Goal: Communication & Community: Answer question/provide support

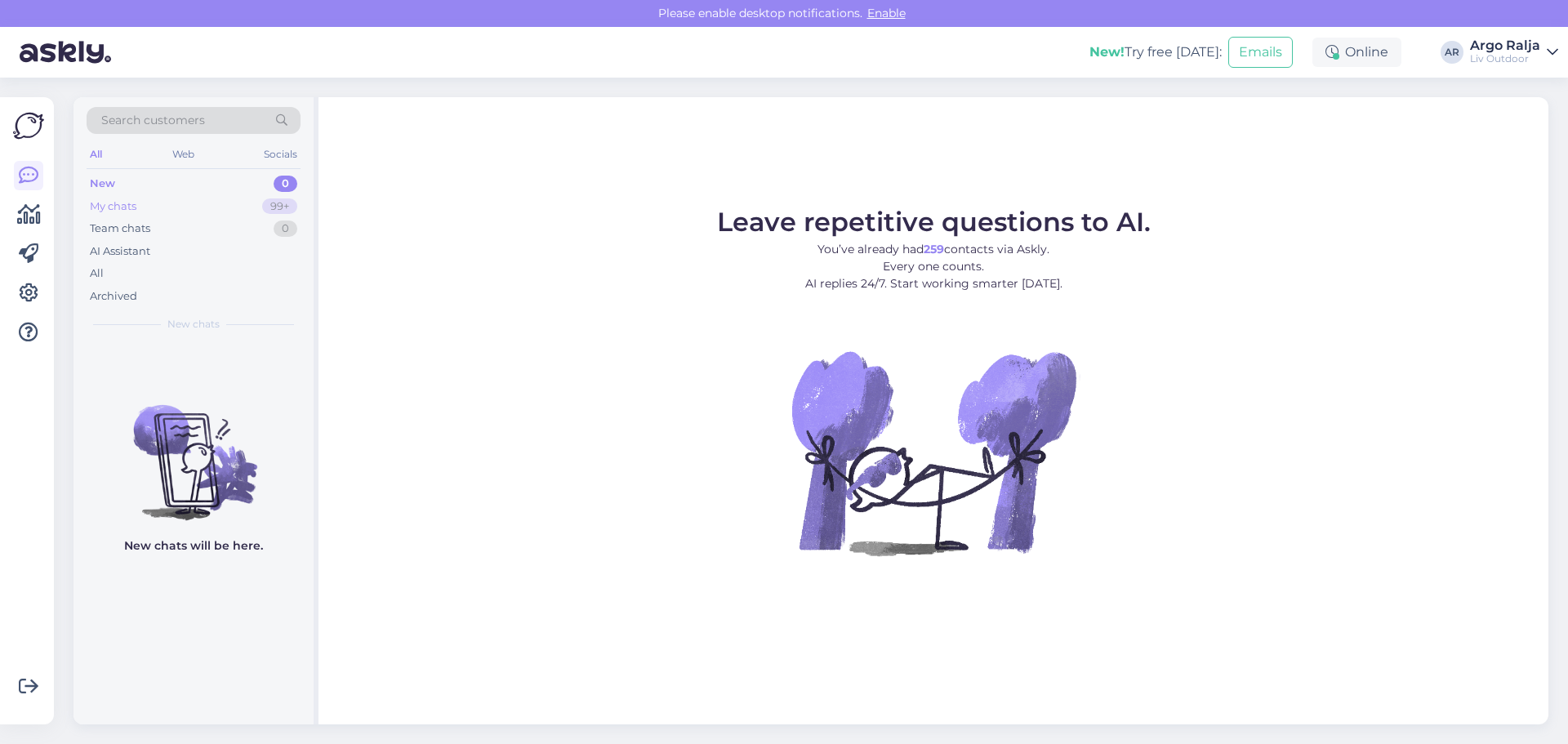
click at [183, 212] on div "My chats 99+" at bounding box center [193, 206] width 214 height 23
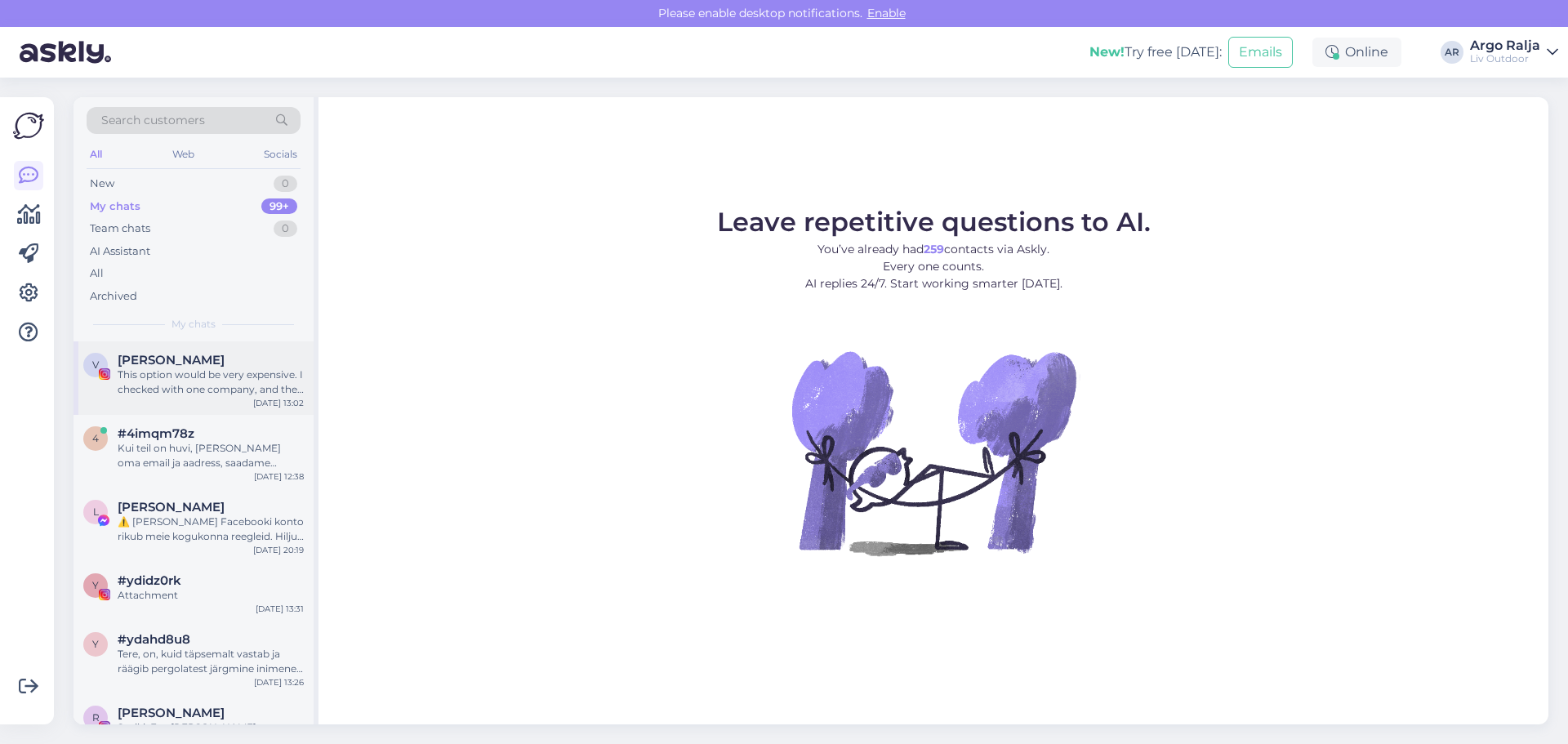
click at [241, 389] on div "This option would be very expensive. I checked with one company, and they quote…" at bounding box center [210, 382] width 186 height 29
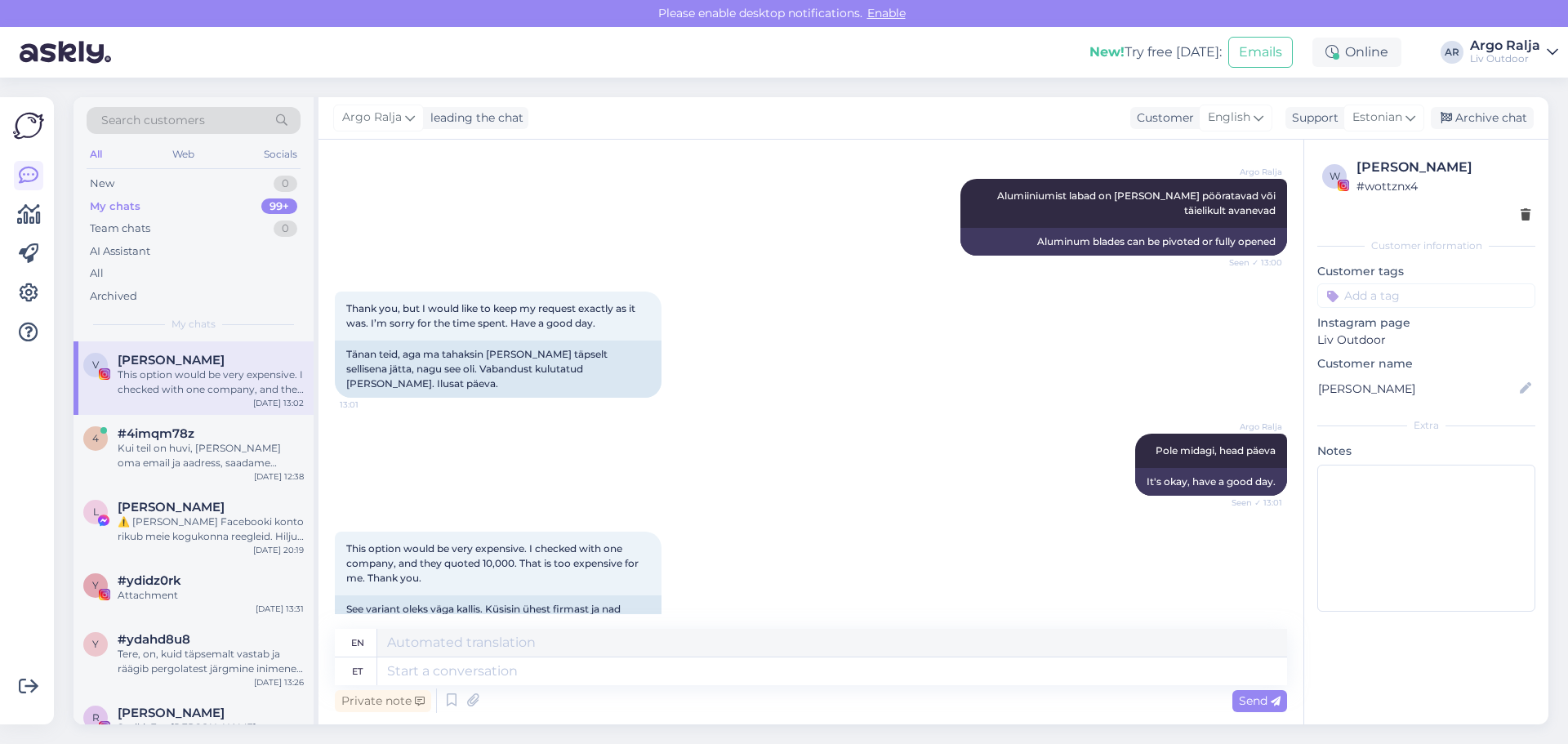
scroll to position [1238, 0]
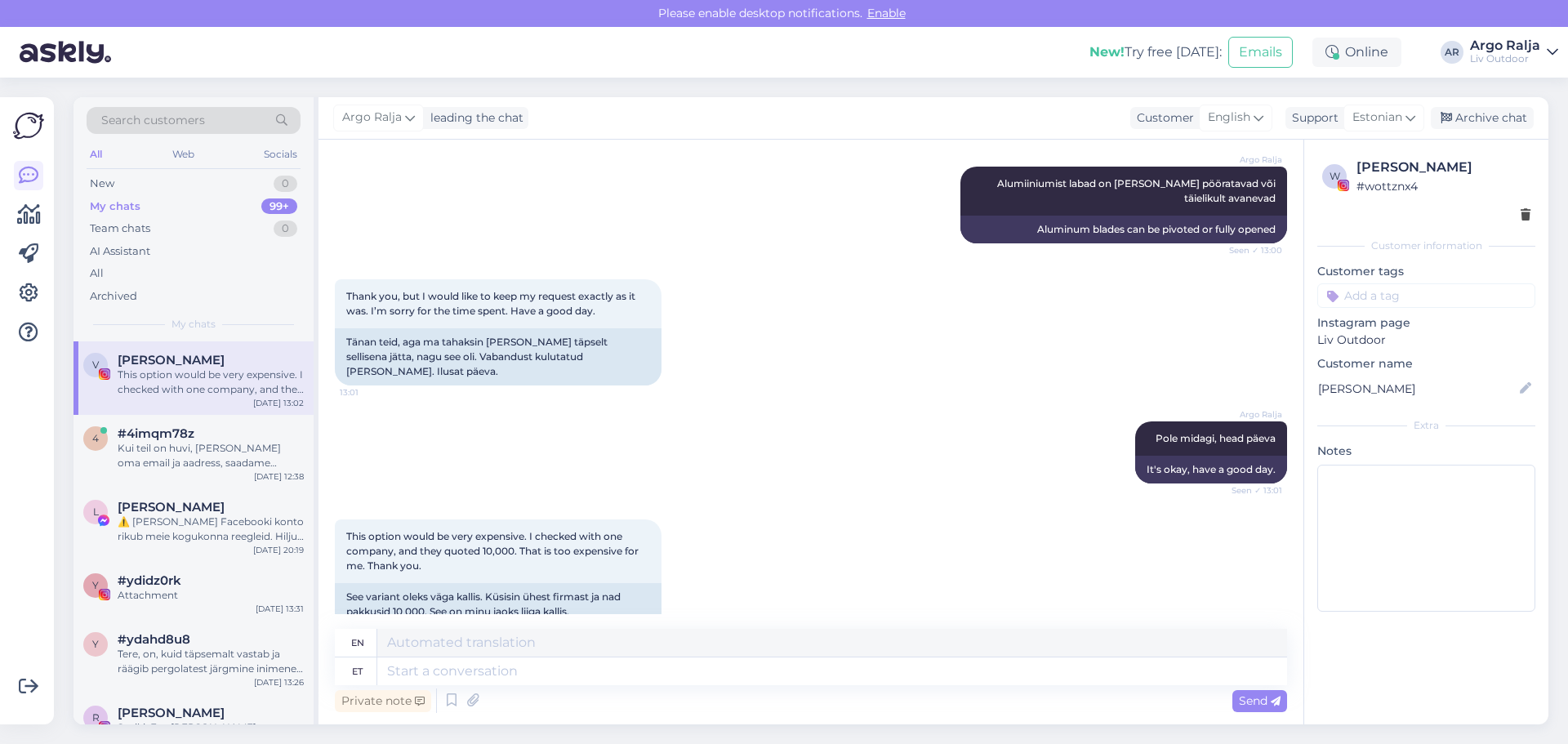
click at [210, 375] on div "This option would be very expensive. I checked with one company, and they quote…" at bounding box center [210, 382] width 186 height 29
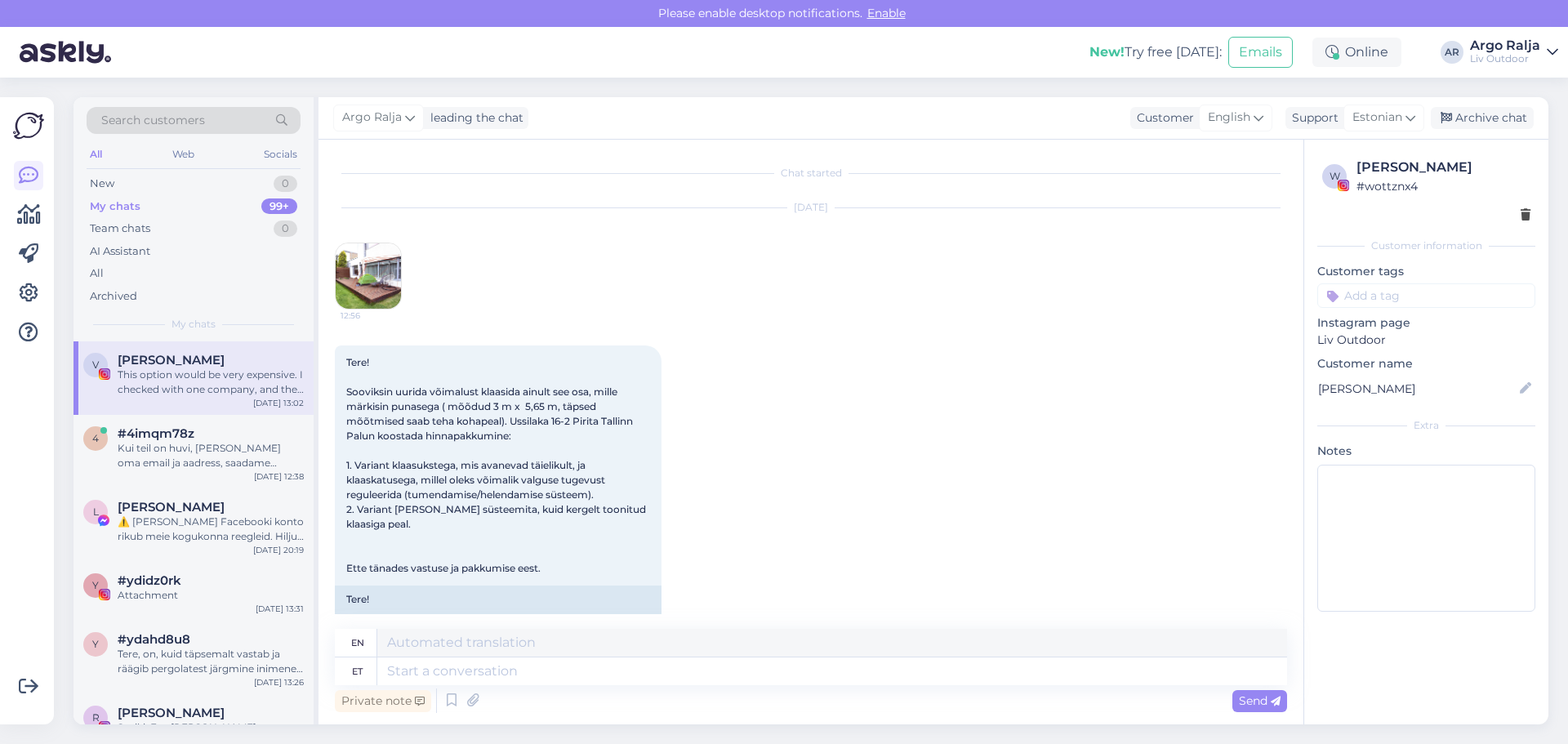
click at [177, 373] on div "This option would be very expensive. I checked with one company, and they quote…" at bounding box center [210, 382] width 186 height 29
click at [373, 264] on img at bounding box center [369, 276] width 66 height 66
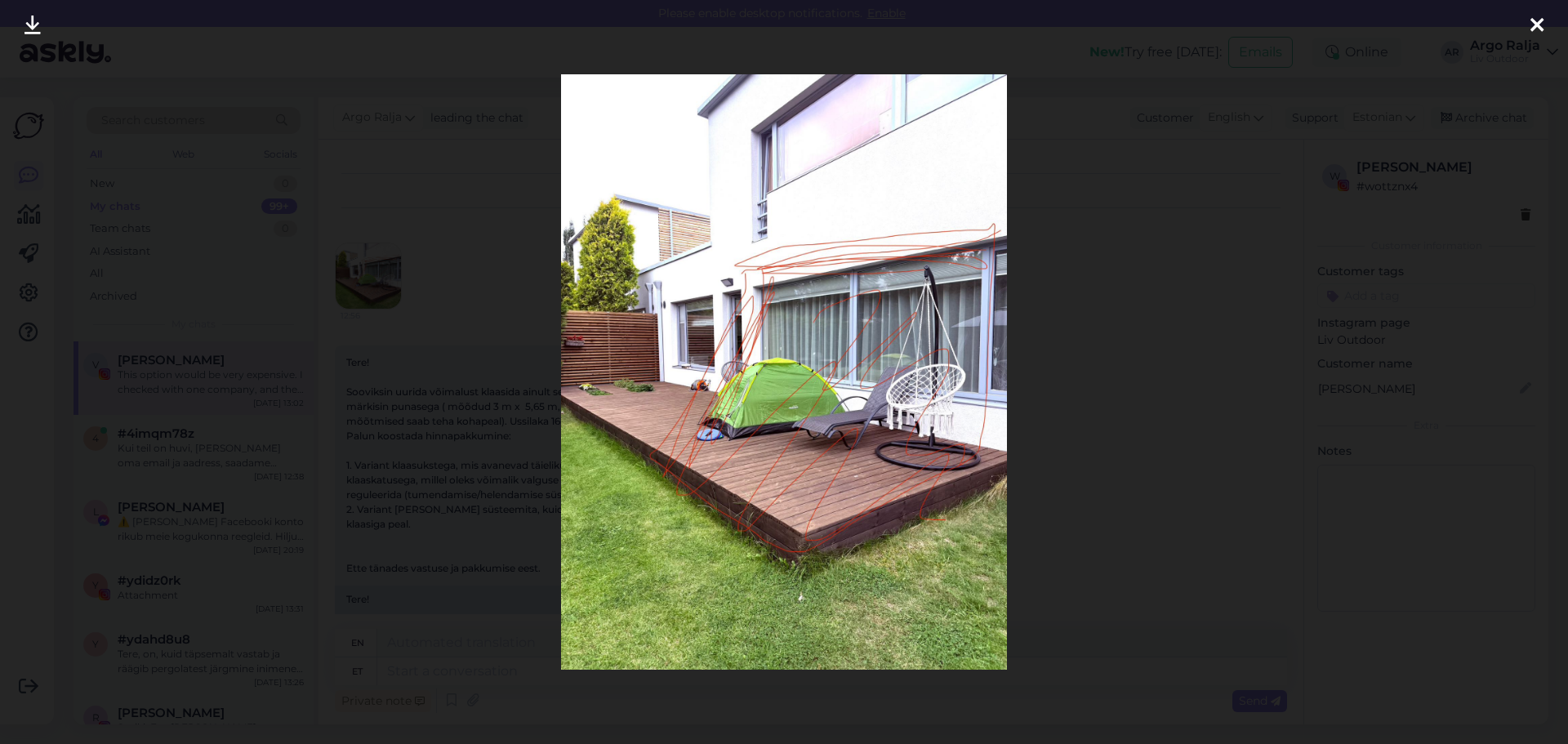
click at [1059, 357] on div at bounding box center [784, 372] width 1568 height 744
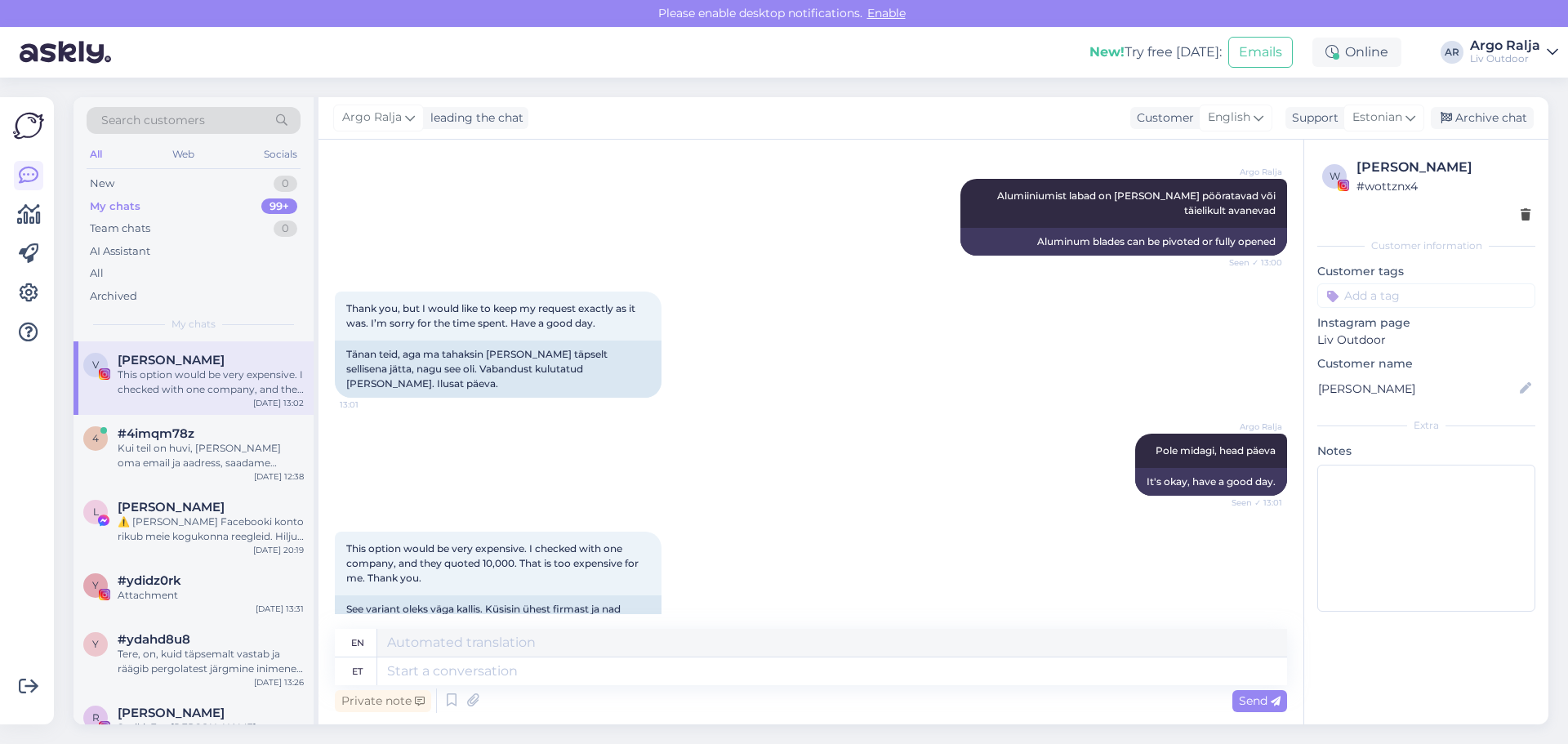
scroll to position [1238, 0]
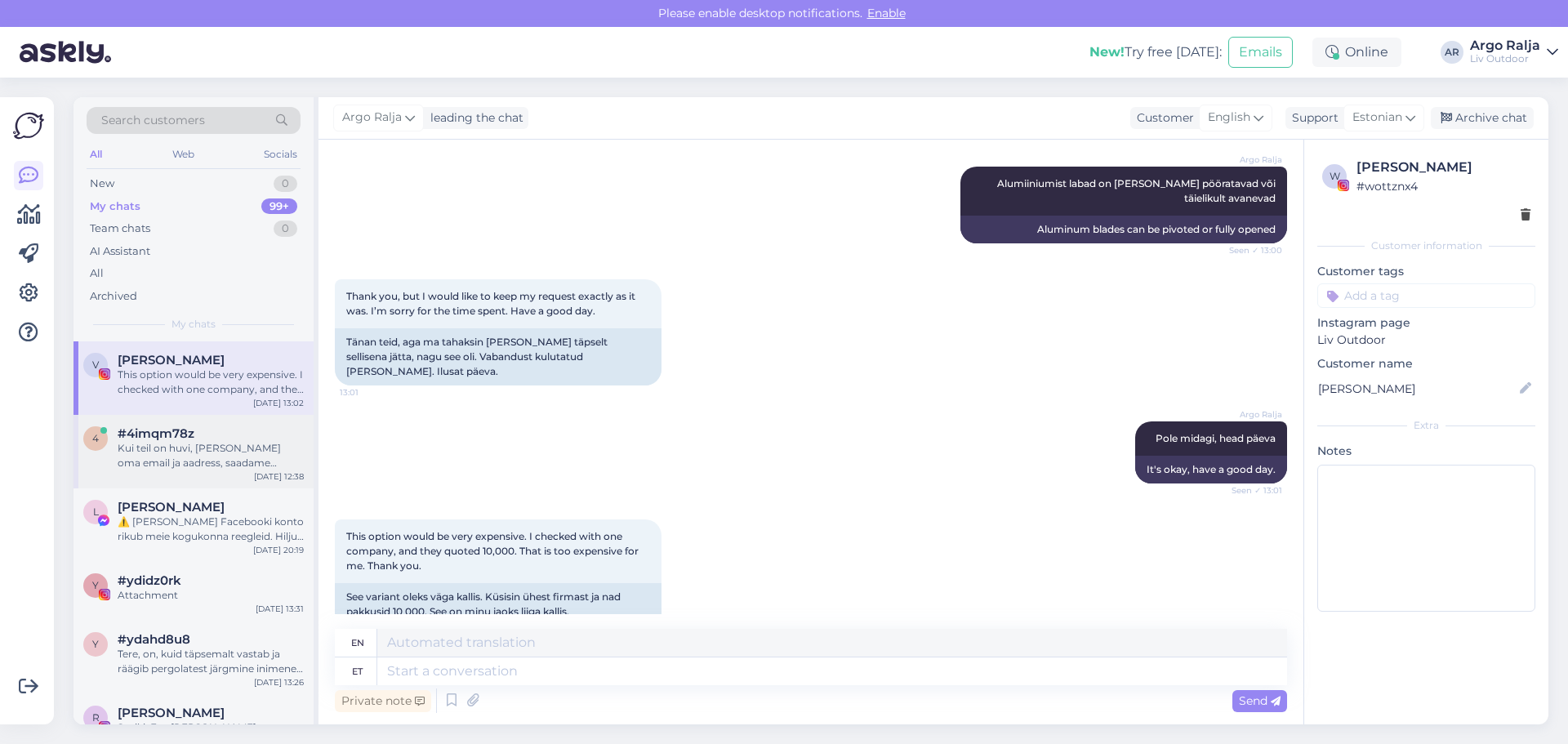
click at [192, 451] on div "Kui teil on huvi, [PERSON_NAME] oma email ja aadress, saadame [PERSON_NAME] pan…" at bounding box center [210, 455] width 186 height 29
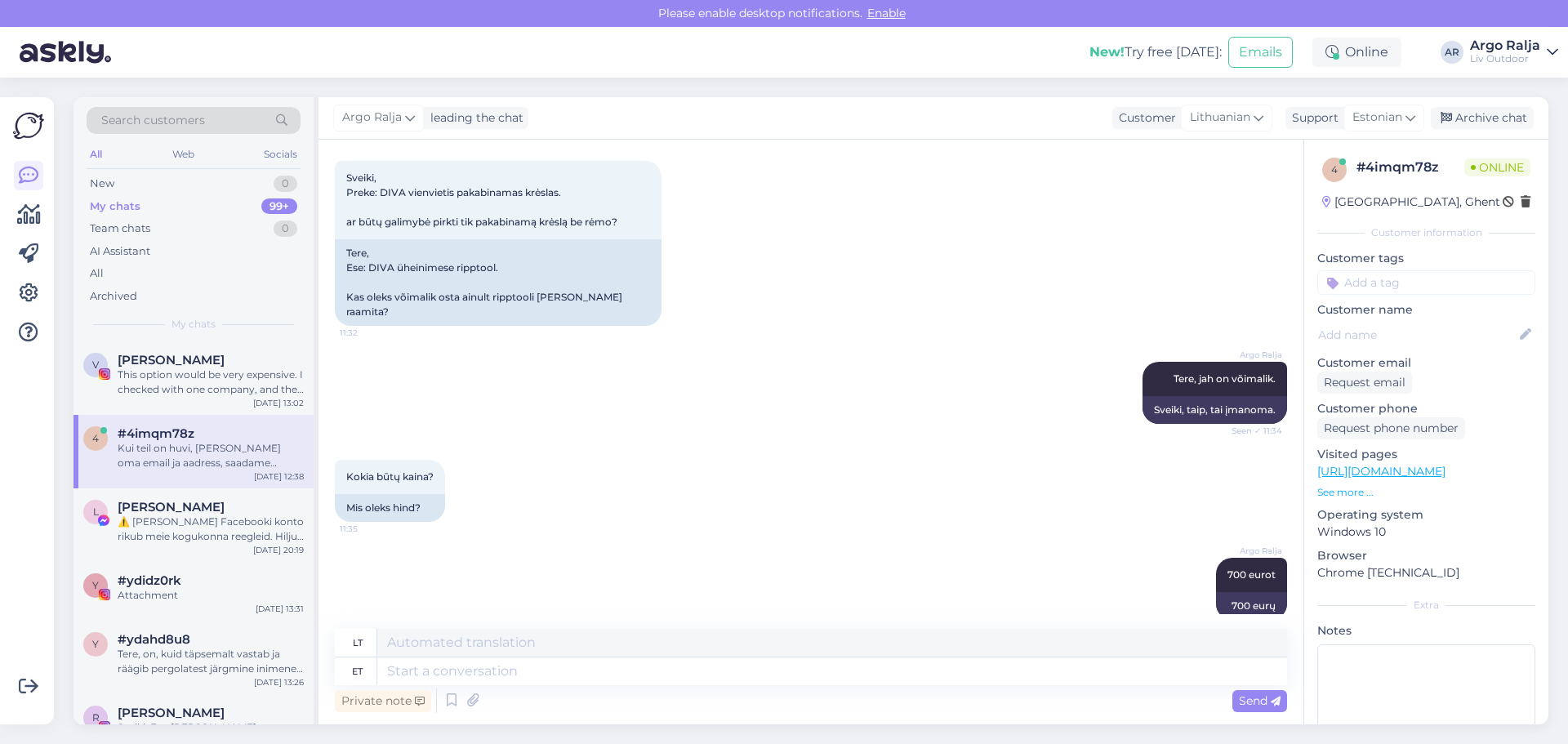
scroll to position [0, 0]
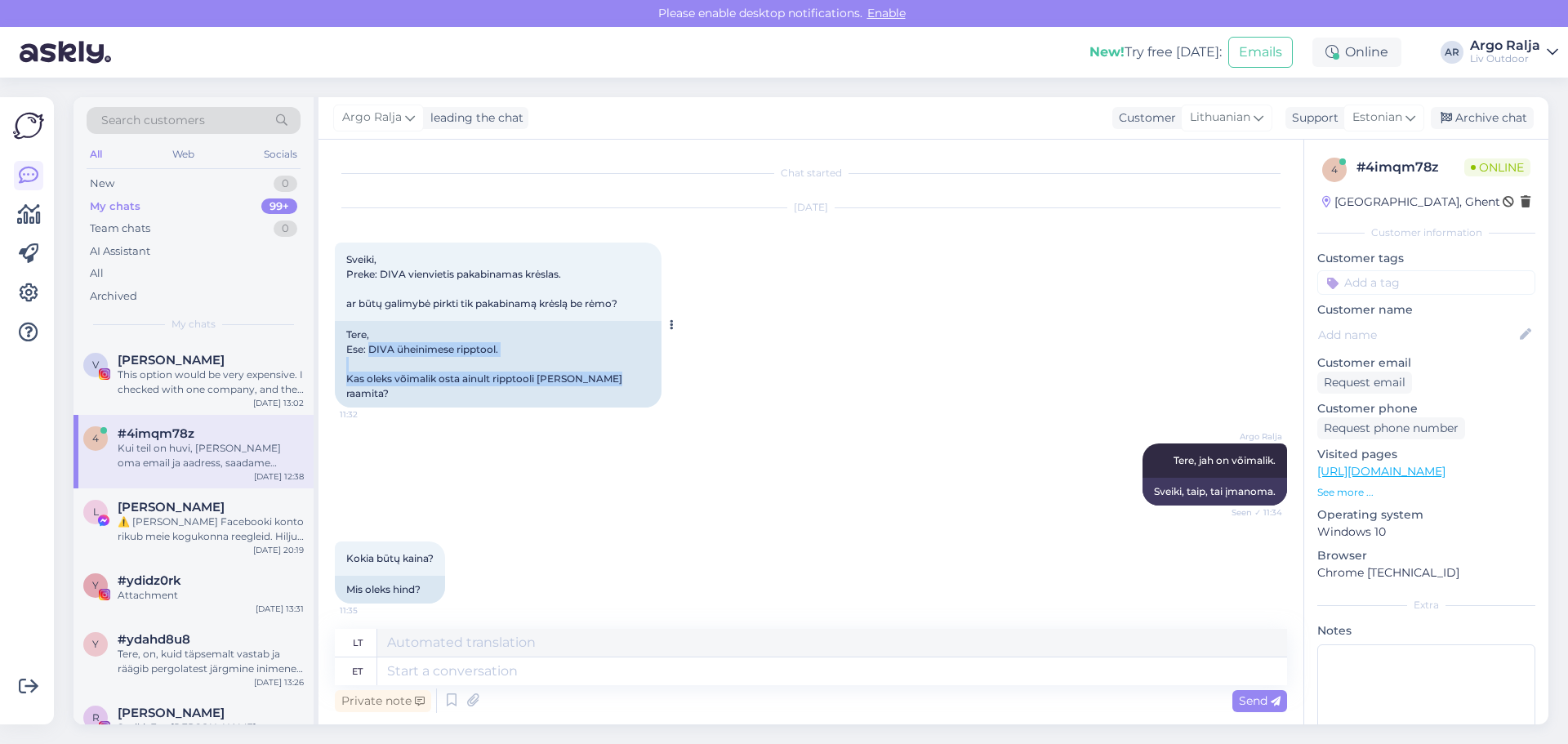
drag, startPoint x: 368, startPoint y: 354, endPoint x: 618, endPoint y: 382, distance: 251.6
click at [618, 382] on div "Tere, Ese: DIVA üheinimese ripptool. Kas oleks võimalik osta ainult ripptooli […" at bounding box center [498, 364] width 327 height 87
click at [599, 367] on div "Tere, Ese: DIVA üheinimese ripptool. Kas oleks võimalik osta ainult ripptooli […" at bounding box center [498, 364] width 327 height 87
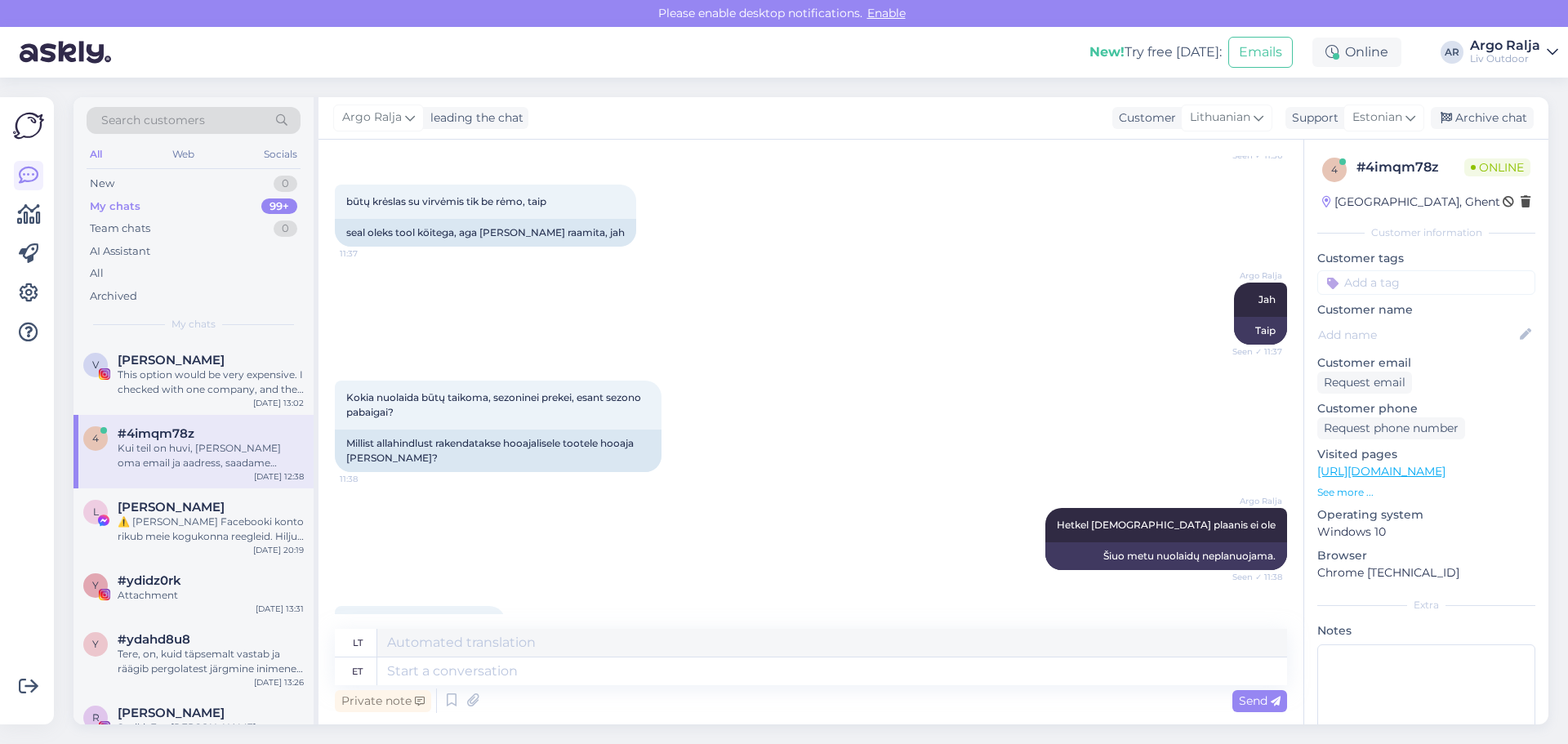
scroll to position [571, 0]
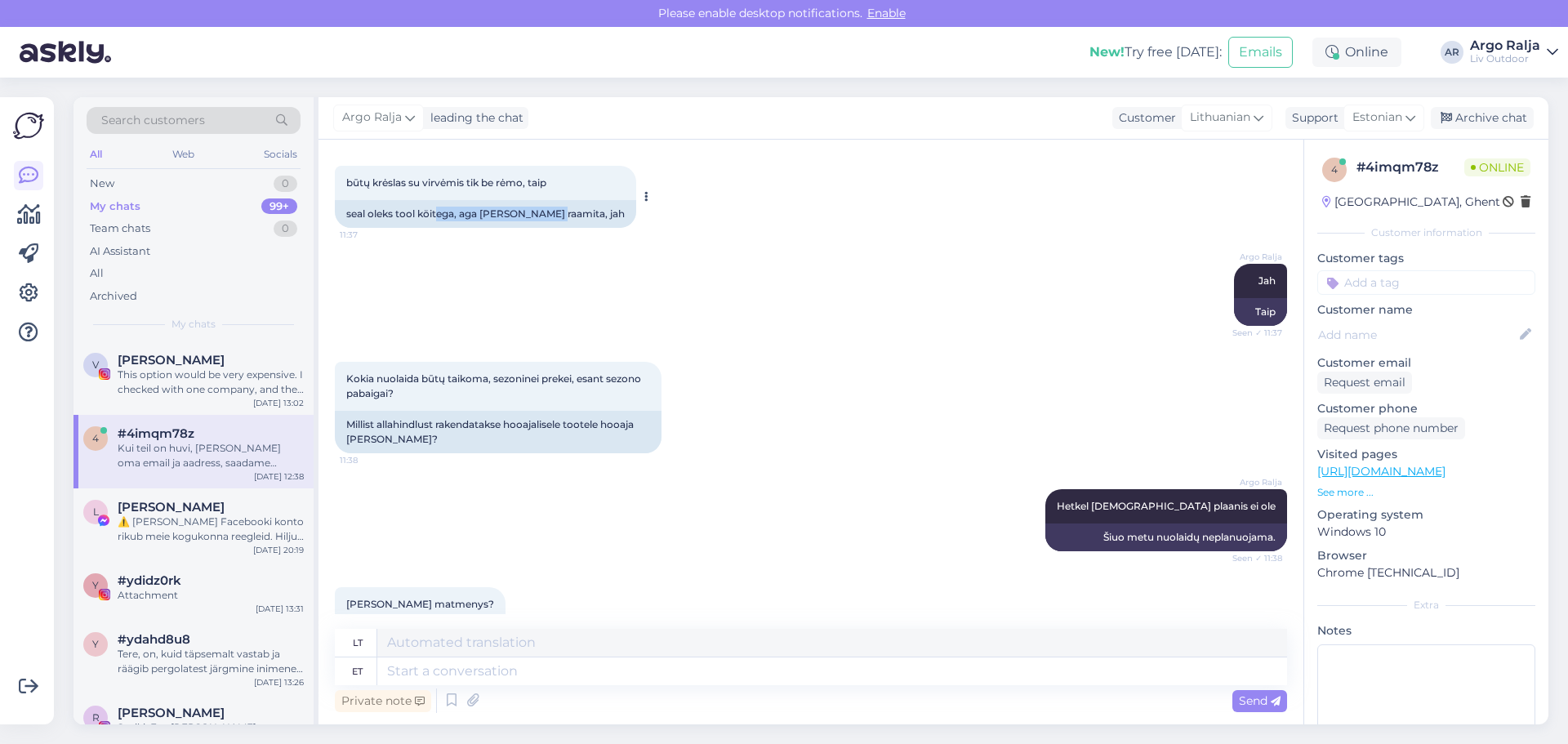
drag, startPoint x: 446, startPoint y: 193, endPoint x: 548, endPoint y: 195, distance: 102.0
click at [548, 200] on div "seal oleks tool köitega, aga [PERSON_NAME] raamita, jah" at bounding box center [485, 214] width 301 height 28
click at [512, 259] on div "Argo Ralja Jah Seen ✓ 11:37 Taip" at bounding box center [810, 295] width 952 height 98
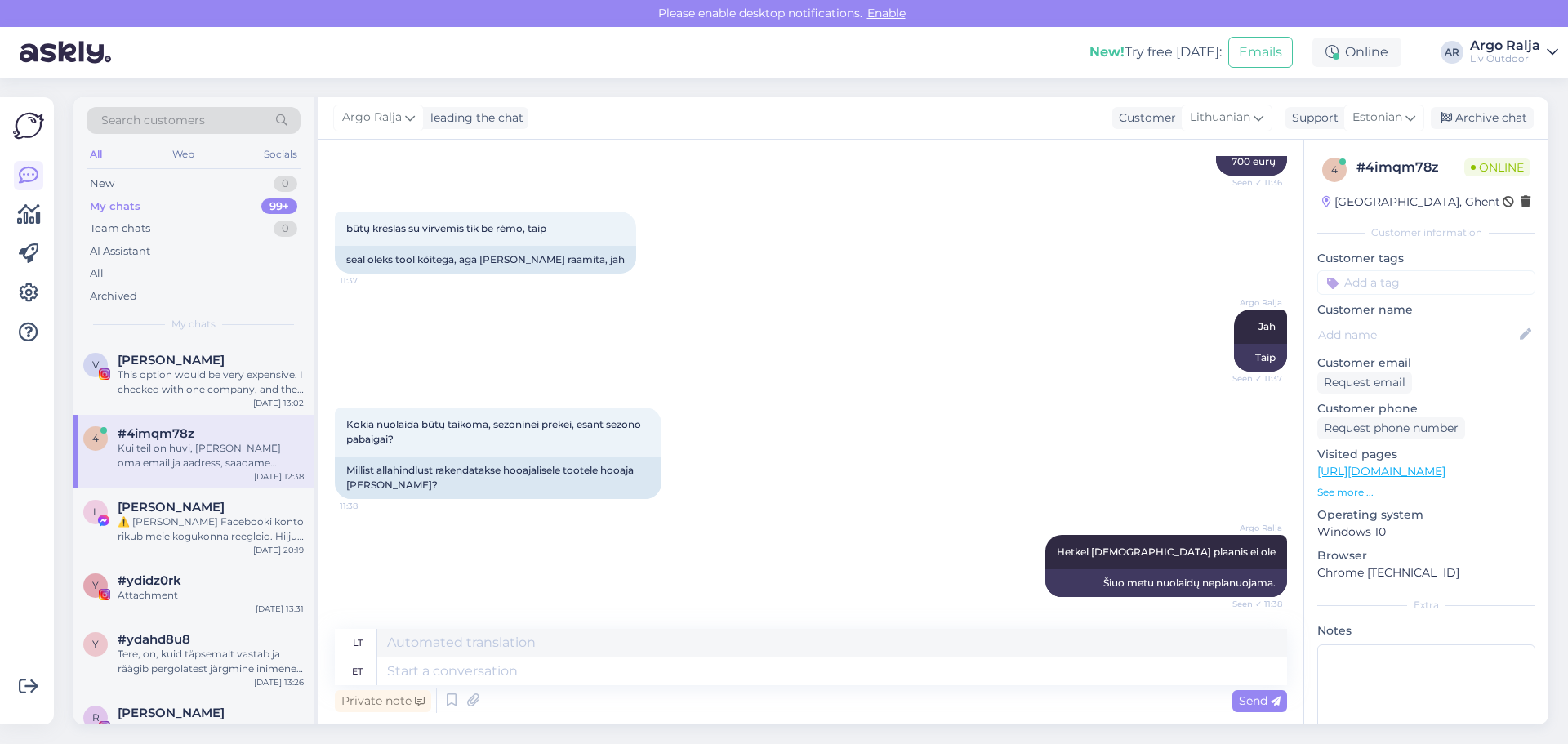
scroll to position [491, 0]
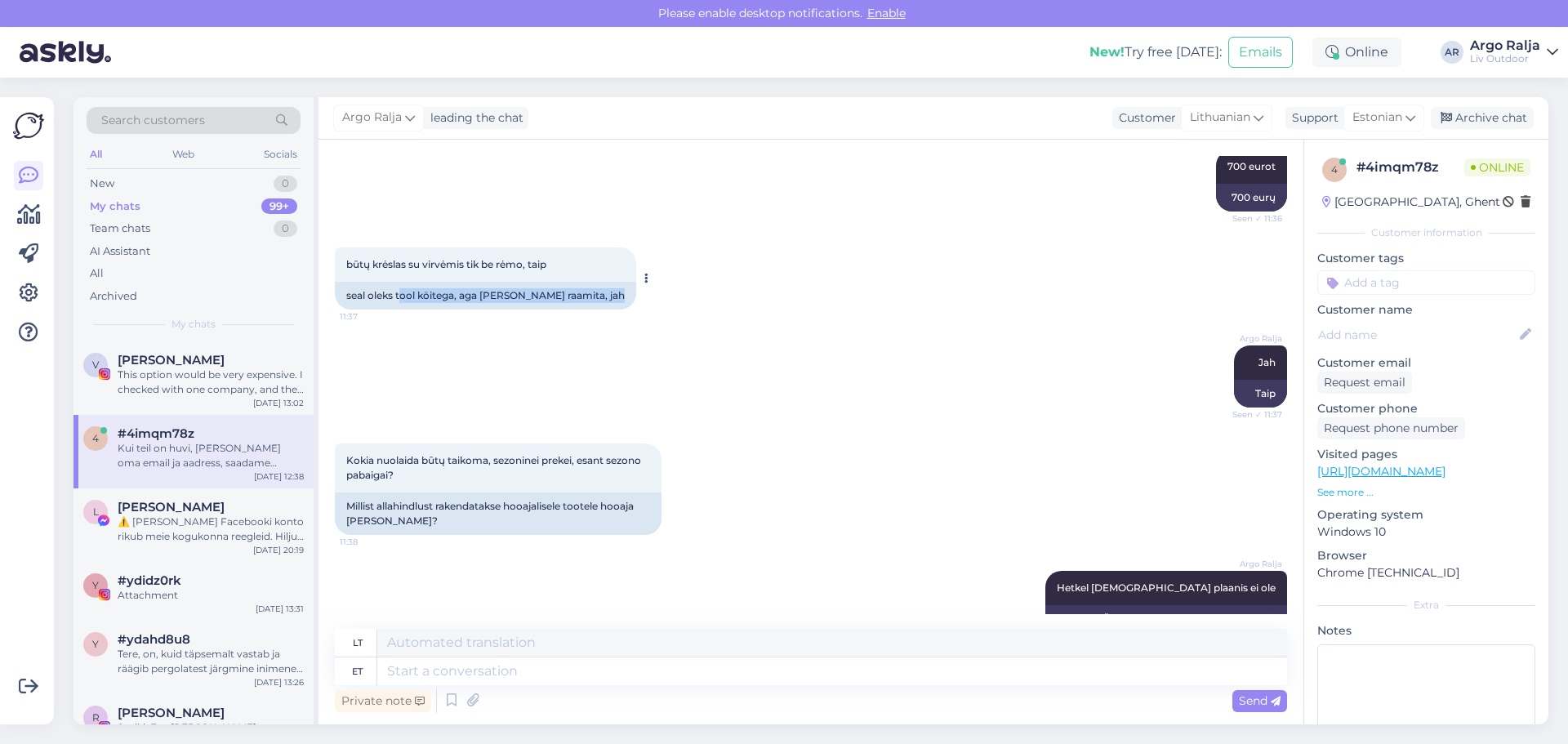
drag, startPoint x: 400, startPoint y: 275, endPoint x: 586, endPoint y: 273, distance: 186.0
click at [586, 273] on div "būtų krėslas su virvėmis tik be rėmo, taip 11:37 seal oleks tool köitega, aga […" at bounding box center [485, 278] width 301 height 62
click at [622, 328] on div "Argo Ralja Jah Seen ✓ 11:37 Taip" at bounding box center [810, 377] width 952 height 98
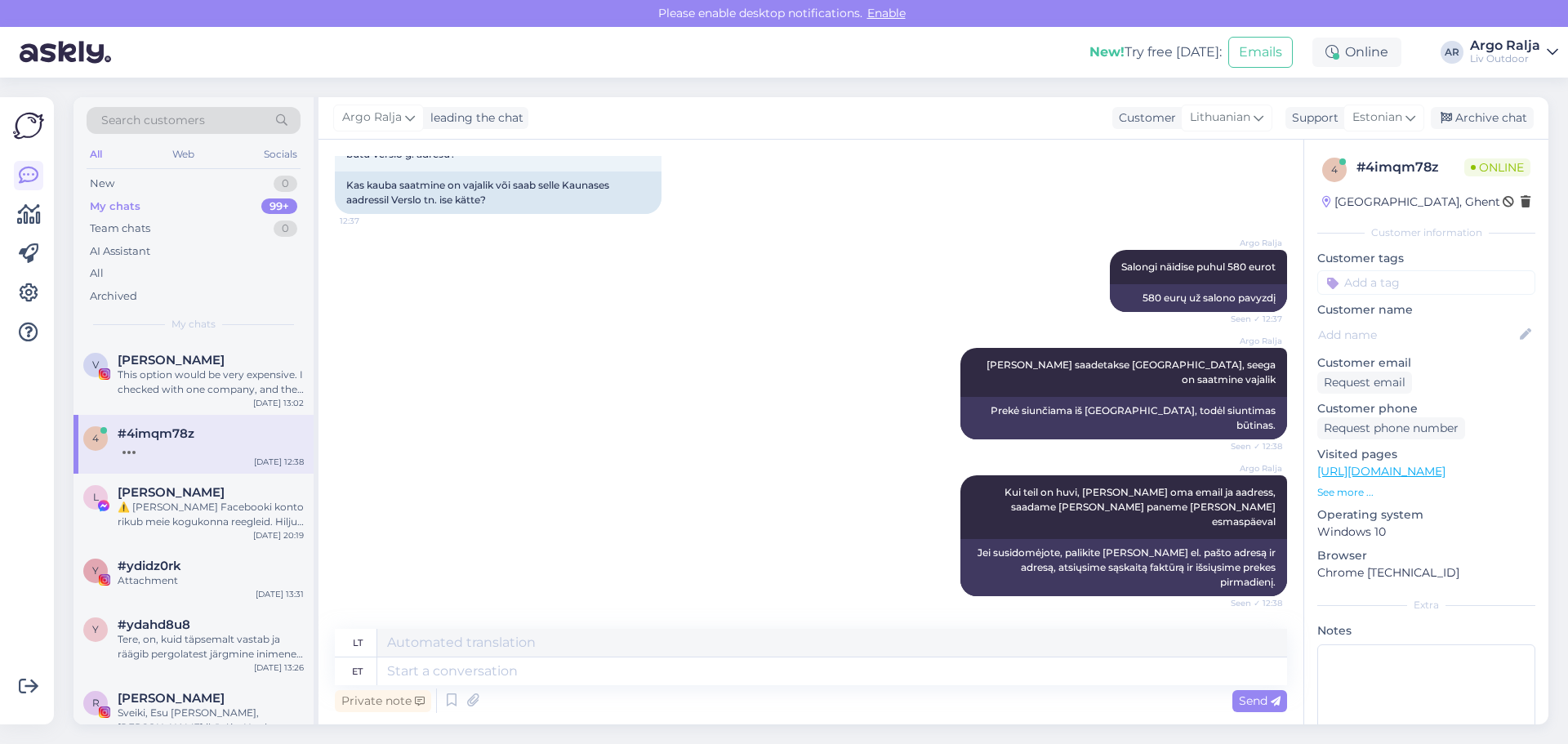
scroll to position [4846, 0]
click at [240, 395] on div "This option would be very expensive. I checked with one company, and they quote…" at bounding box center [210, 382] width 186 height 29
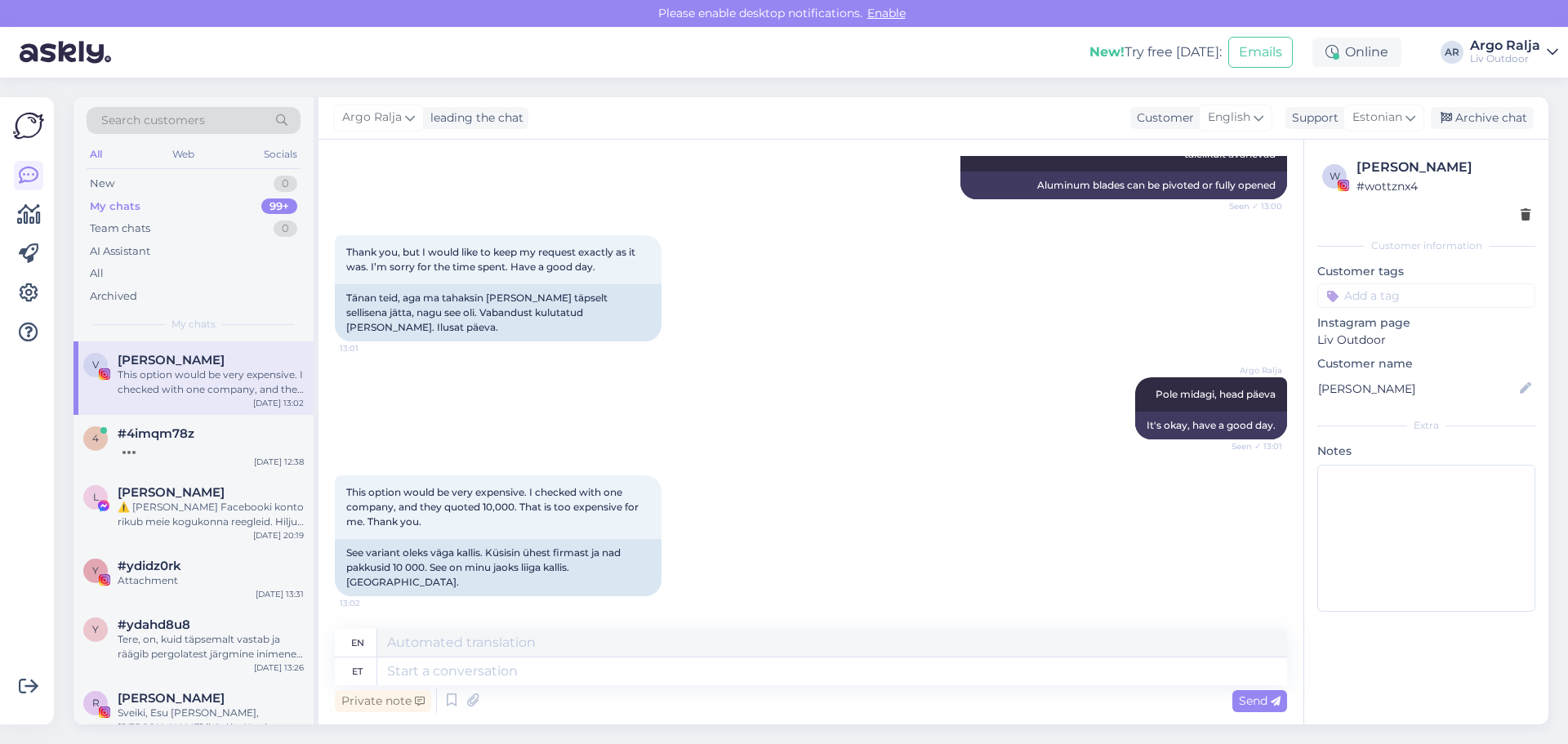
scroll to position [1238, 0]
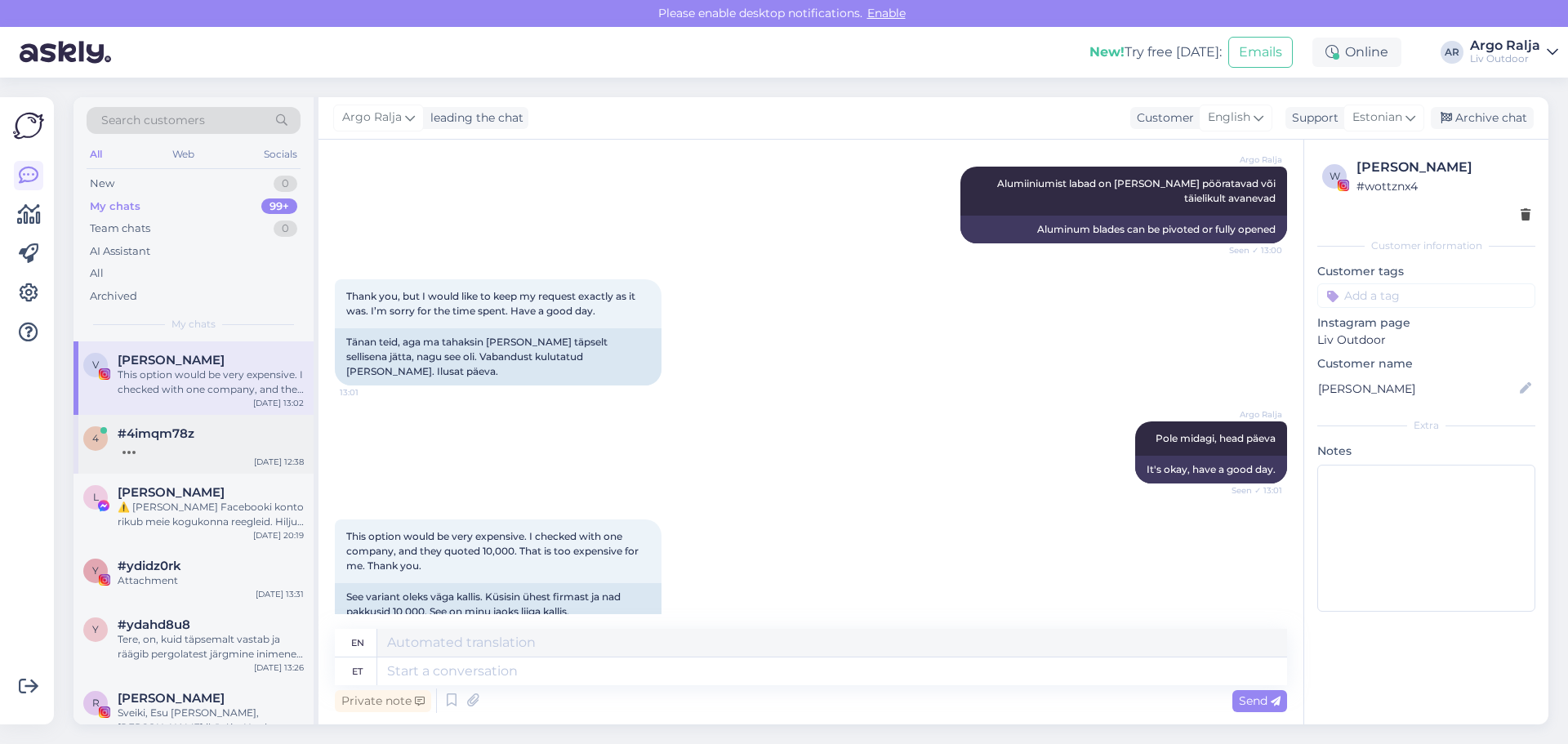
click at [228, 432] on div "#4imqm78z" at bounding box center [210, 434] width 186 height 15
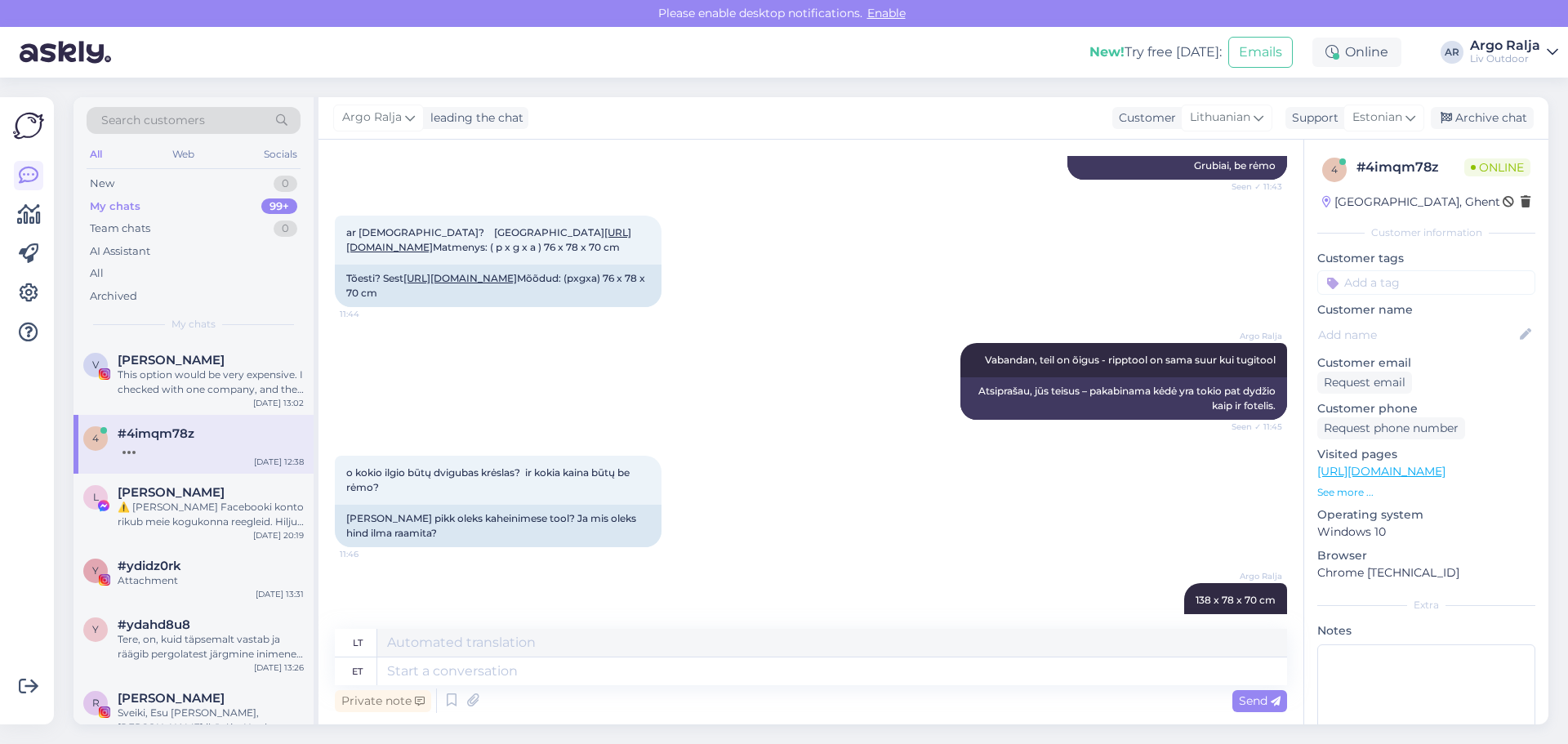
scroll to position [4846, 0]
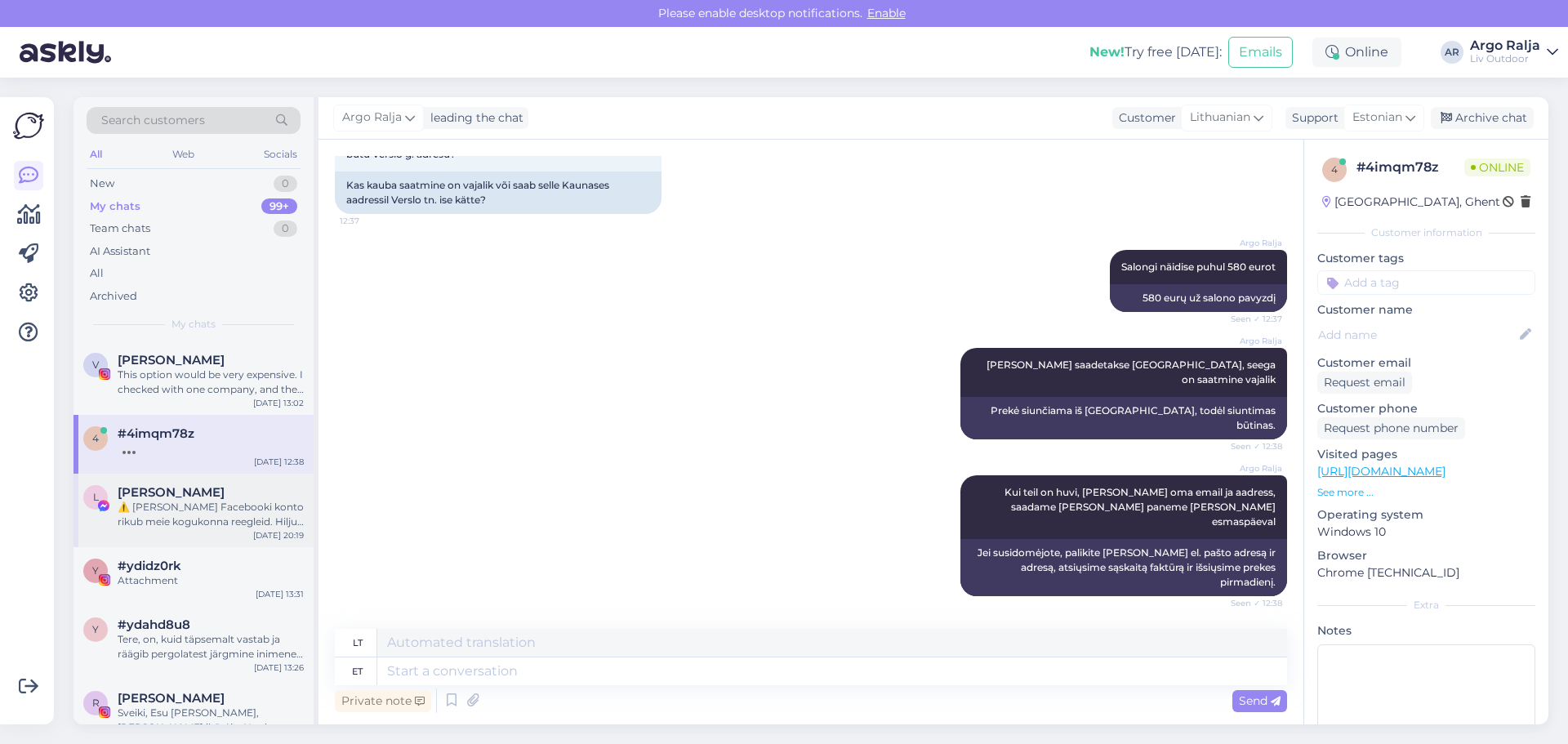
click at [219, 518] on div "⚠️ [PERSON_NAME] Facebooki konto rikub meie kogukonna reegleid. Hiljuti on meie…" at bounding box center [210, 514] width 186 height 29
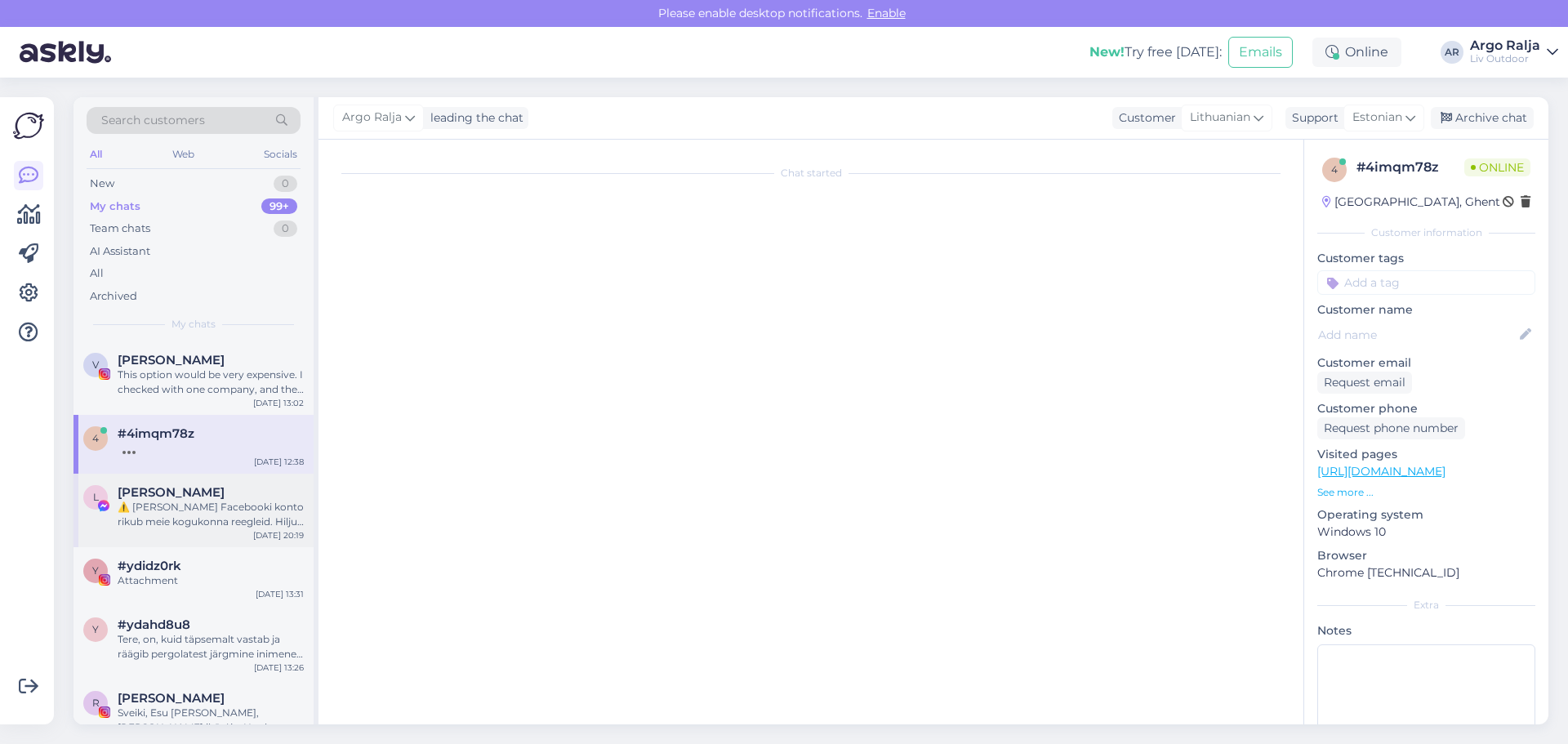
scroll to position [0, 0]
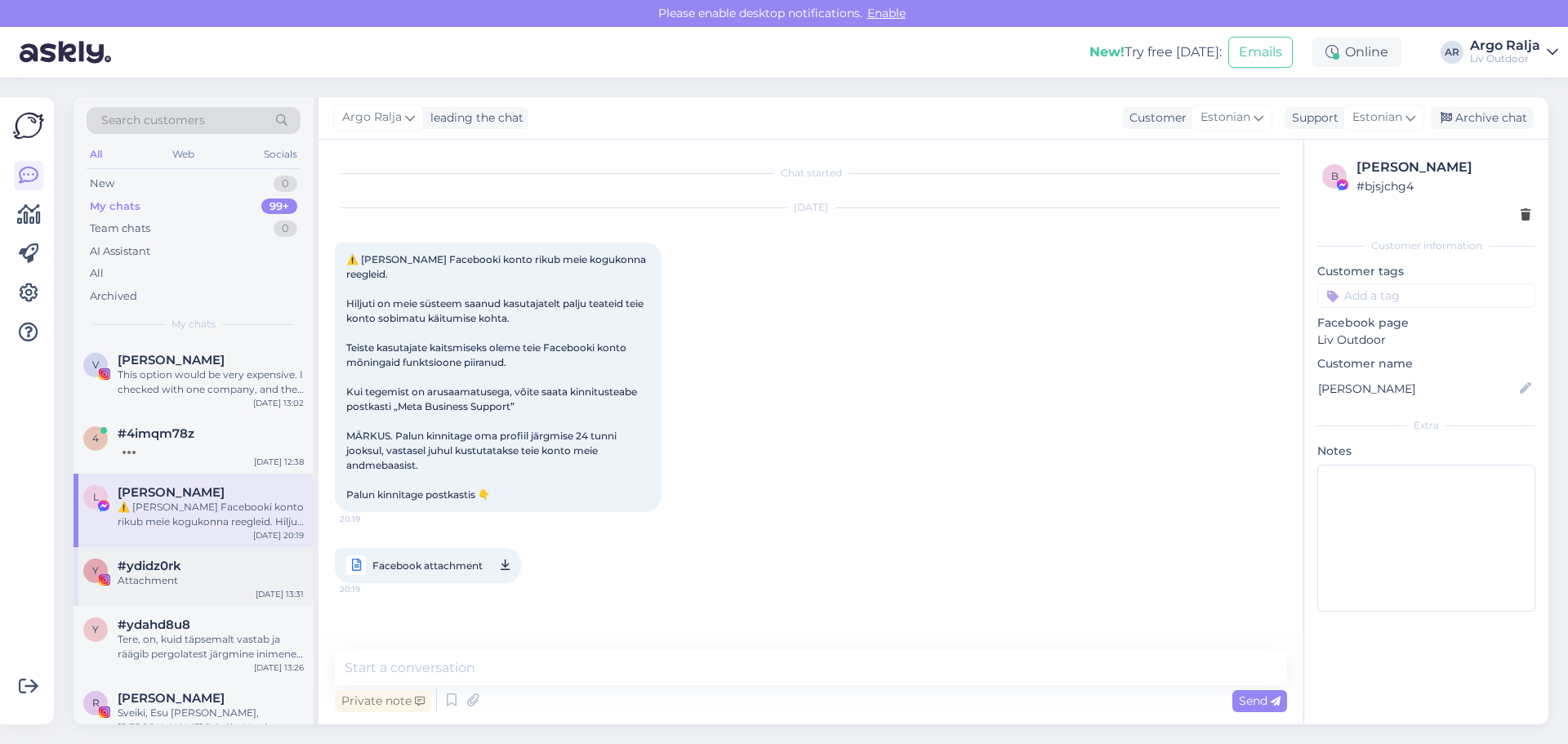
click at [220, 577] on div "Attachment" at bounding box center [210, 580] width 186 height 15
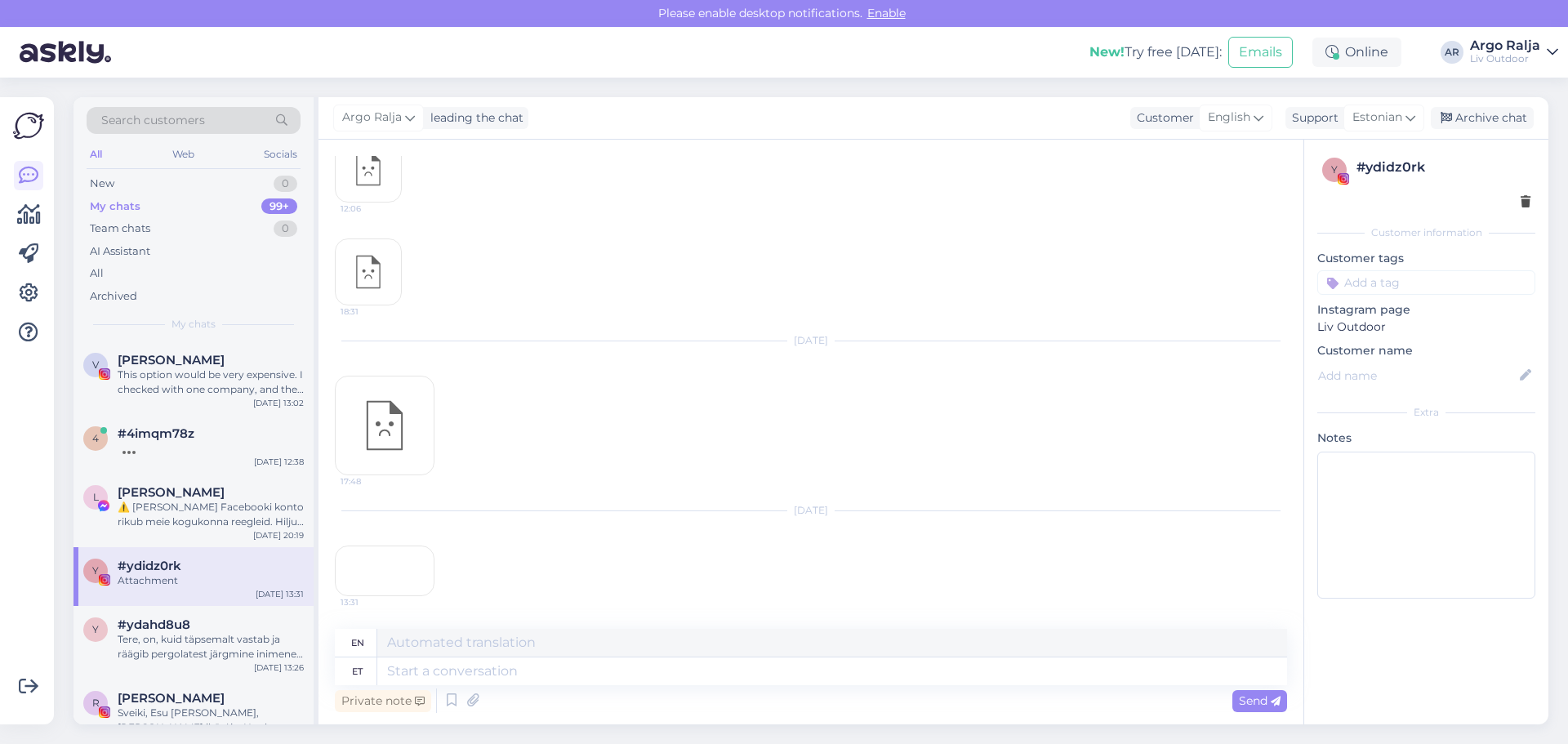
scroll to position [536, 0]
click at [401, 546] on div "13:31" at bounding box center [385, 570] width 100 height 51
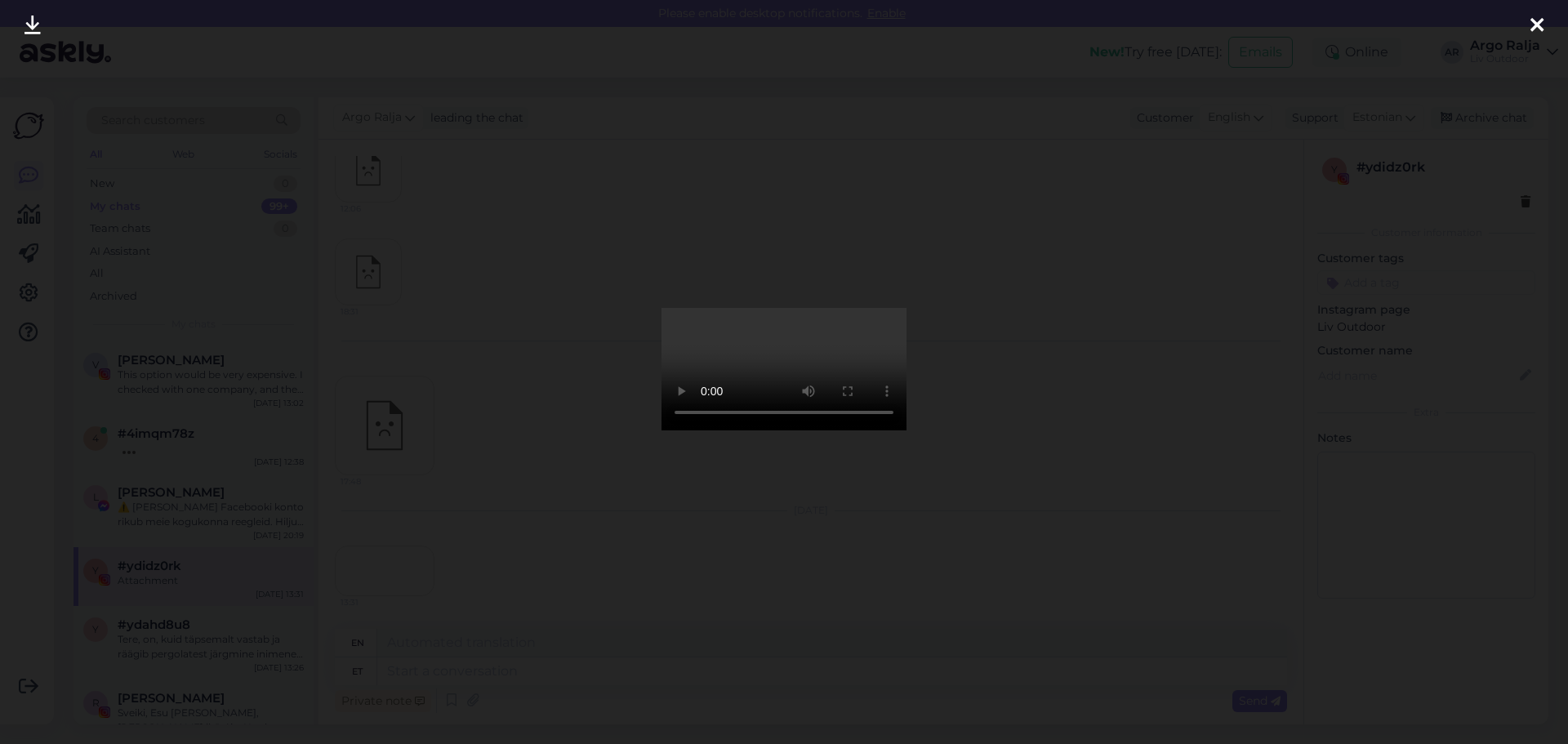
click at [1105, 414] on div at bounding box center [784, 372] width 1568 height 744
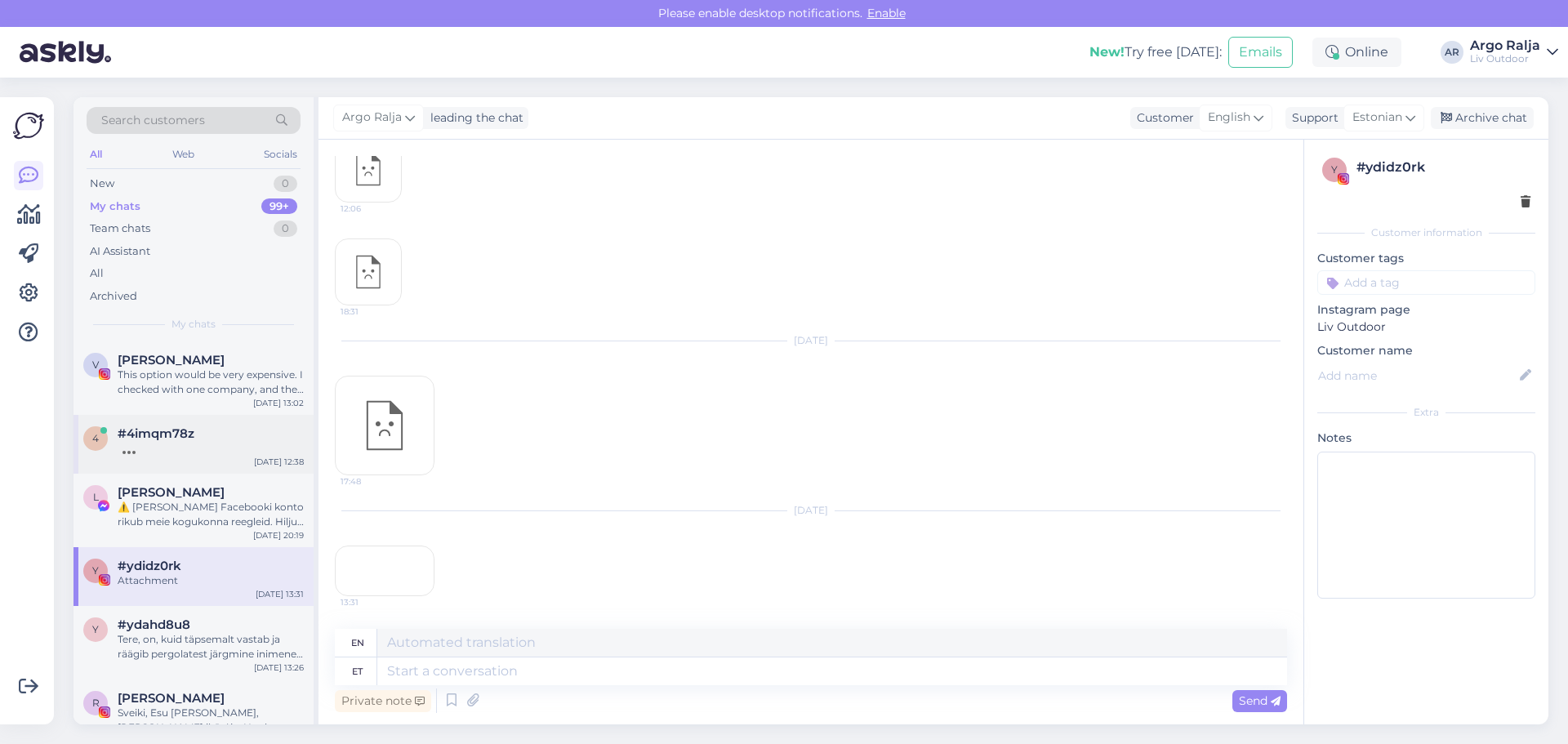
click at [246, 459] on div "4 #4imqm78z [DATE] 12:38" at bounding box center [193, 444] width 240 height 59
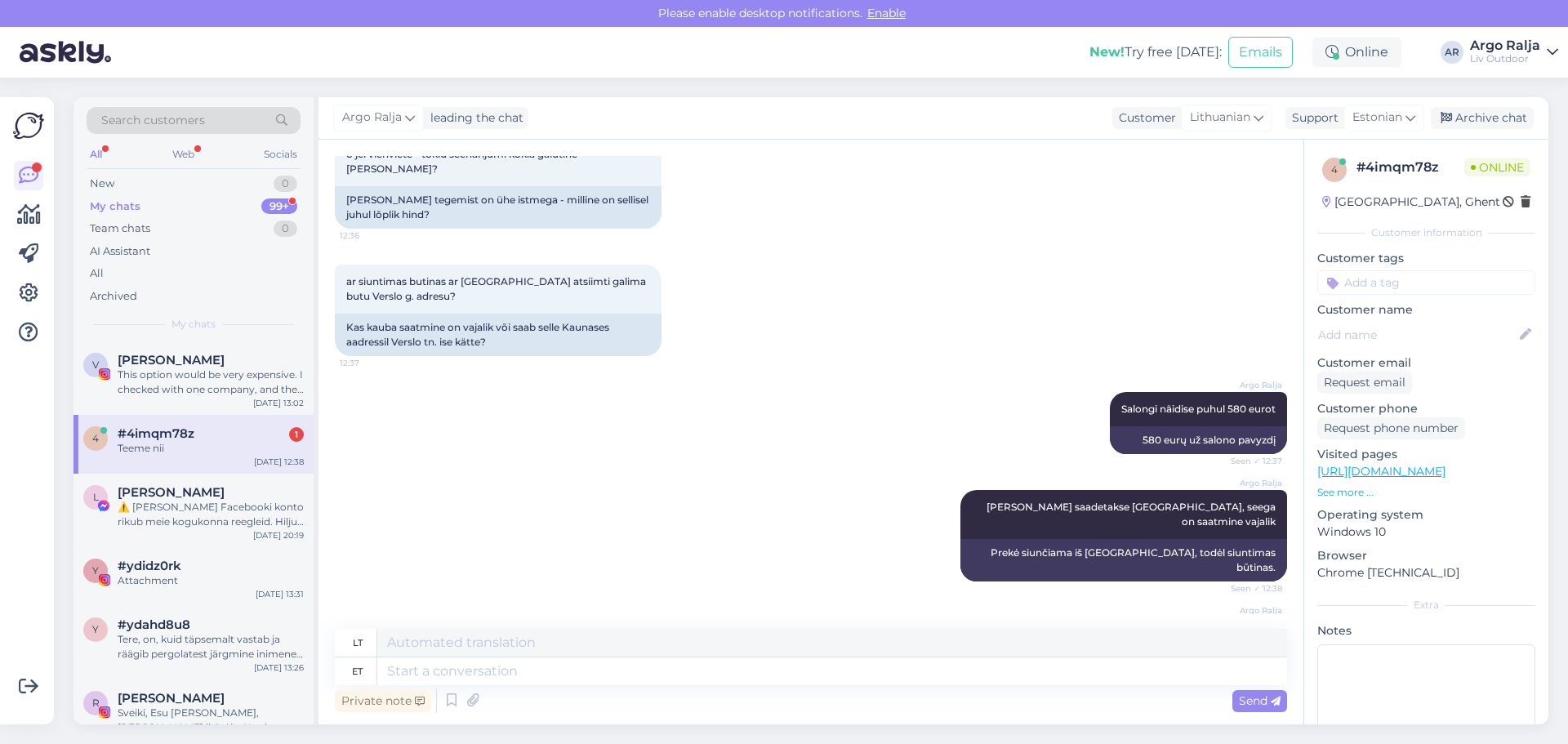
scroll to position [5130, 0]
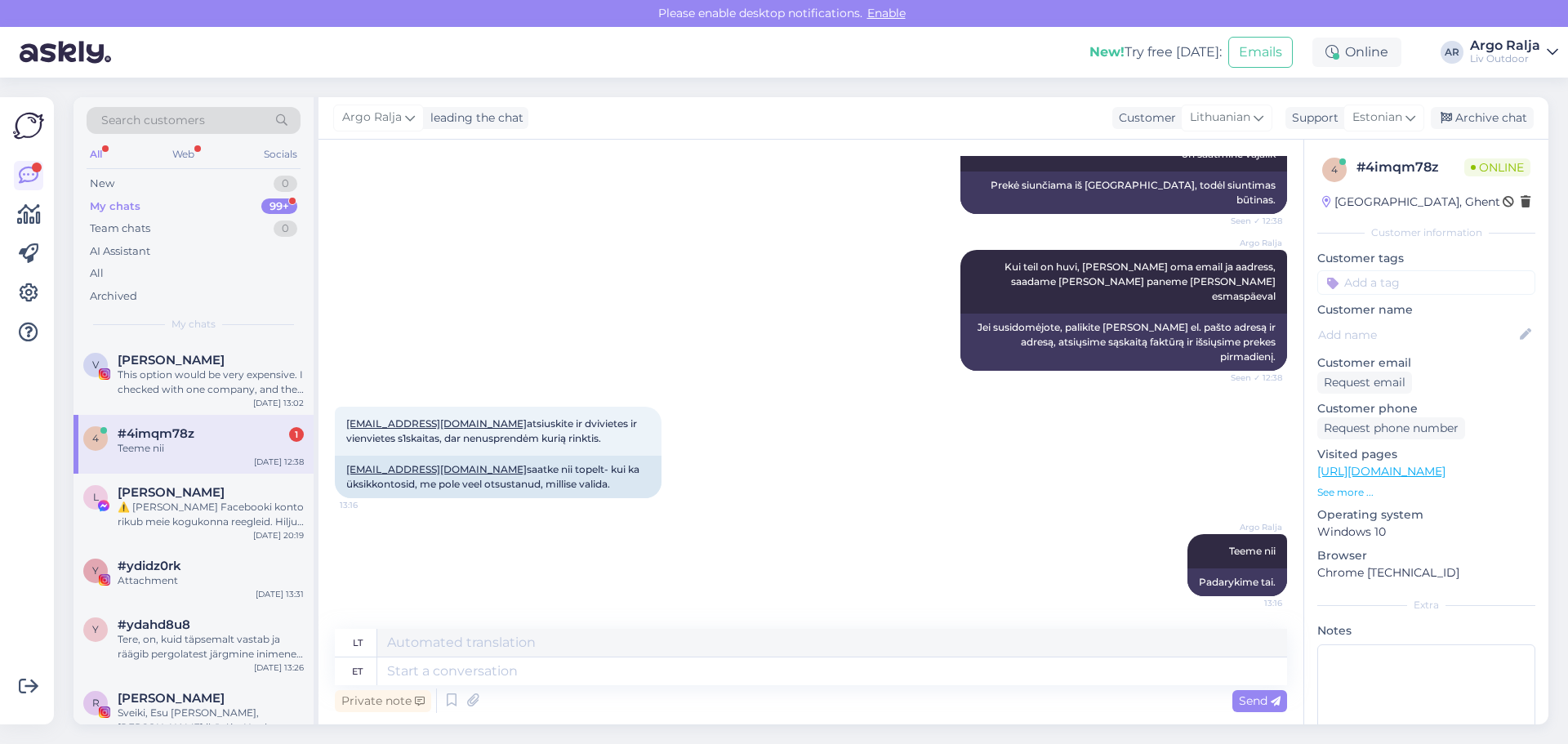
click at [231, 439] on div "#4imqm78z 1" at bounding box center [210, 434] width 186 height 15
click at [214, 441] on div "#4imqm78z 1" at bounding box center [210, 434] width 186 height 15
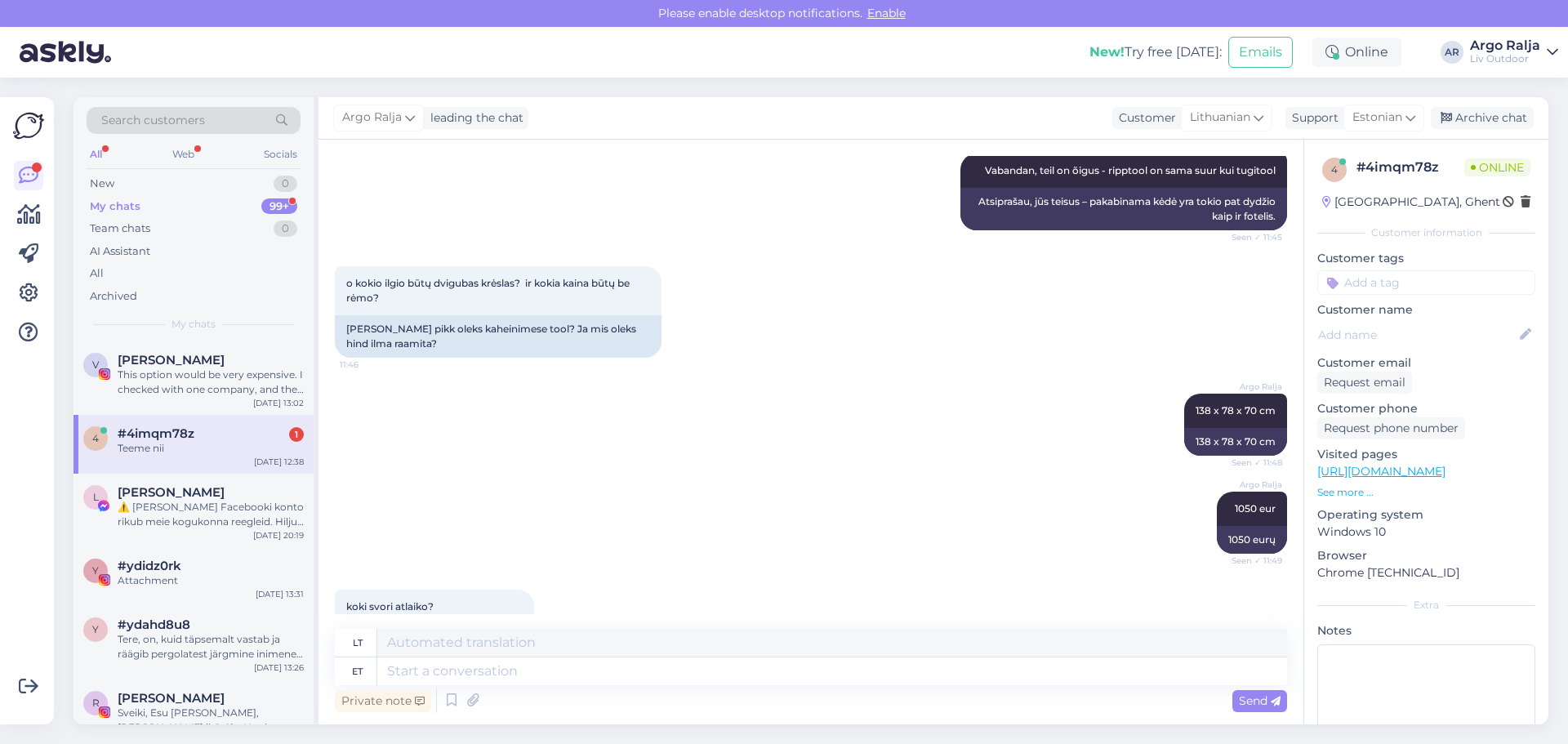
scroll to position [1471, 0]
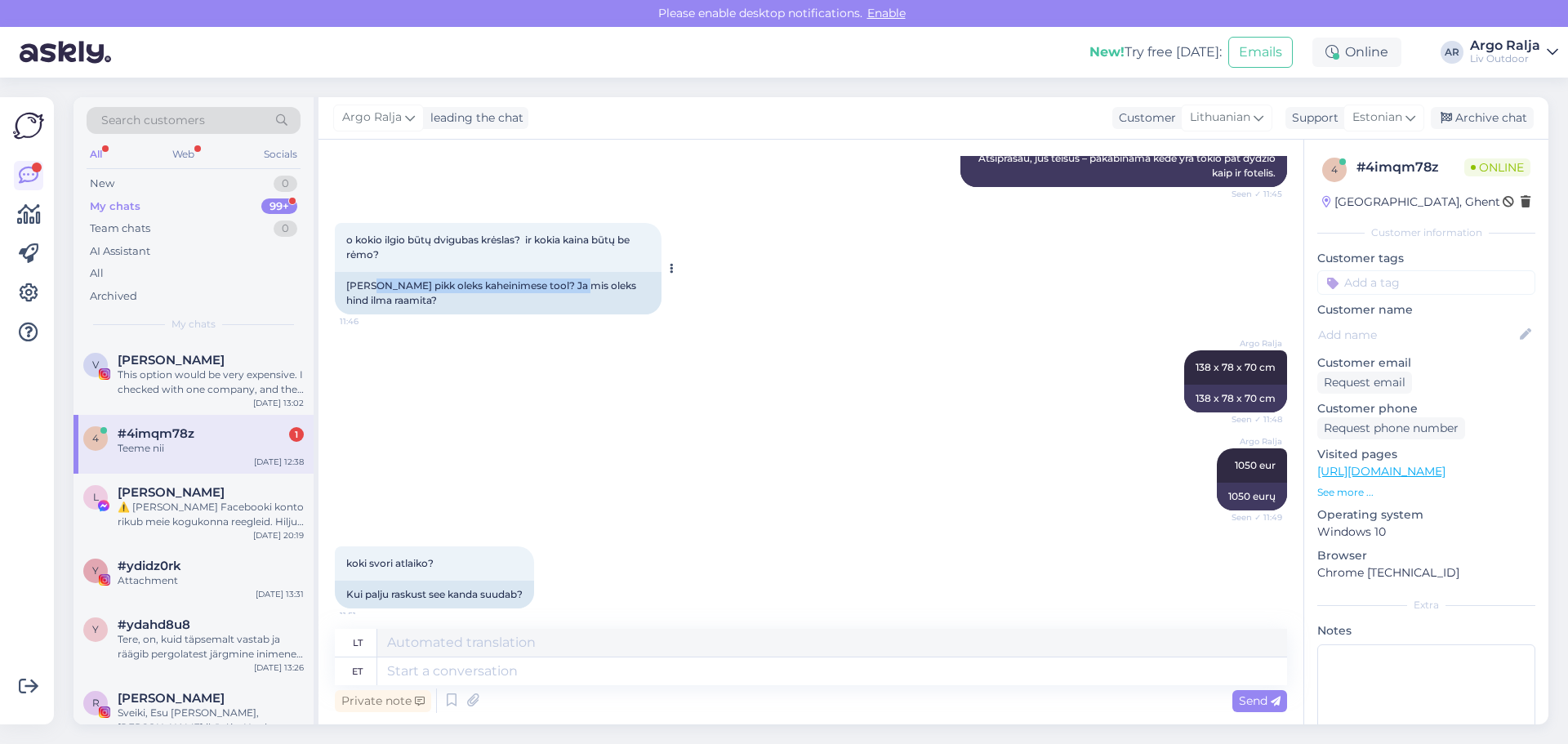
drag, startPoint x: 480, startPoint y: 311, endPoint x: 576, endPoint y: 311, distance: 96.0
click at [573, 311] on div "[PERSON_NAME] pikk oleks kaheinimese tool? Ja mis oleks hind ilma raamita?" at bounding box center [498, 293] width 327 height 43
click at [592, 311] on div "[PERSON_NAME] pikk oleks kaheinimese tool? Ja mis oleks hind ilma raamita?" at bounding box center [498, 293] width 327 height 43
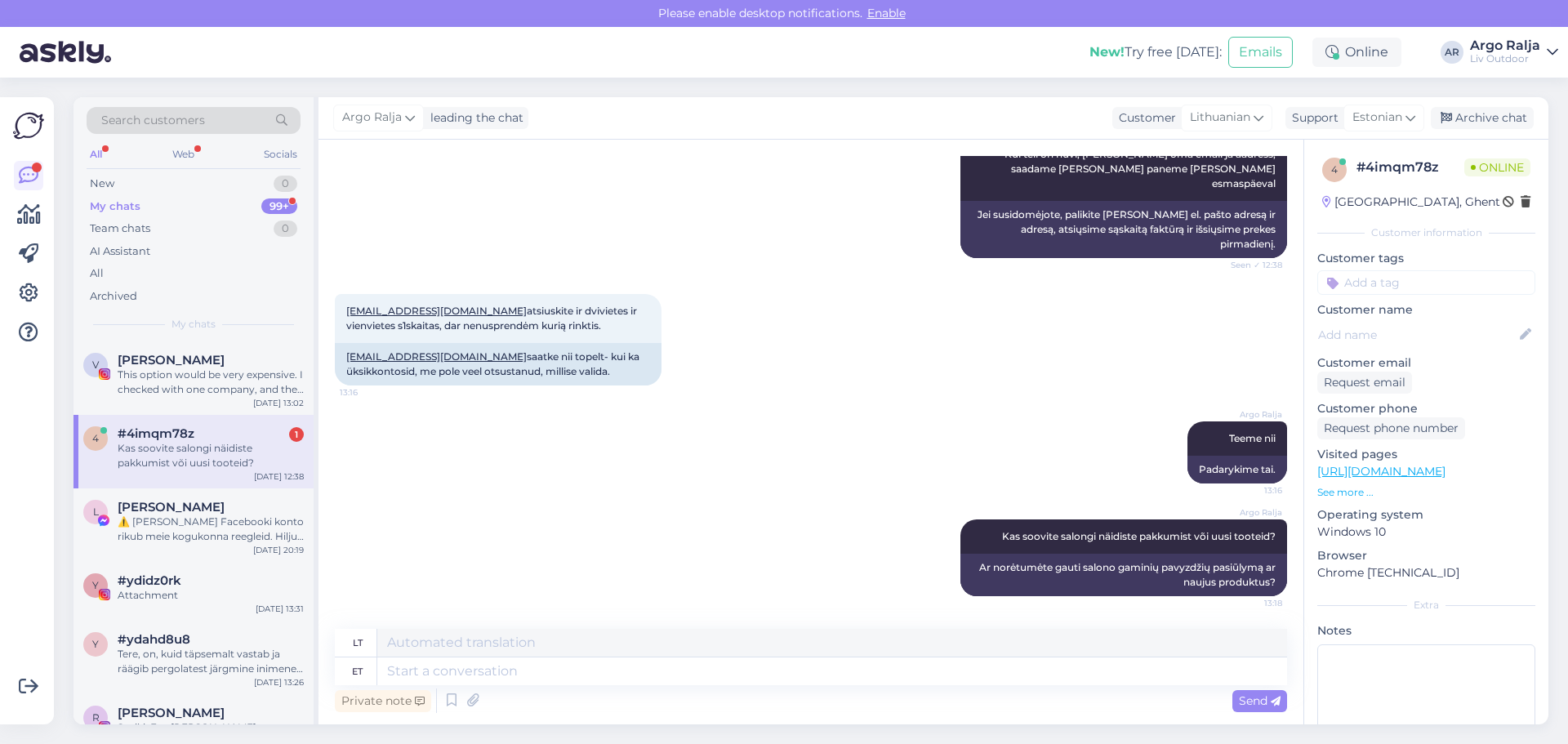
scroll to position [5243, 0]
drag, startPoint x: 455, startPoint y: 371, endPoint x: 590, endPoint y: 405, distance: 139.2
click at [590, 405] on div "Chat started [DATE] Sveiki, Preke: DIVA vienvietis pakabinamas krėslas. ar būtų…" at bounding box center [818, 385] width 967 height 459
click at [494, 374] on div "[EMAIL_ADDRESS][DOMAIN_NAME] saatke nii topelt- kui ka üksikkontosid, me pole v…" at bounding box center [498, 364] width 327 height 43
click at [217, 501] on div "[PERSON_NAME]" at bounding box center [210, 507] width 186 height 15
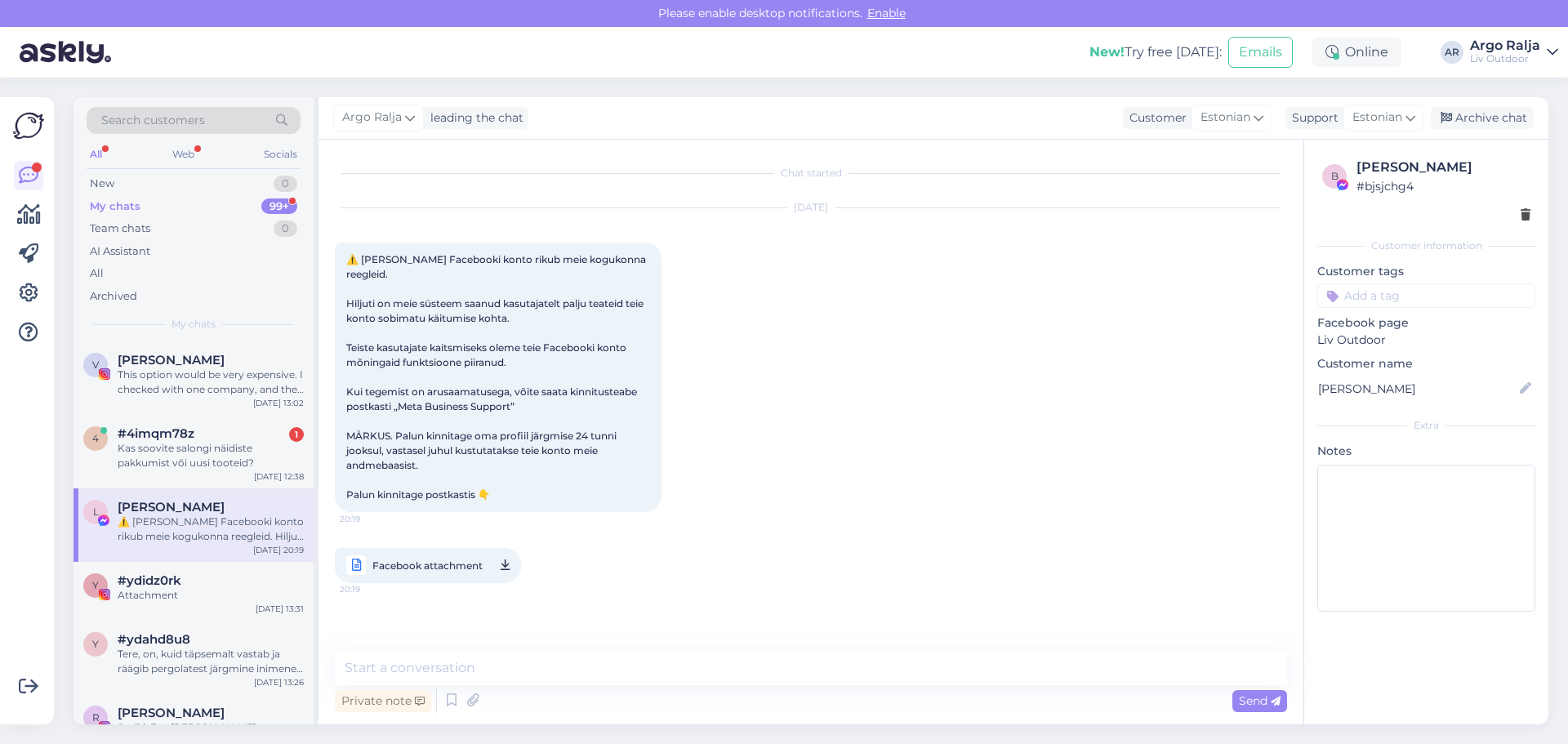
scroll to position [0, 0]
click at [236, 583] on div "#ydidz0rk" at bounding box center [210, 580] width 186 height 15
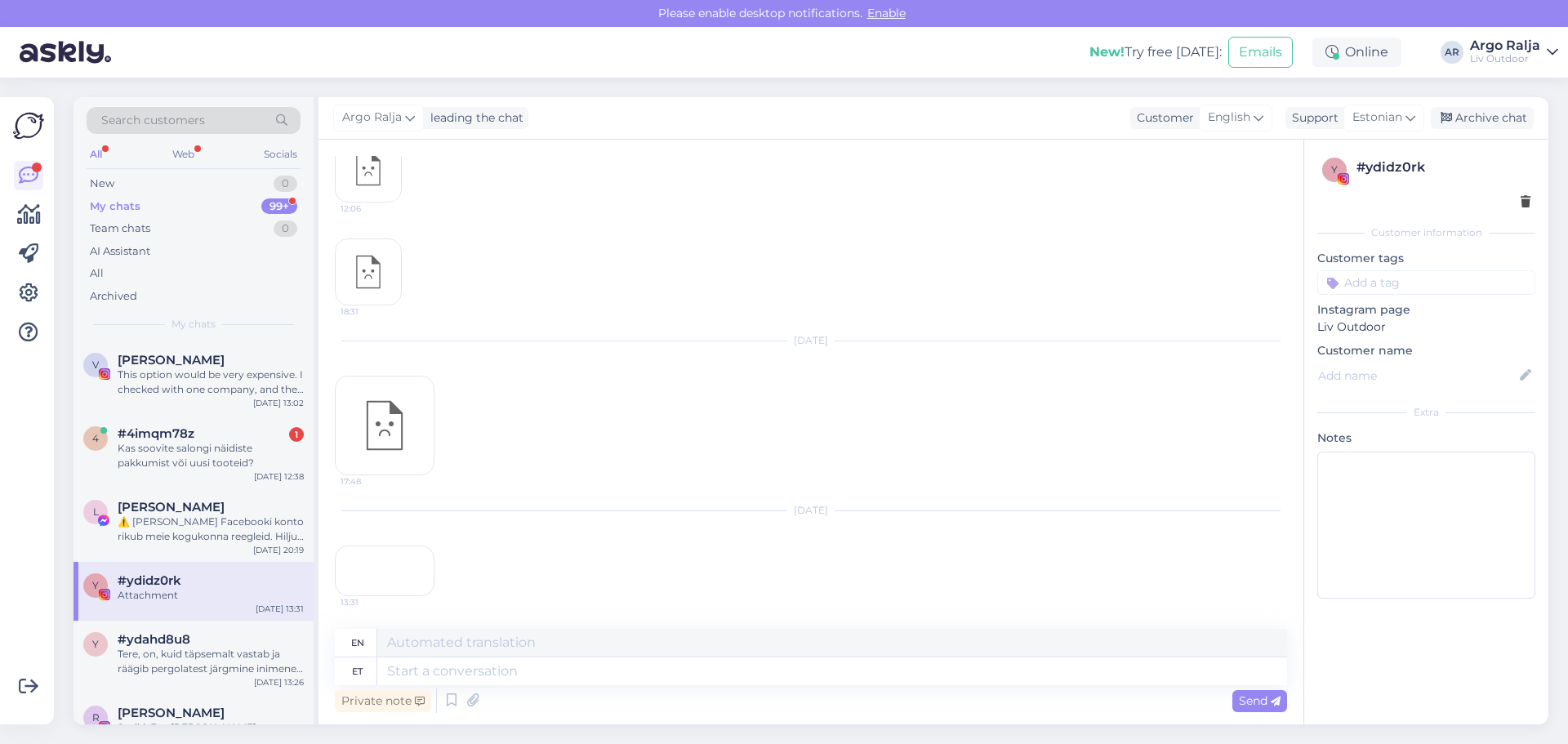
scroll to position [536, 0]
drag, startPoint x: 196, startPoint y: 652, endPoint x: 205, endPoint y: 653, distance: 9.1
click at [198, 653] on div "Tere, on, kuid täpsemalt vastab ja räägib pergolatest järgmine inimene, kirjuta…" at bounding box center [210, 661] width 186 height 29
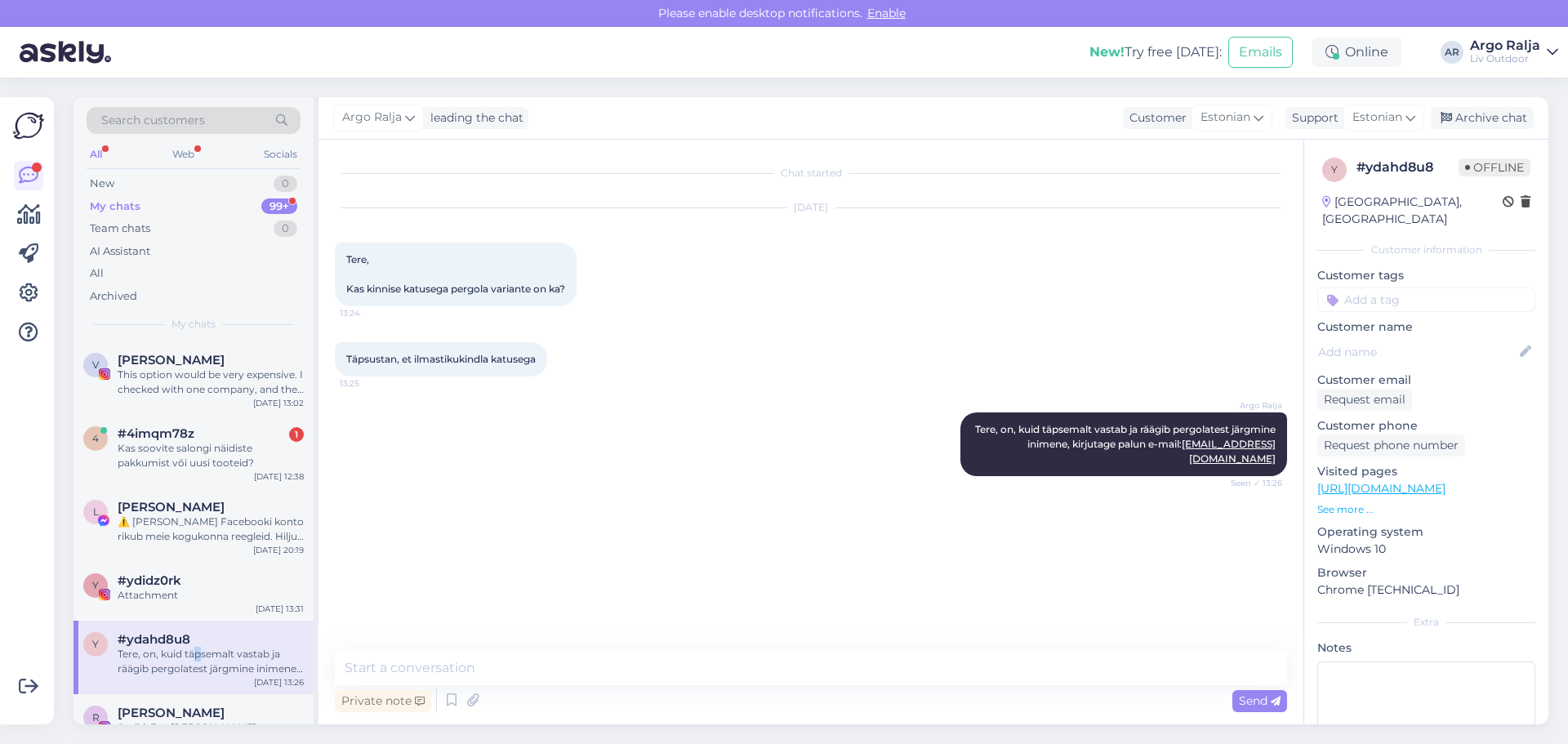
scroll to position [0, 0]
click at [468, 507] on div "Chat started [DATE] Tere, Kas kinnise katusega pergola variante on ka? 13:24 Tä…" at bounding box center [818, 396] width 967 height 481
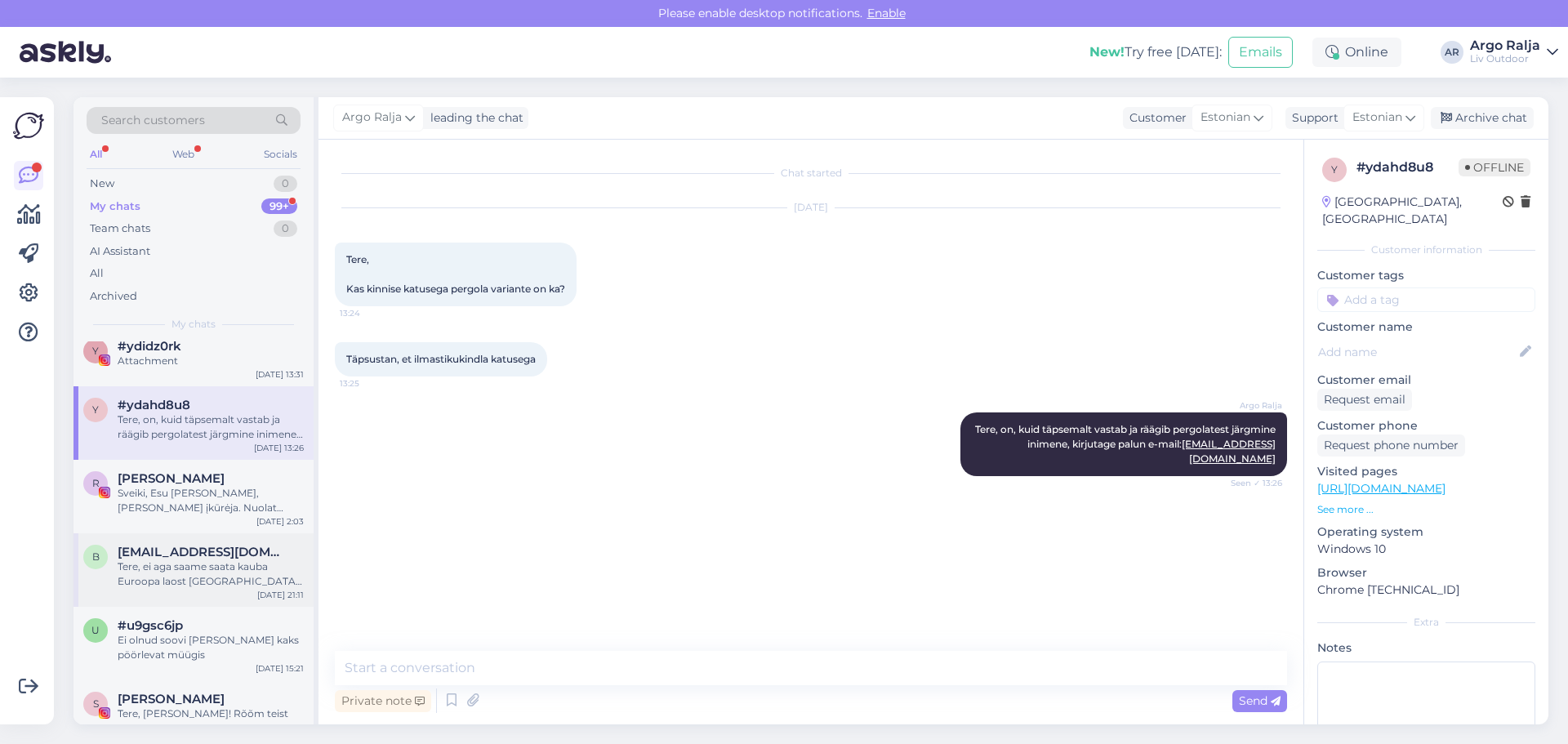
scroll to position [245, 0]
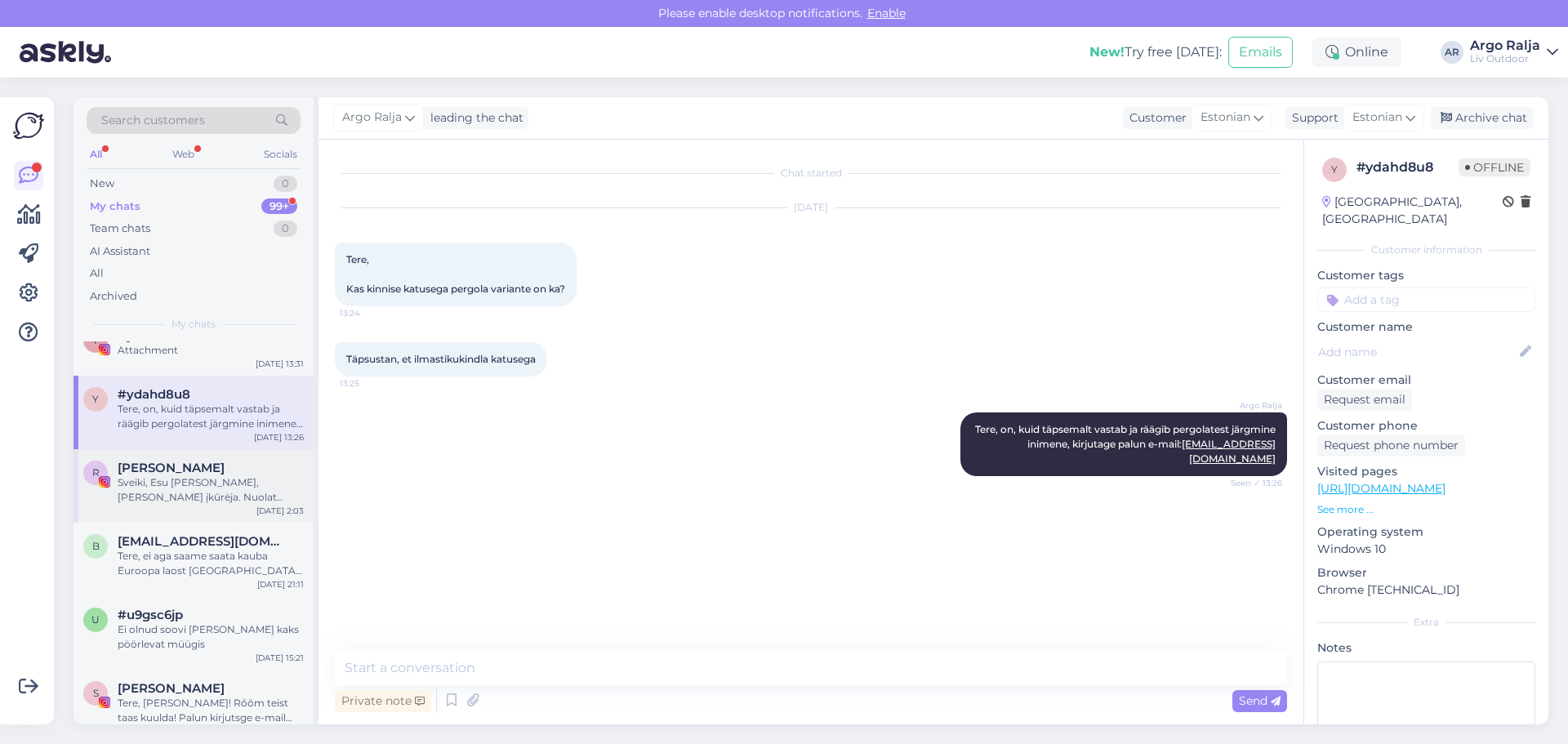
click at [197, 479] on div "Sveiki, Esu [PERSON_NAME], [PERSON_NAME] įkūrėja. Nuolat ieškau arenos partneri…" at bounding box center [210, 490] width 186 height 29
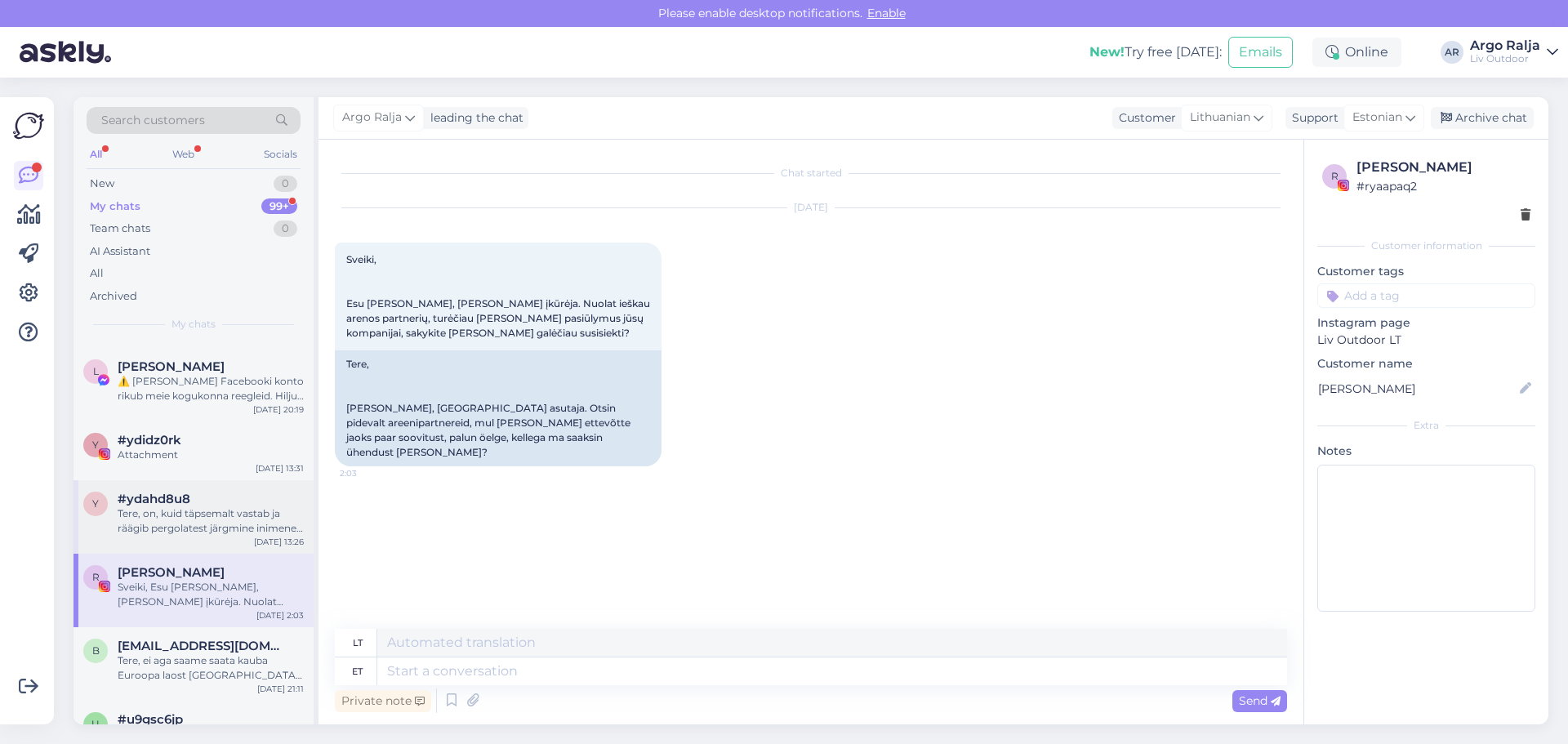
scroll to position [0, 0]
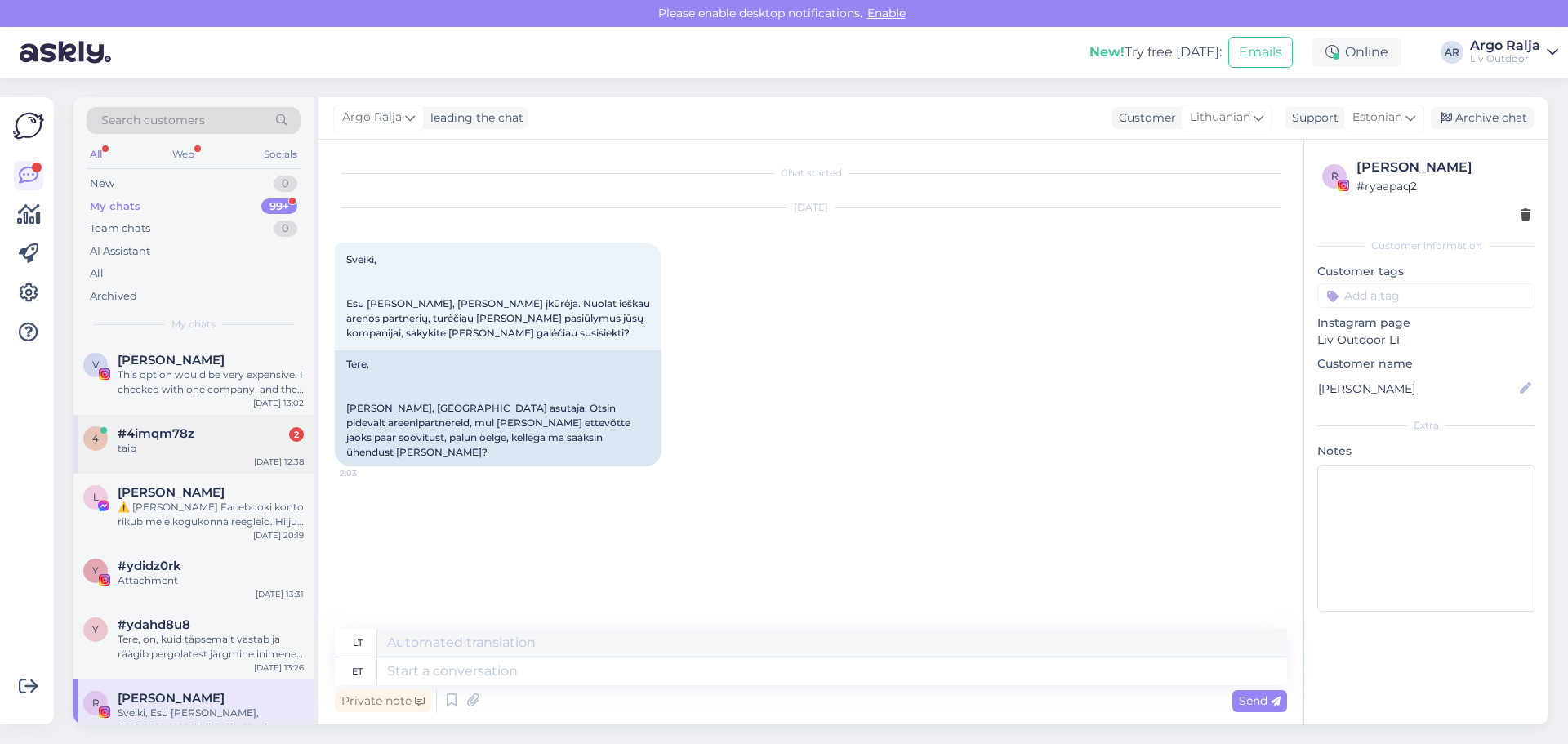
click at [202, 437] on div "#4imqm78z 2" at bounding box center [210, 434] width 186 height 15
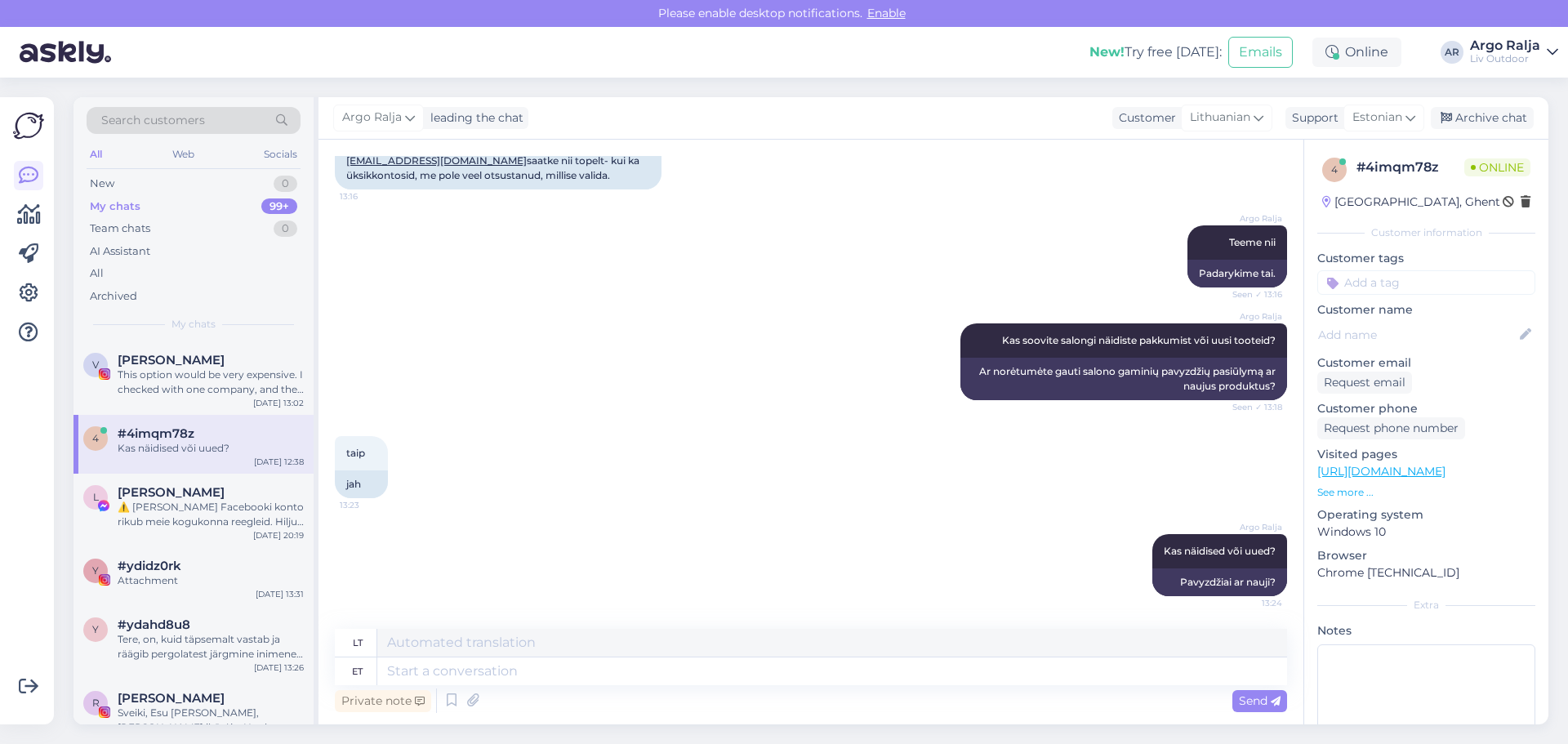
scroll to position [5439, 0]
click at [214, 513] on div "⚠️ [PERSON_NAME] Facebooki konto rikub meie kogukonna reegleid. Hiljuti on meie…" at bounding box center [210, 514] width 186 height 29
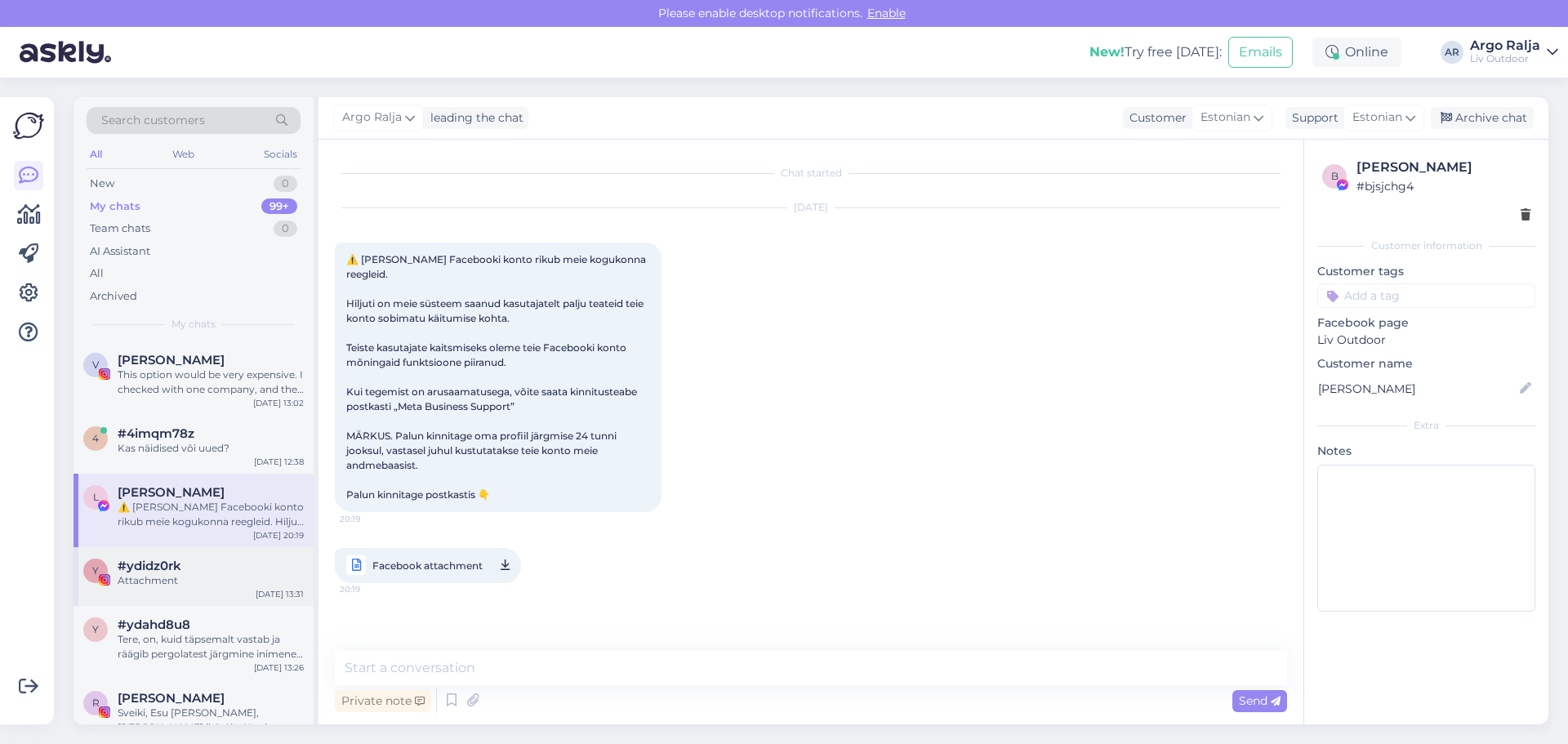
click at [218, 583] on div "Attachment" at bounding box center [210, 580] width 186 height 15
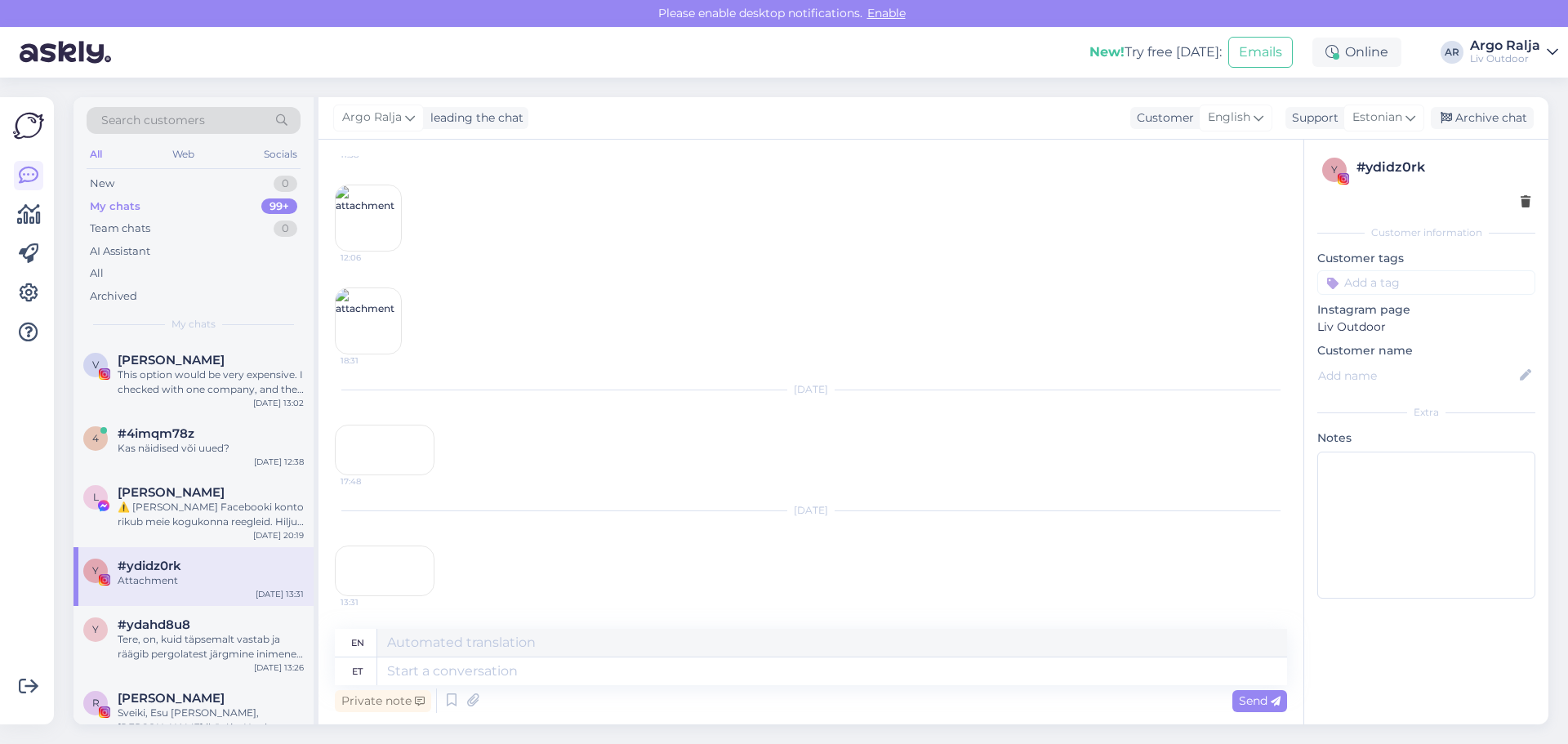
scroll to position [511, 0]
click at [205, 377] on div "This option would be very expensive. I checked with one company, and they quote…" at bounding box center [210, 382] width 186 height 29
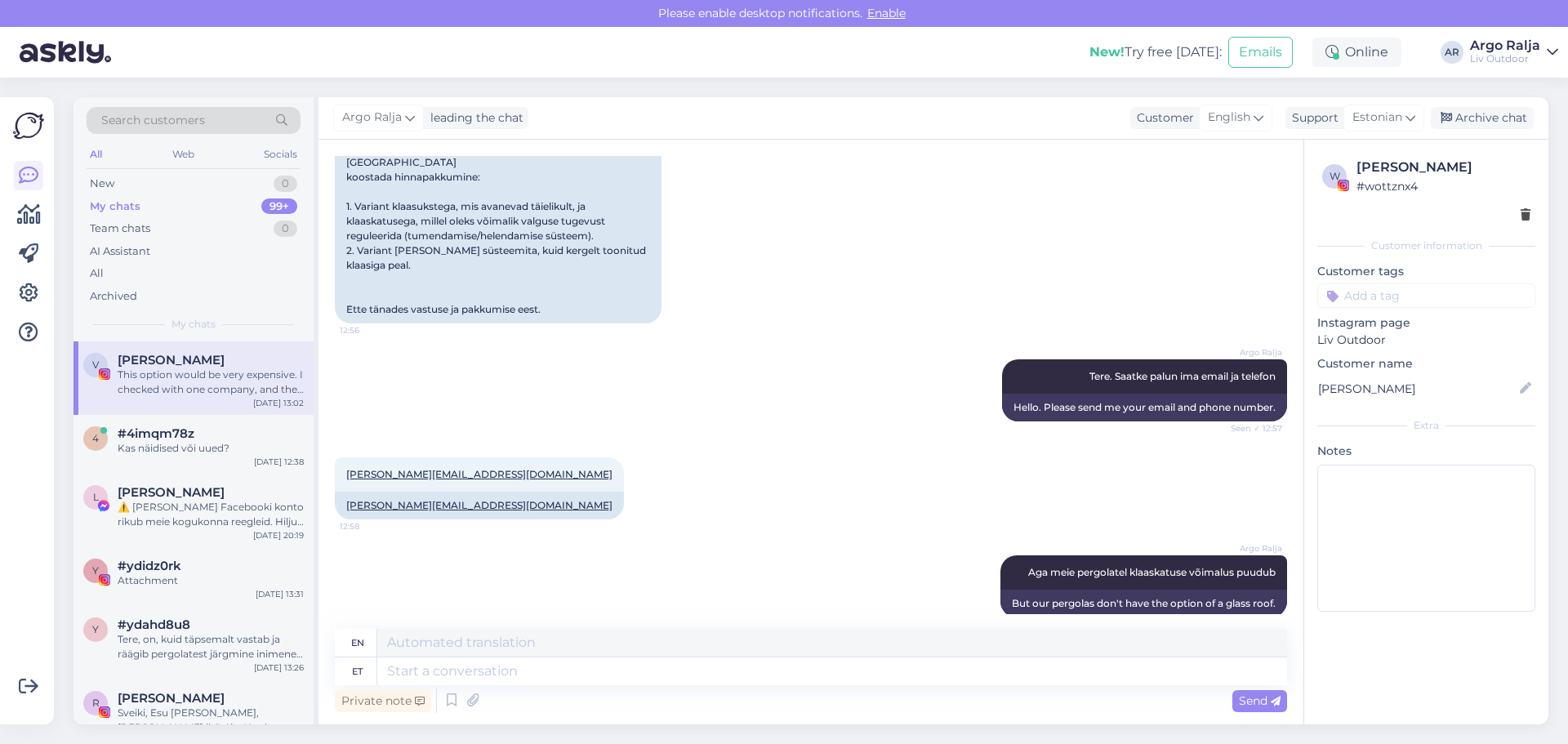
scroll to position [1238, 0]
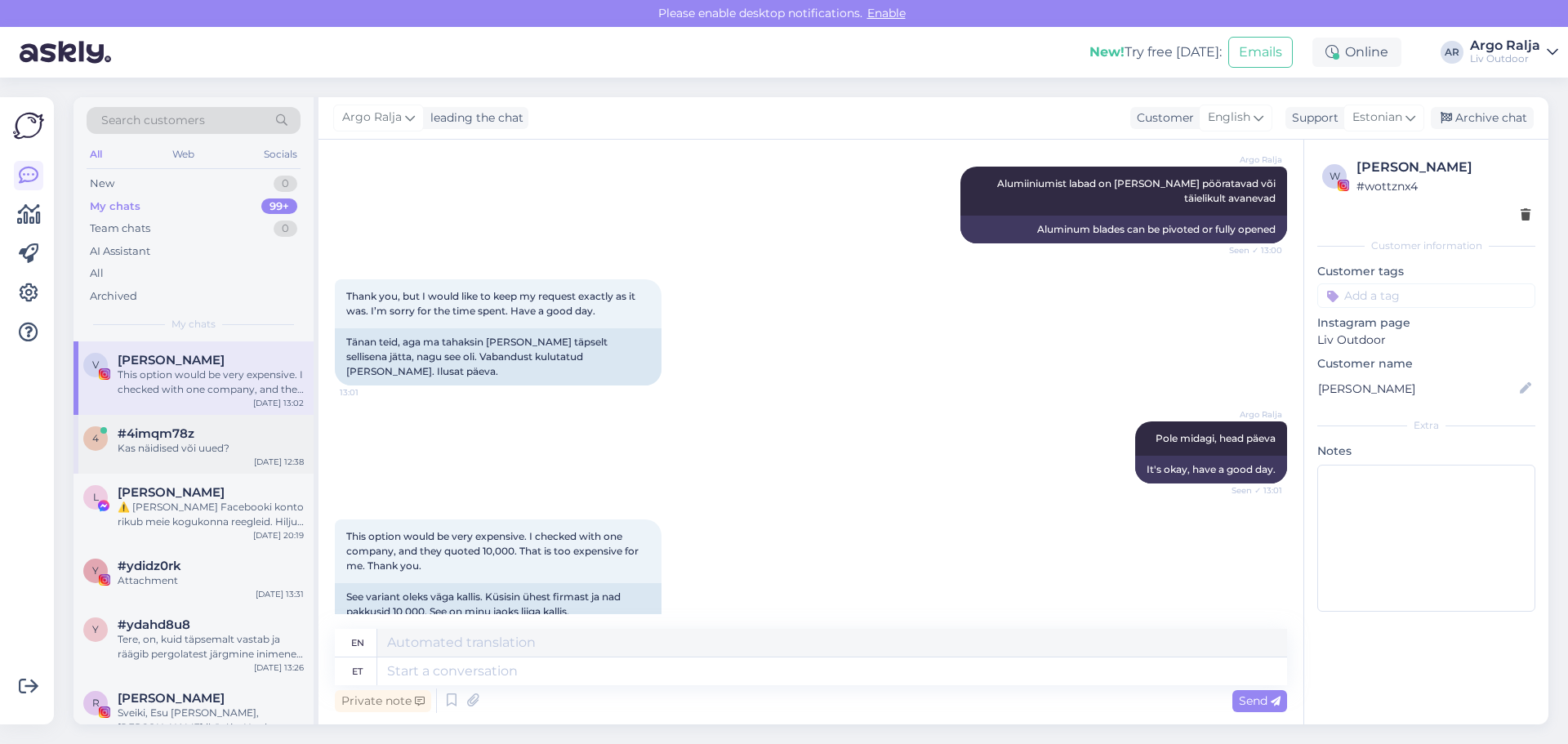
click at [250, 445] on div "Kas näidised või uued?" at bounding box center [210, 448] width 186 height 15
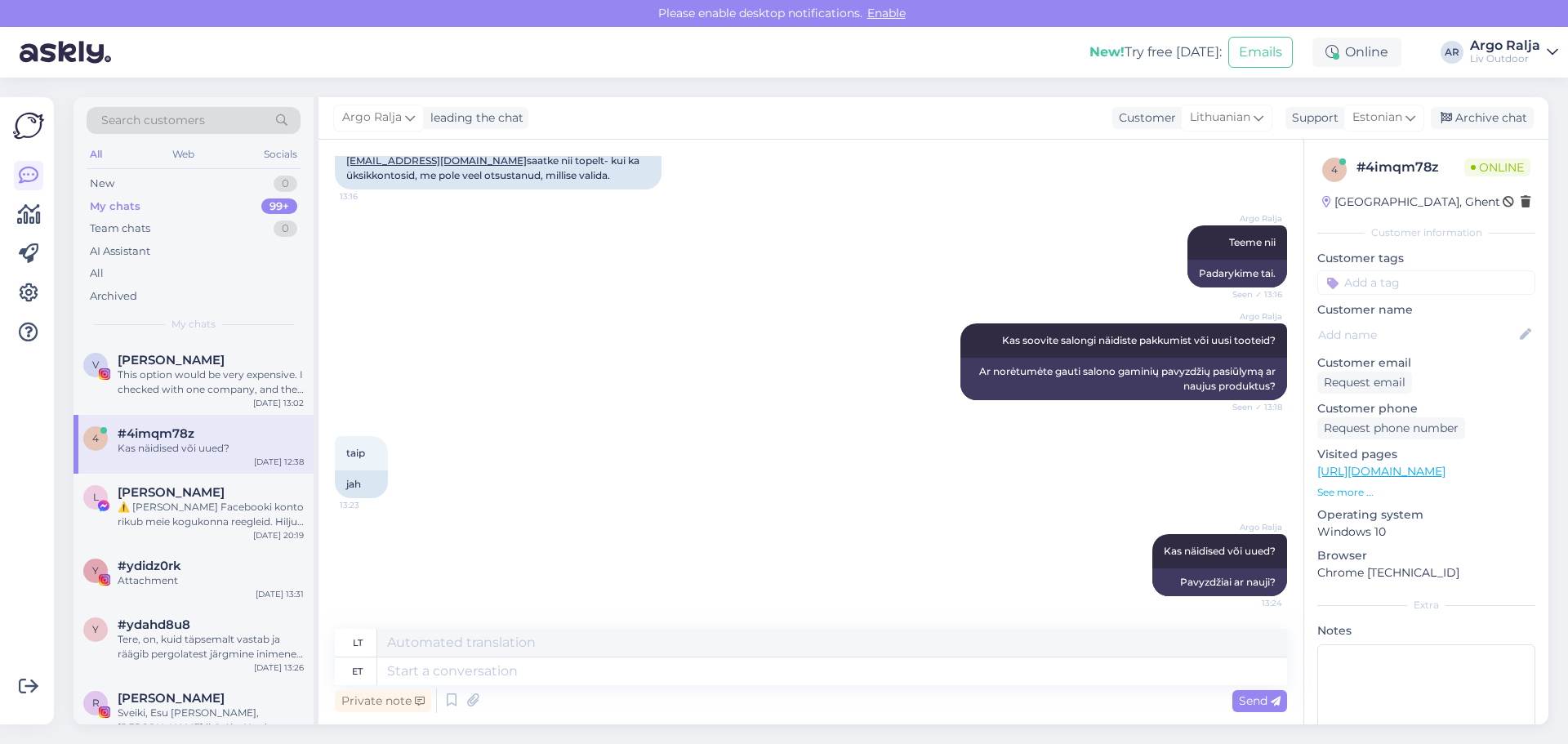
scroll to position [5439, 0]
click at [562, 682] on textarea at bounding box center [831, 671] width 910 height 28
click at [227, 567] on div "#ydidz0rk" at bounding box center [210, 565] width 186 height 15
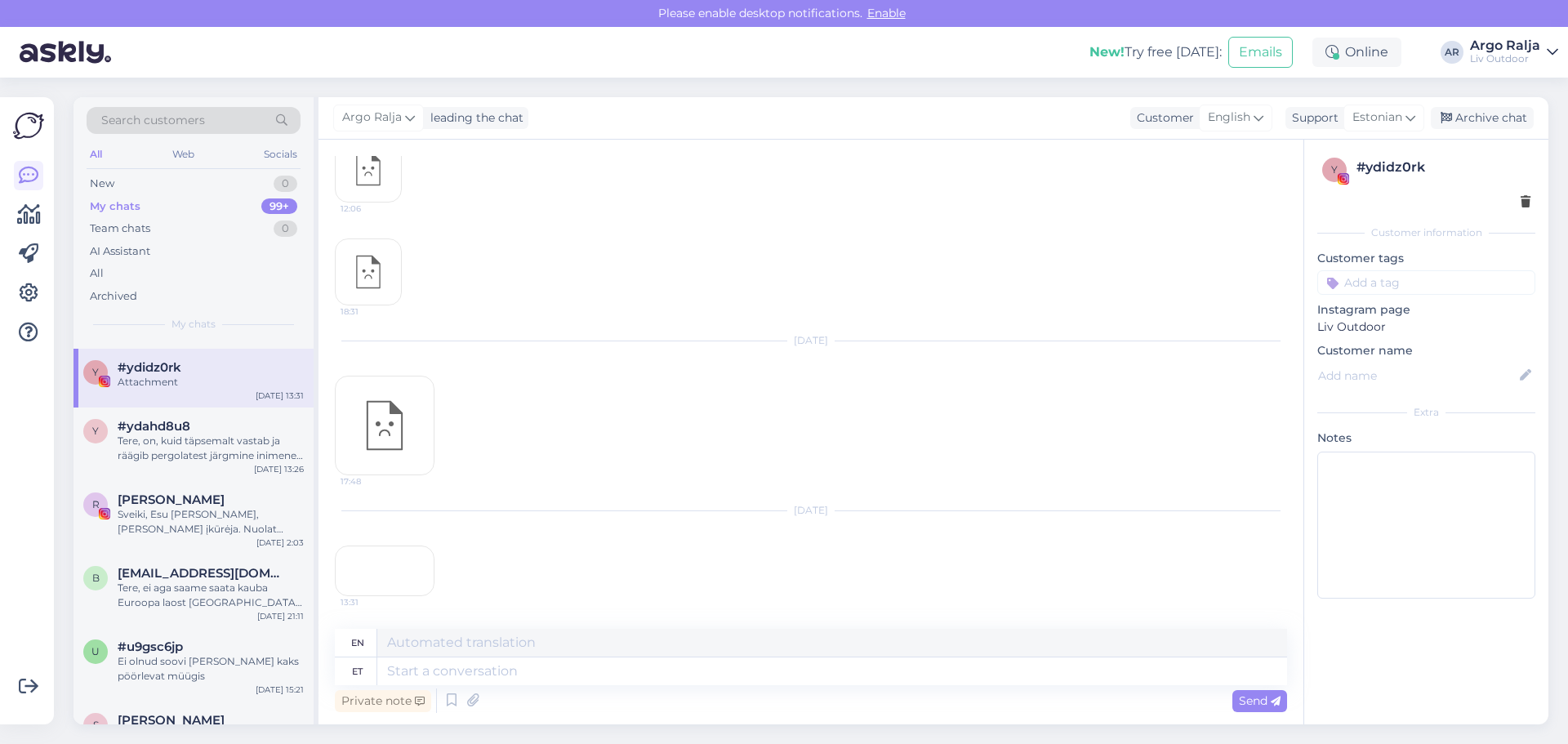
scroll to position [164, 0]
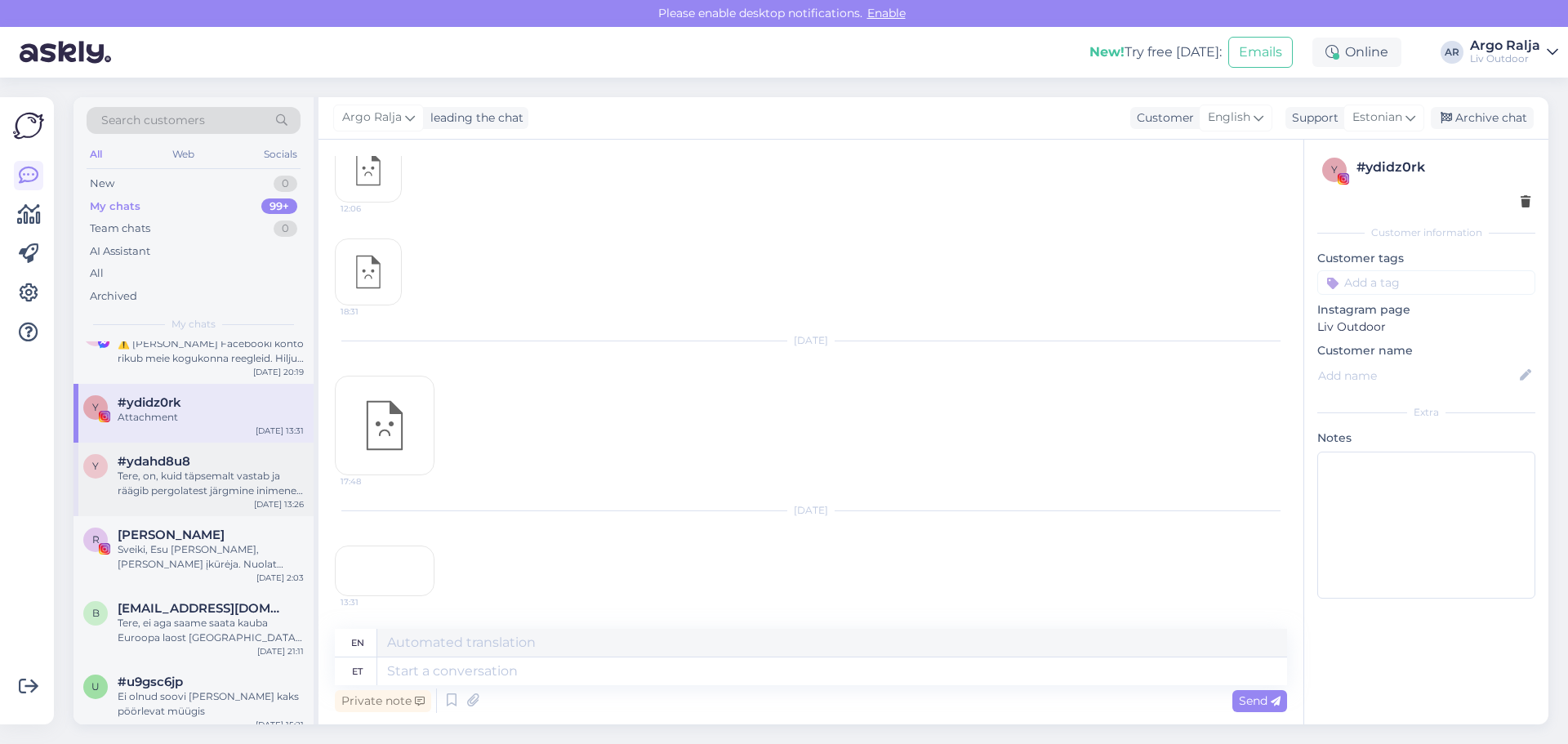
click at [264, 483] on div "Tere, on, kuid täpsemalt vastab ja räägib pergolatest järgmine inimene, kirjuta…" at bounding box center [210, 483] width 186 height 29
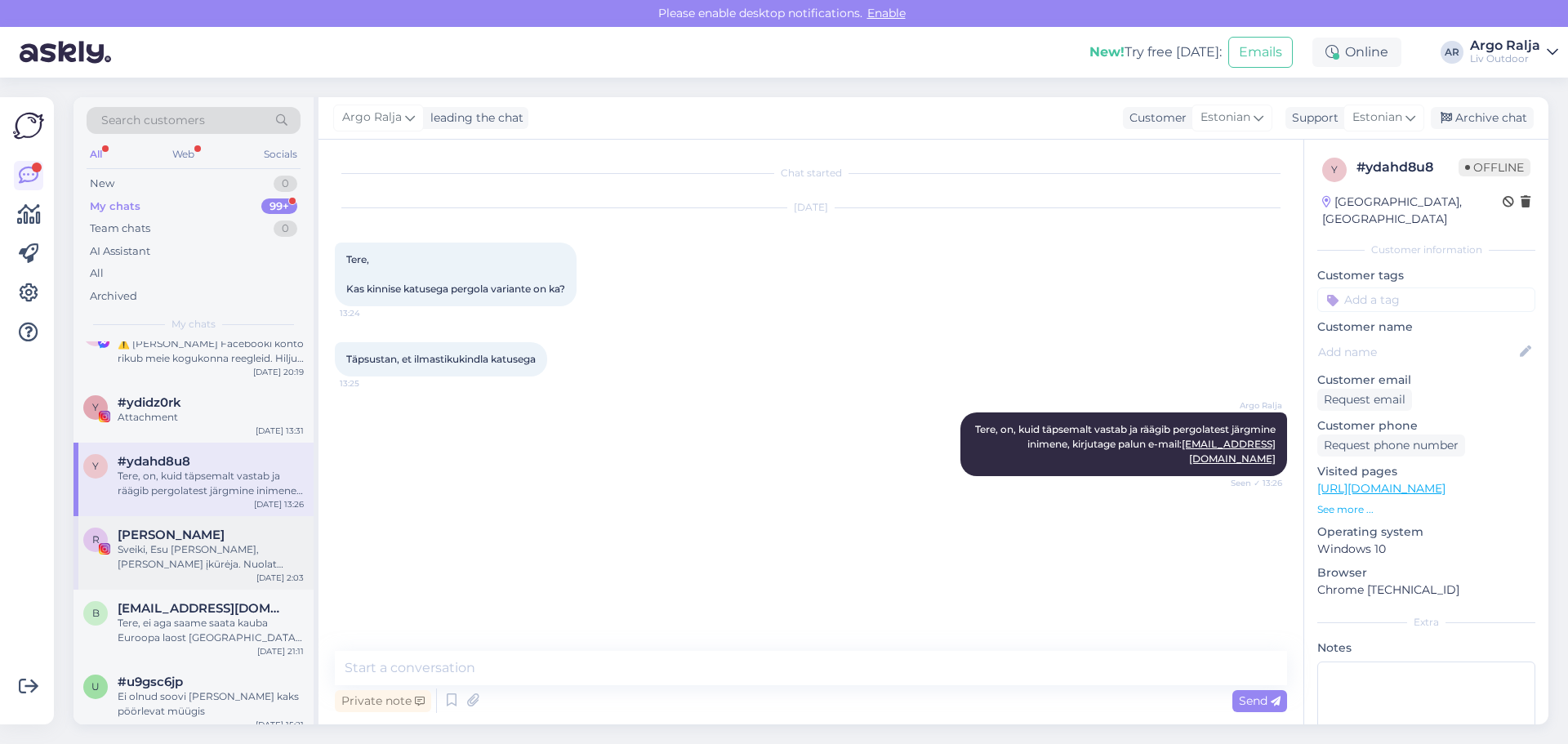
click at [227, 553] on div "Sveiki, Esu [PERSON_NAME], [PERSON_NAME] įkūrėja. Nuolat ieškau arenos partneri…" at bounding box center [210, 557] width 186 height 29
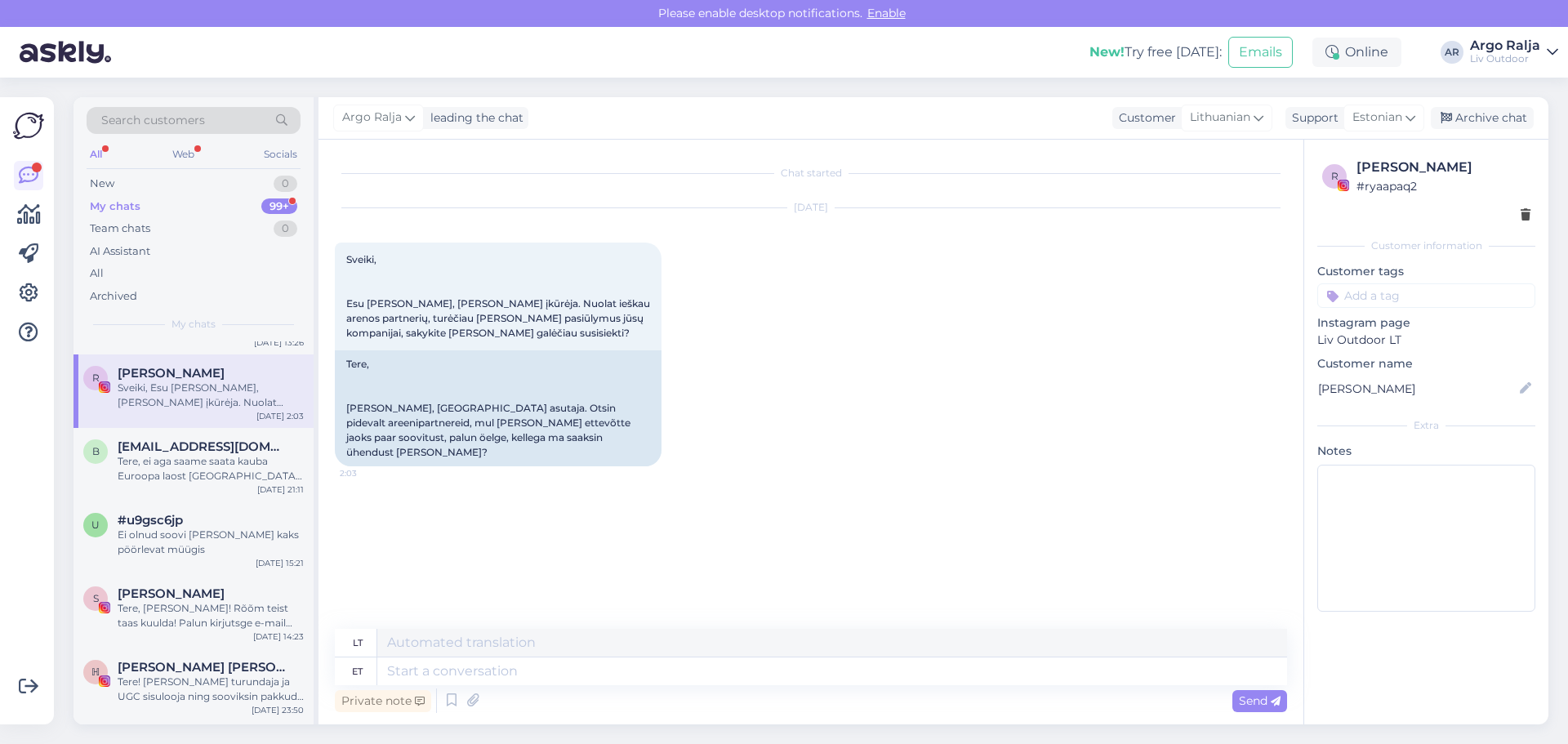
scroll to position [327, 0]
click at [232, 478] on div "Tere, ei aga saame saata kauba Euroopa laost [GEOGRAPHIC_DATA] [GEOGRAPHIC_DATA…" at bounding box center [210, 467] width 186 height 29
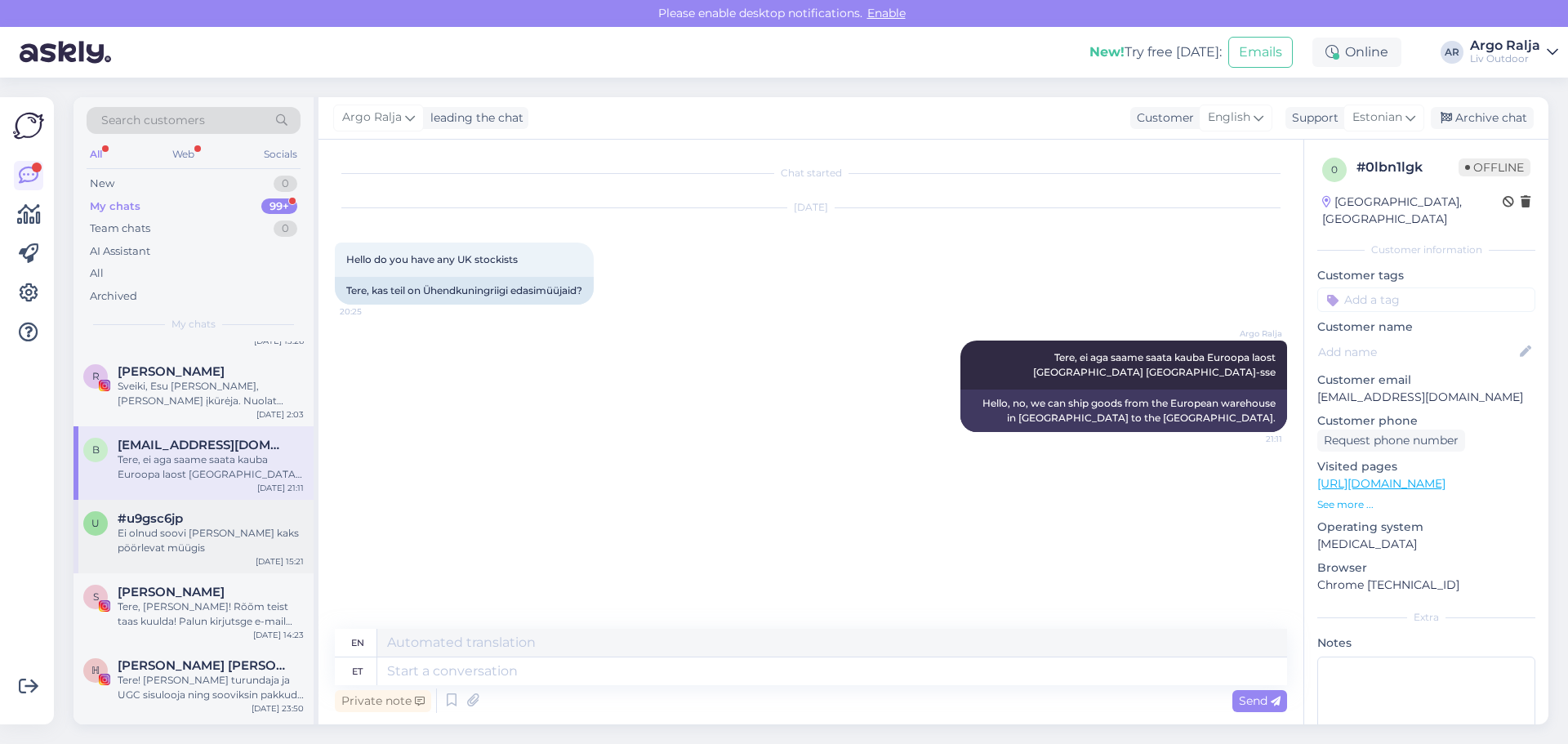
click at [238, 522] on div "#u9gsc6jp" at bounding box center [210, 519] width 186 height 15
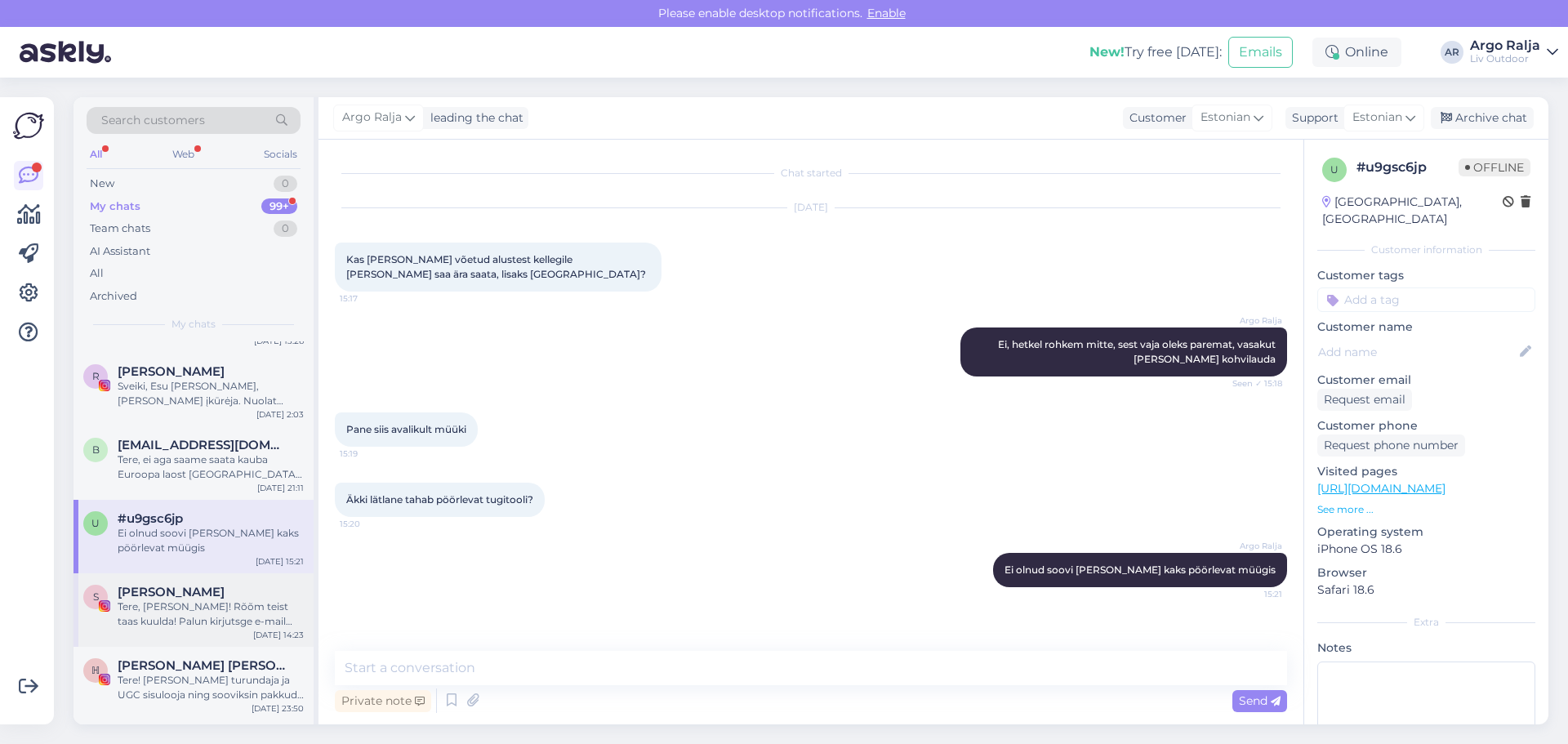
click at [217, 622] on div "Tere, [PERSON_NAME]! Rõõm teist taas kuulda! Palun kirjutsge e-mail [EMAIL_ADDR…" at bounding box center [210, 613] width 186 height 29
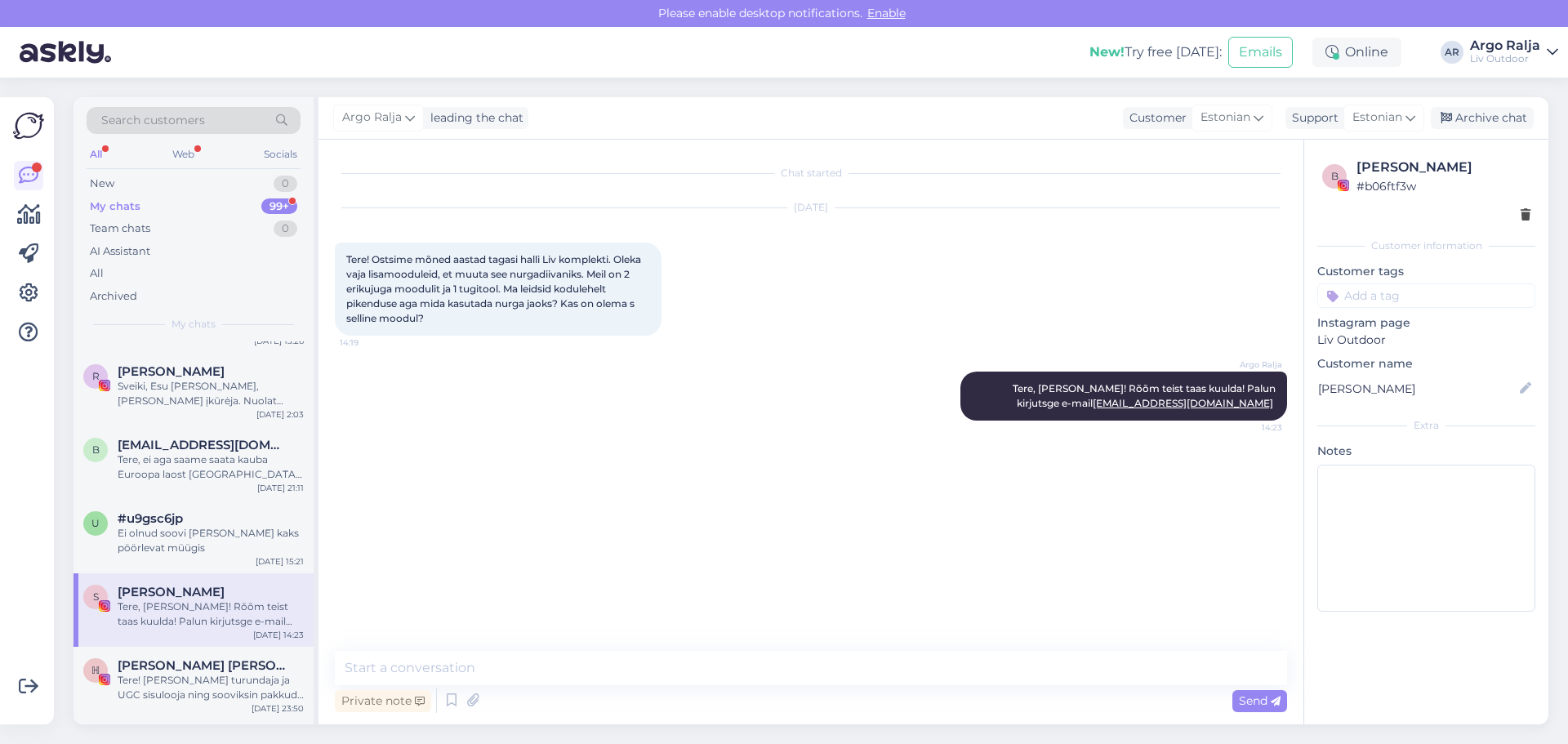
scroll to position [491, 0]
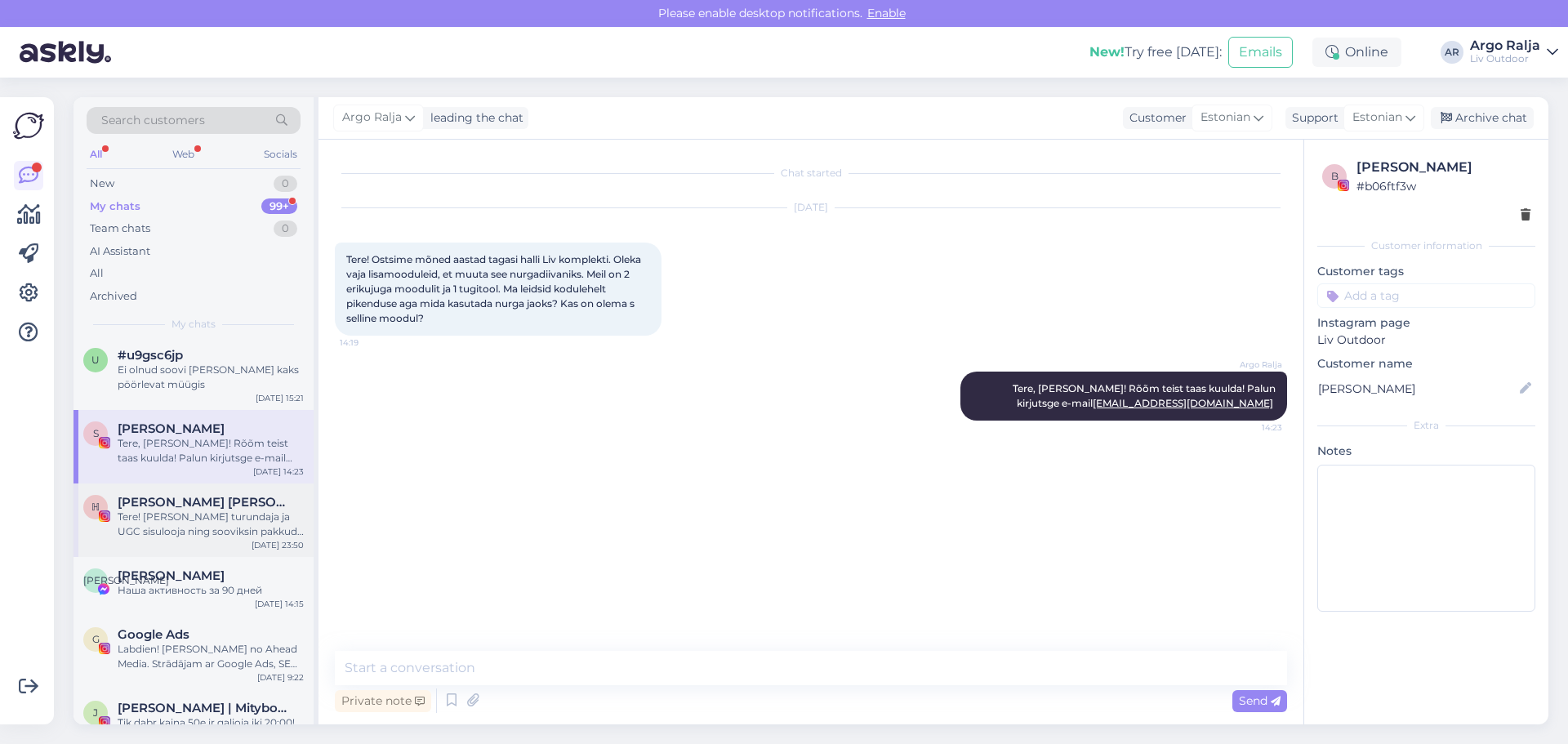
click at [217, 518] on div "Tere! [PERSON_NAME] turundaja ja UGC sisulooja ning sooviksin pakkuda Teile või…" at bounding box center [210, 524] width 186 height 29
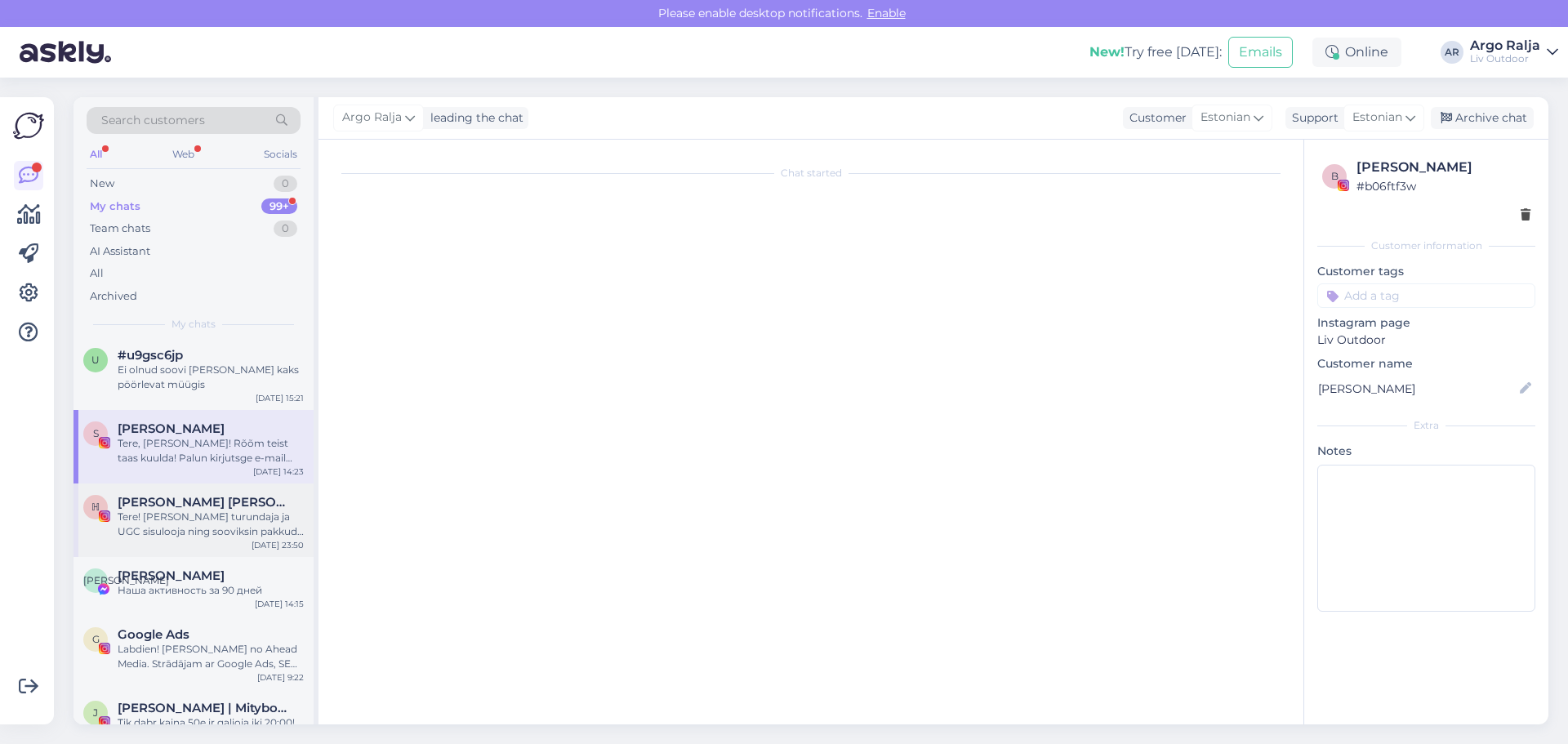
scroll to position [34, 0]
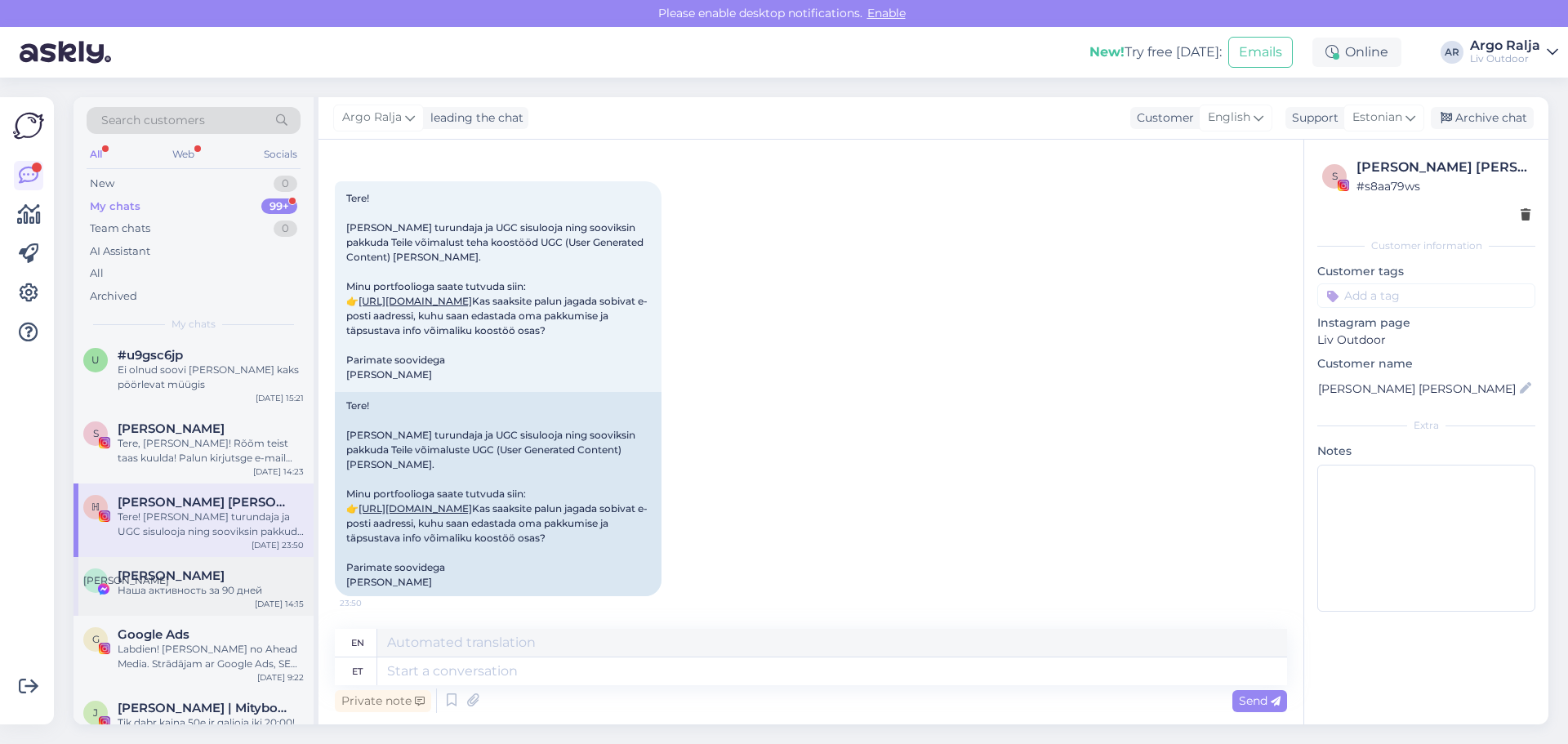
click at [183, 578] on span "[PERSON_NAME]" at bounding box center [170, 575] width 107 height 15
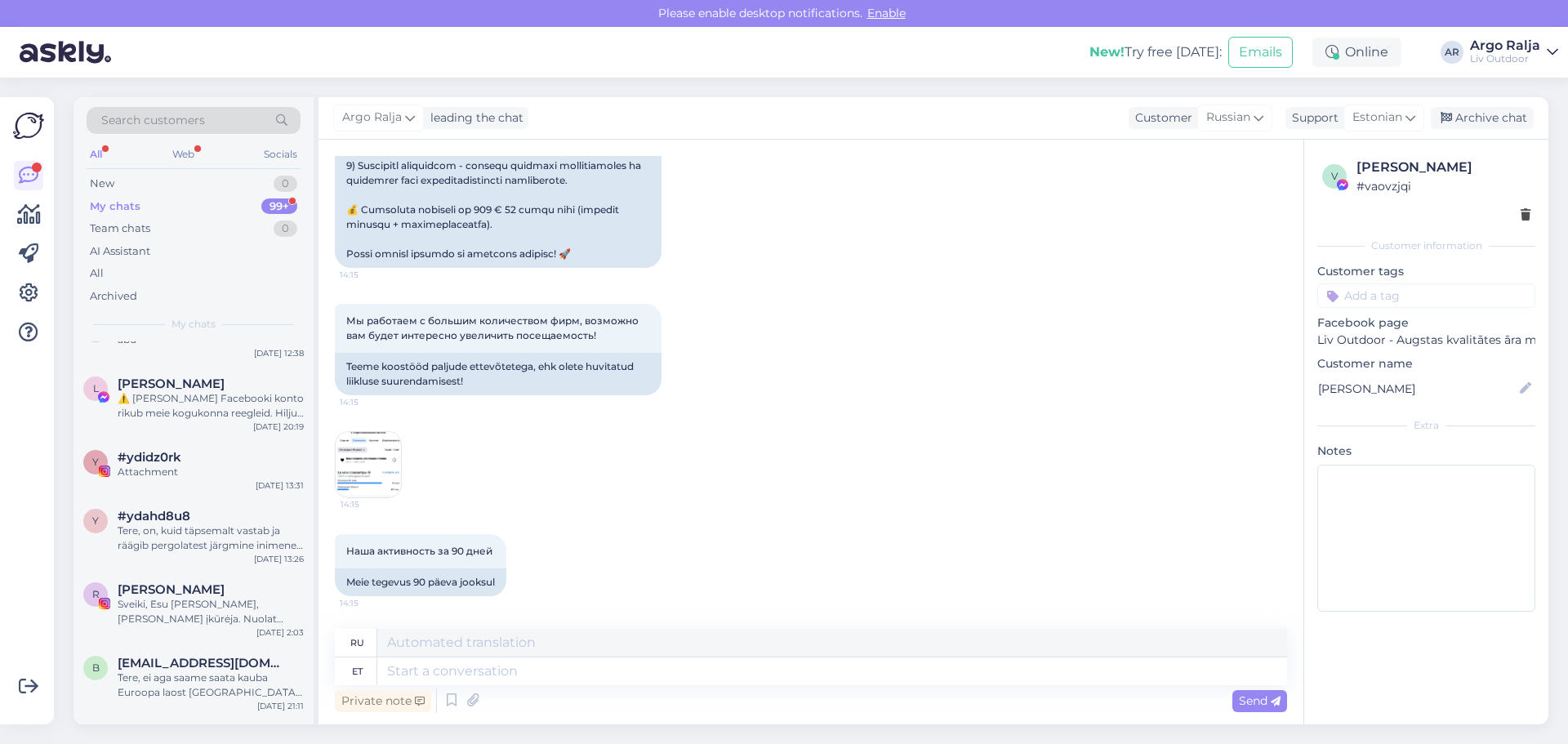
scroll to position [0, 0]
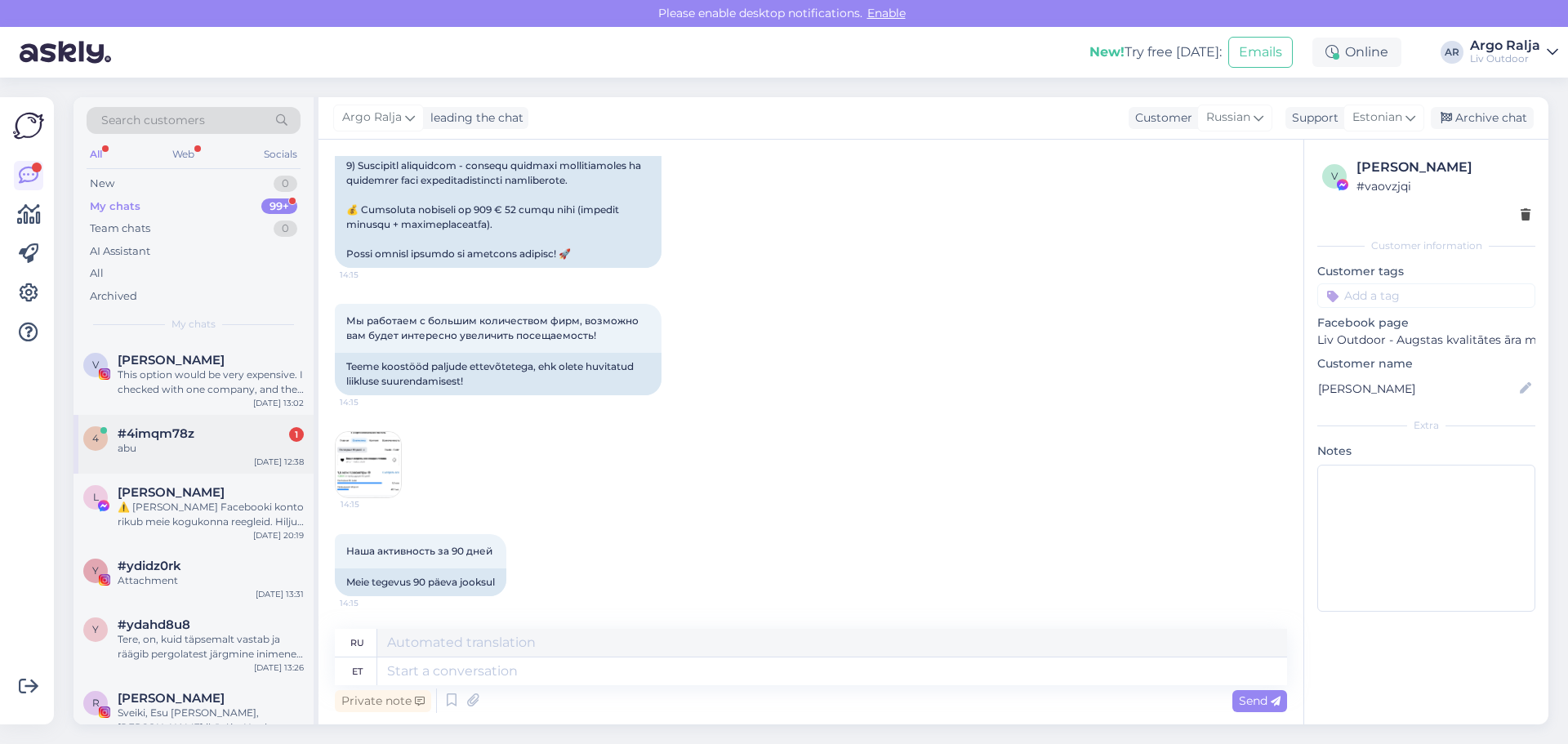
click at [190, 454] on div "abu" at bounding box center [210, 448] width 186 height 15
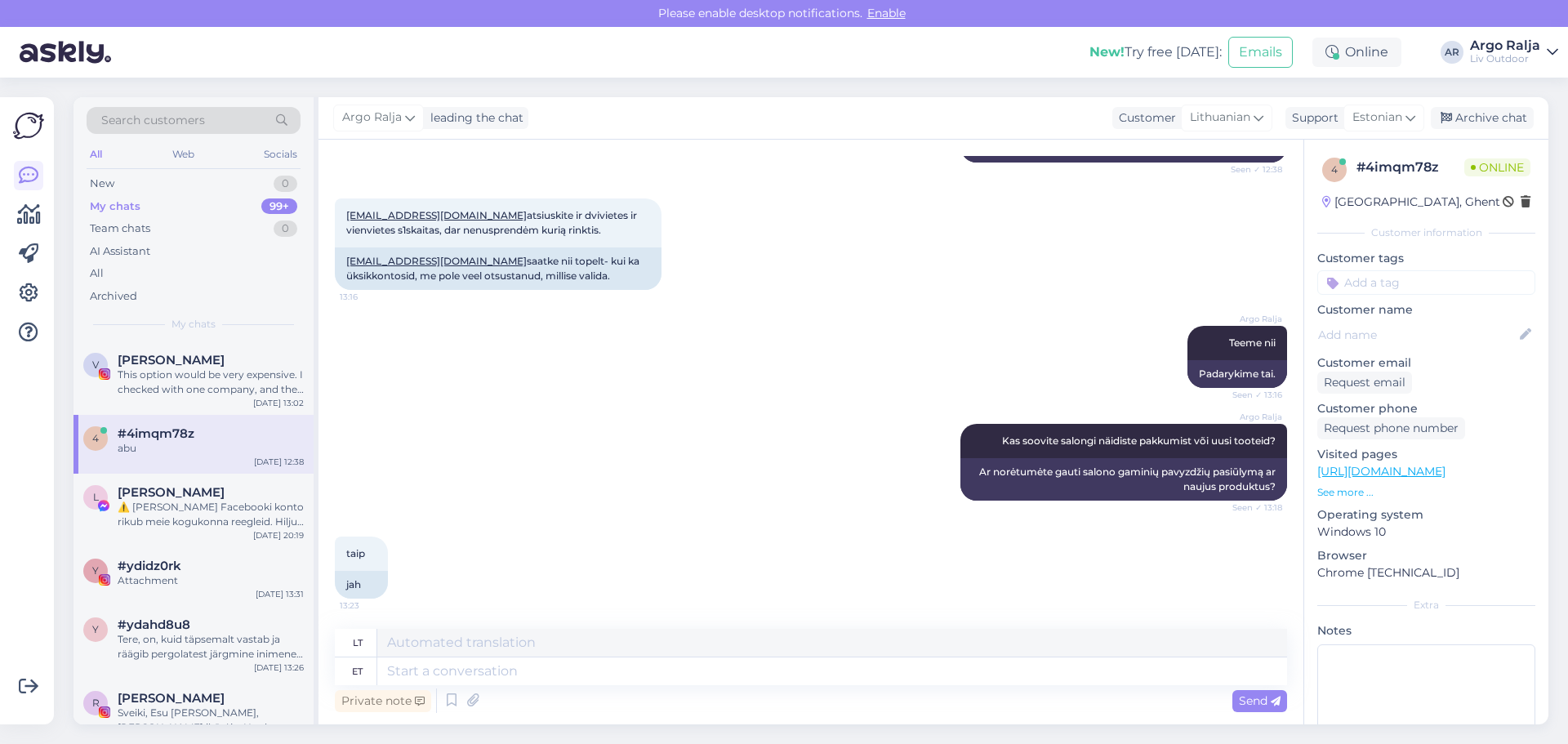
scroll to position [5537, 0]
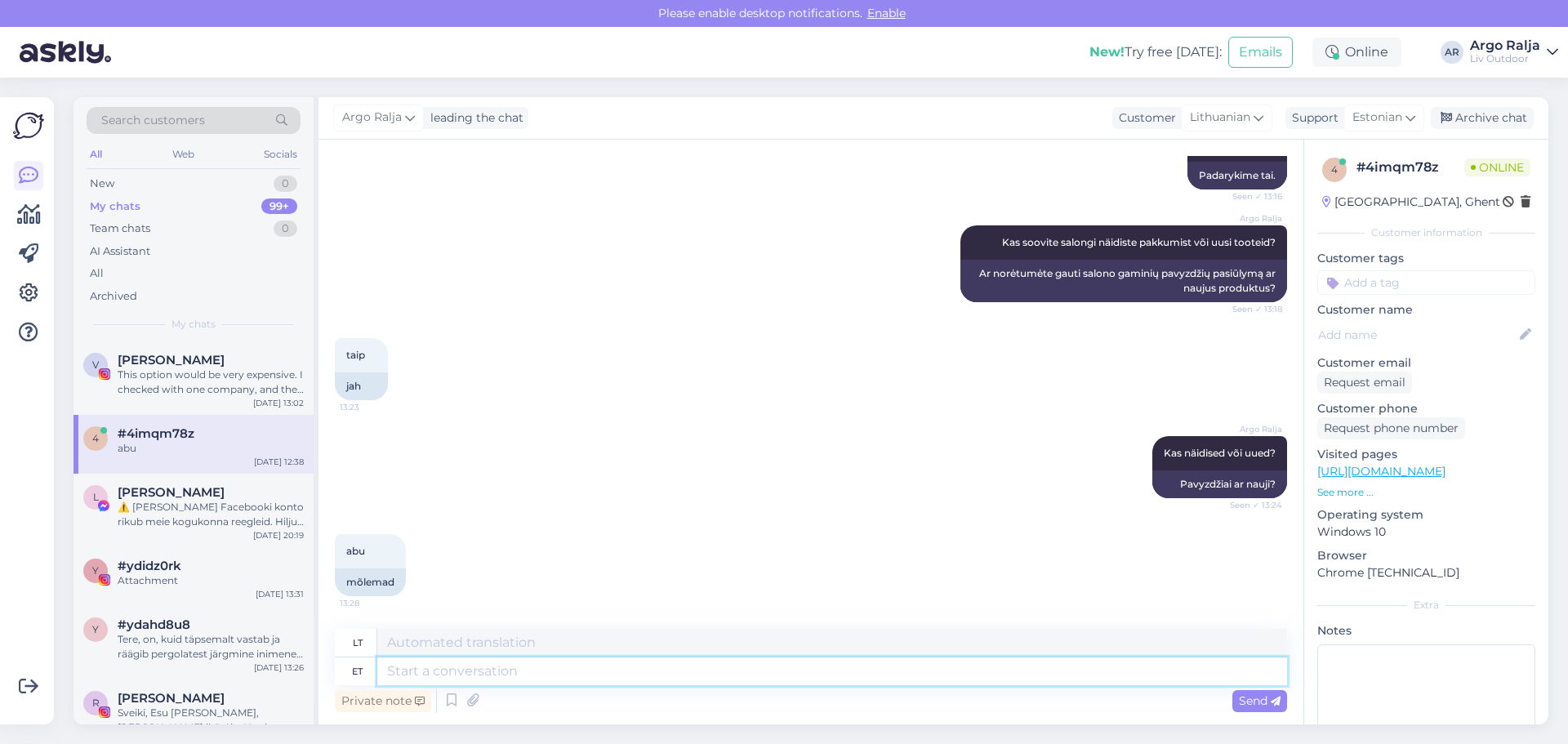
click at [552, 673] on textarea at bounding box center [831, 671] width 910 height 28
click at [490, 676] on textarea at bounding box center [831, 671] width 910 height 28
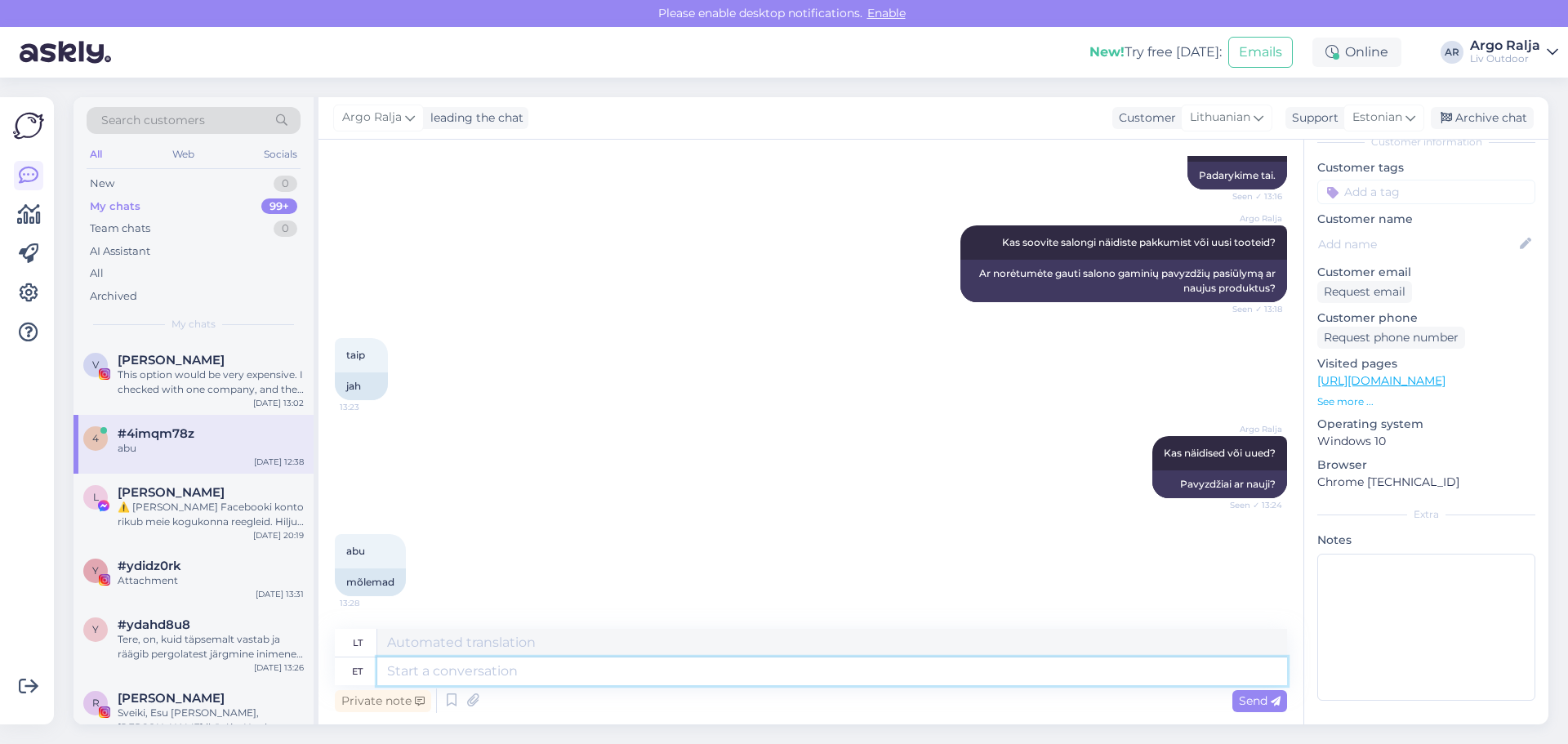
scroll to position [92, 0]
click at [1349, 402] on p "See more ..." at bounding box center [1425, 401] width 218 height 15
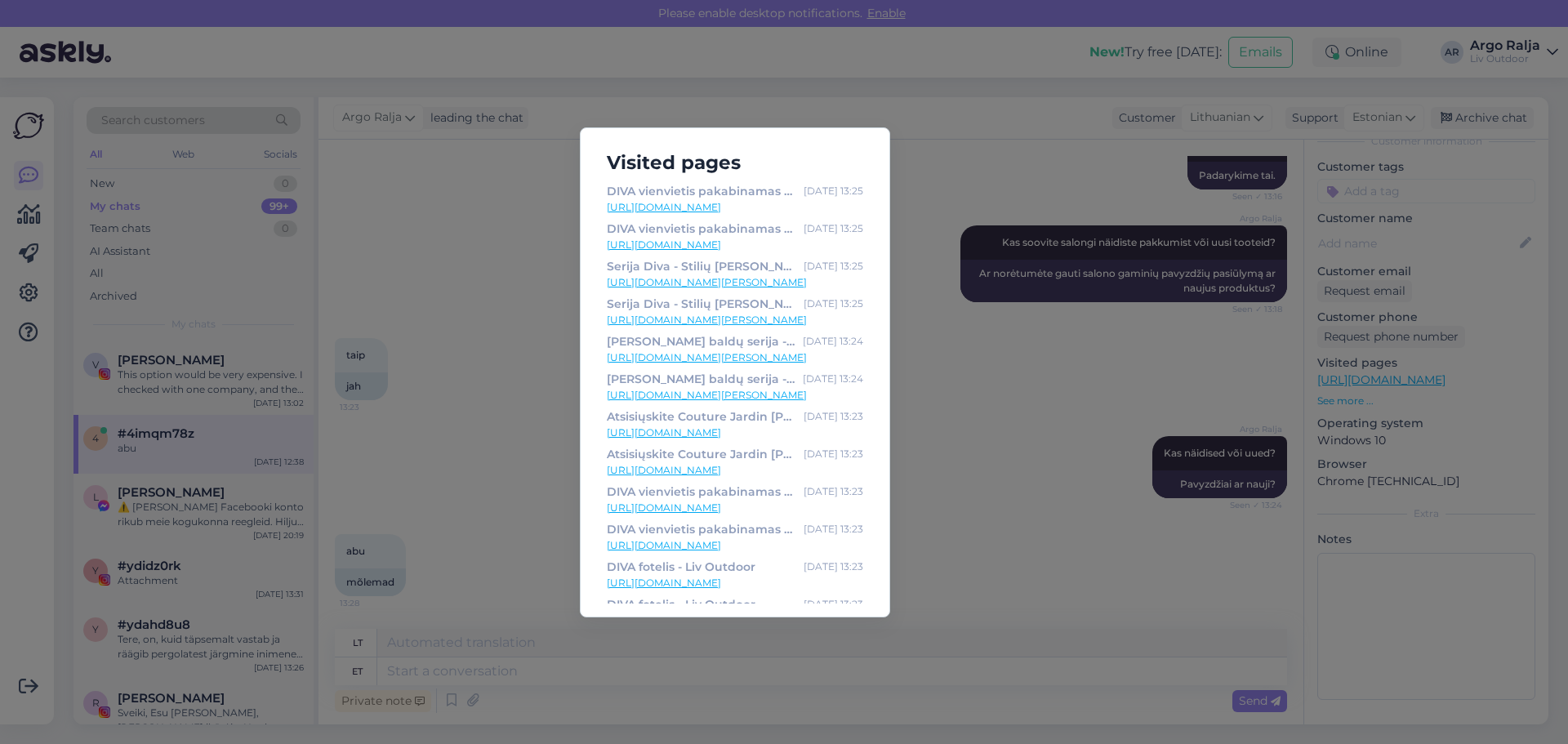
scroll to position [0, 0]
click at [1049, 380] on div "Visited pages DIVA vienvietis pakabinamas krėslas - Liv Outdoor [DATE] 13:25 [U…" at bounding box center [784, 372] width 1568 height 744
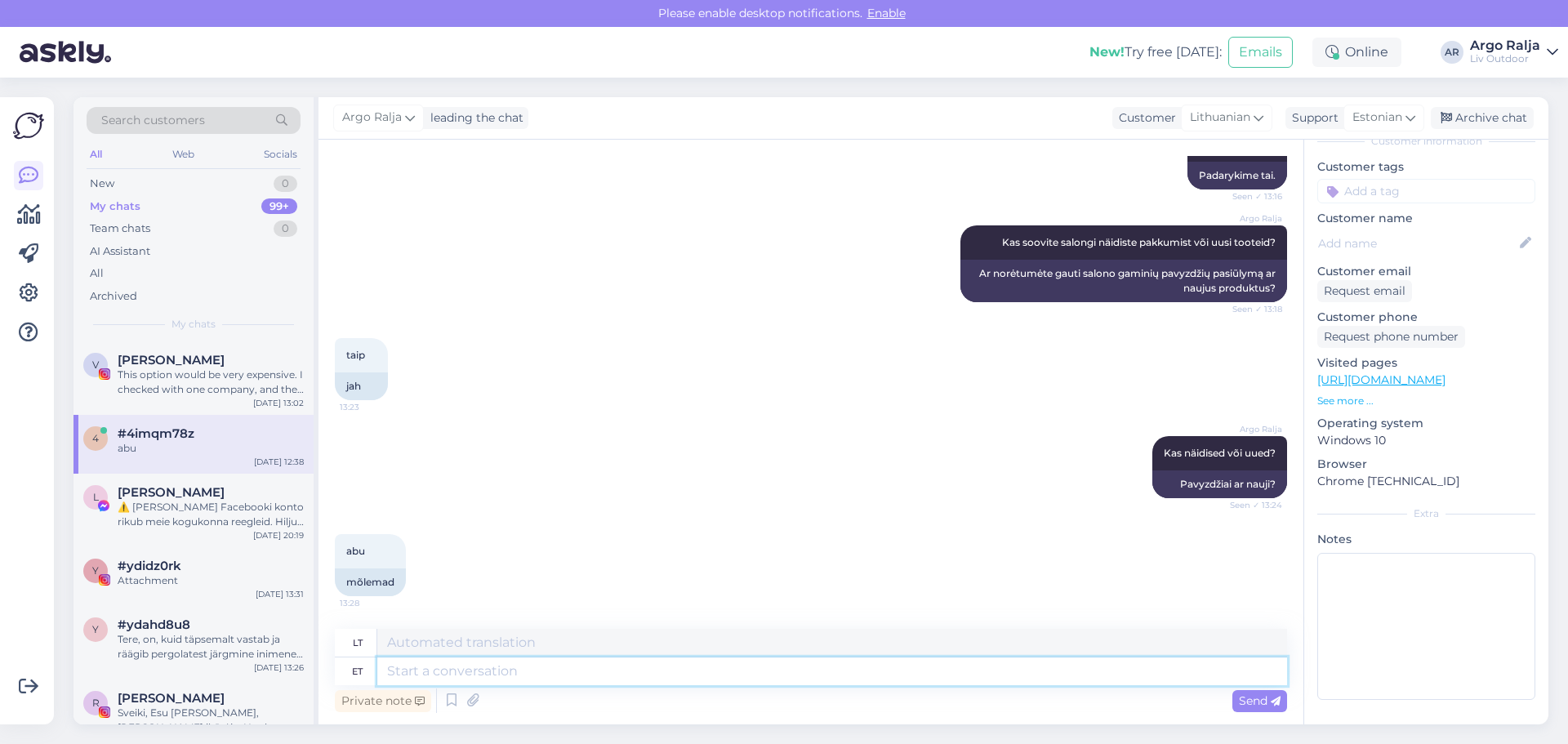
click at [627, 675] on textarea at bounding box center [831, 671] width 910 height 28
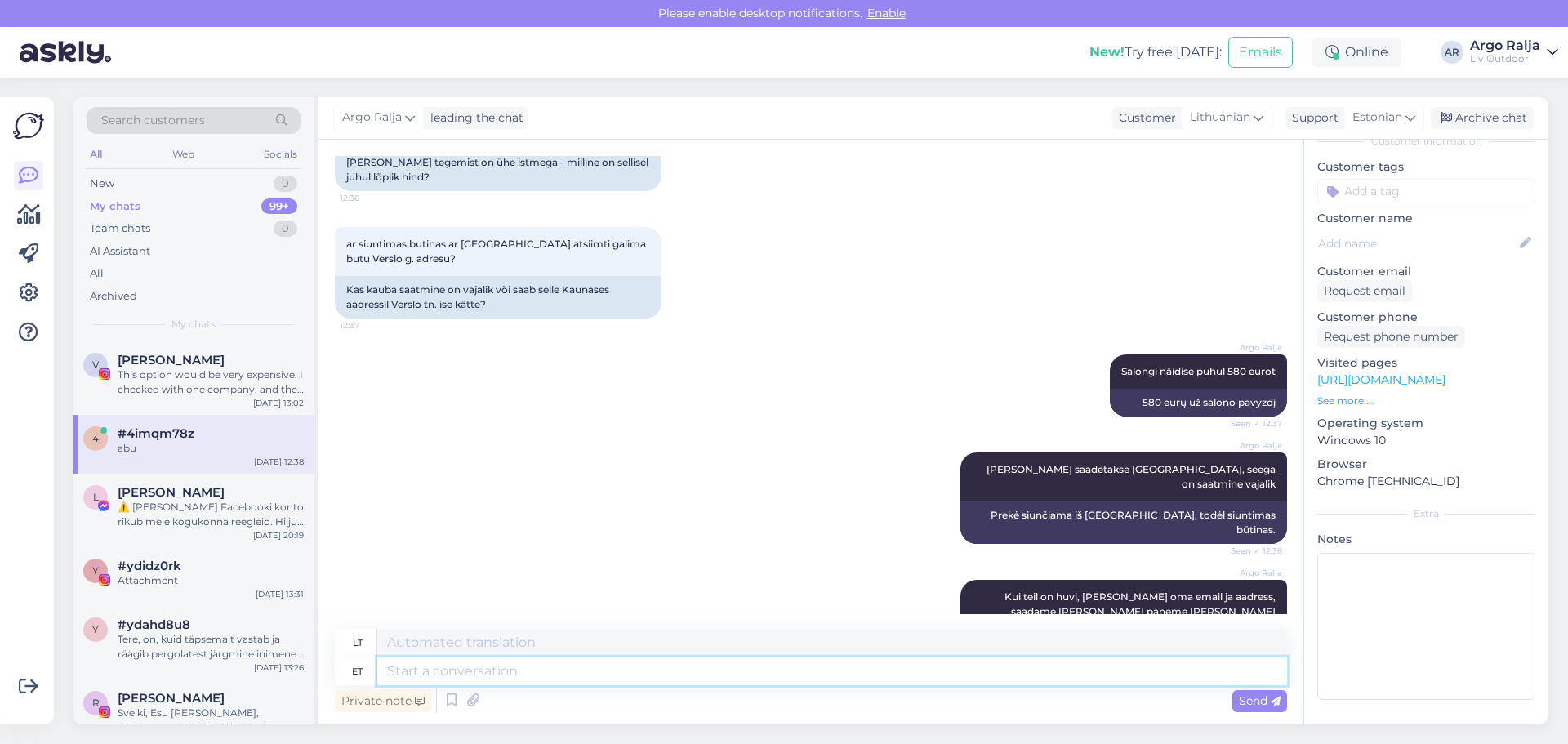
scroll to position [5046, 0]
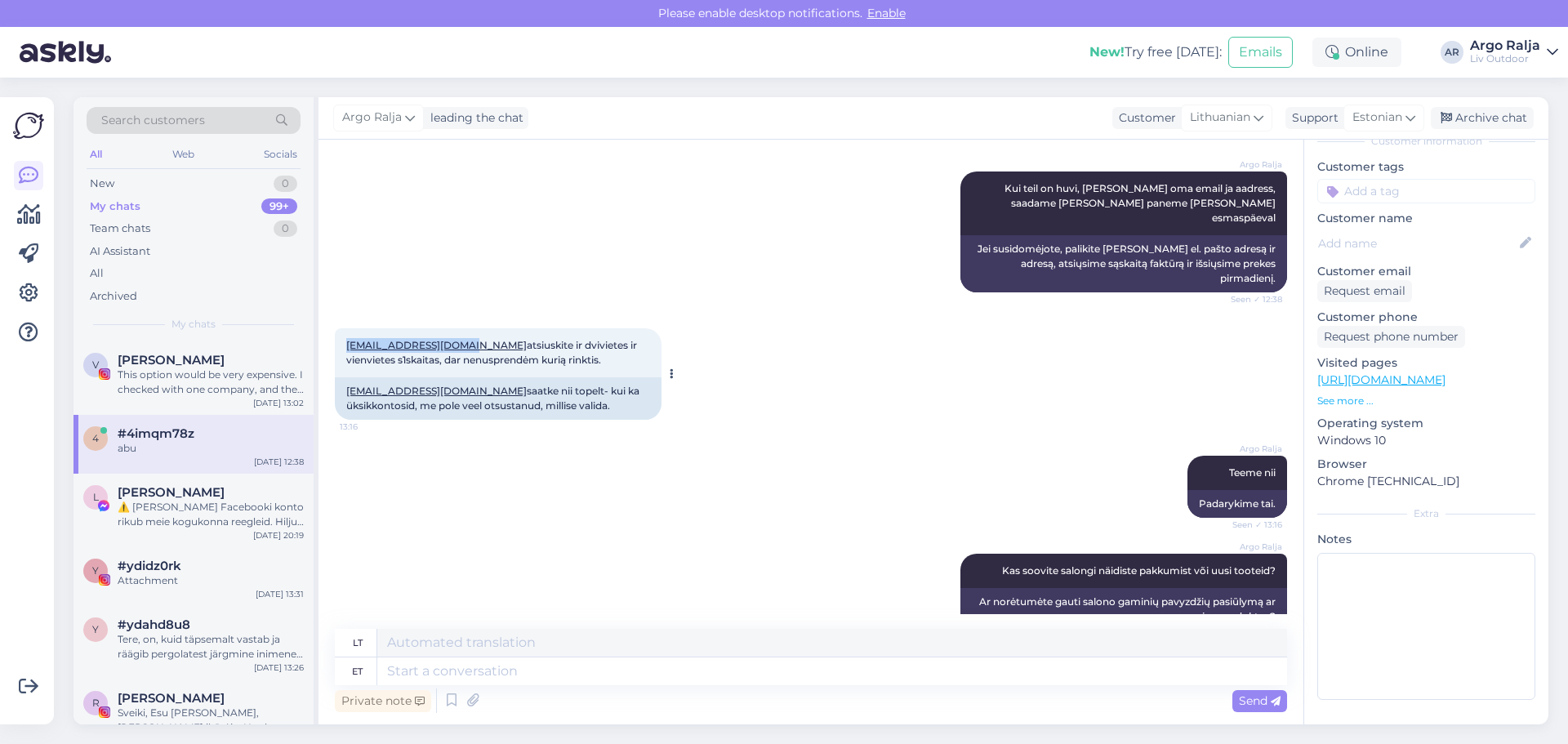
drag, startPoint x: 468, startPoint y: 448, endPoint x: 347, endPoint y: 451, distance: 121.0
click at [347, 366] on span "[EMAIL_ADDRESS][DOMAIN_NAME] atsiuskite ir dvivietes ir vienvietes s1skaitas, d…" at bounding box center [492, 352] width 293 height 27
copy link "[EMAIL_ADDRESS][DOMAIN_NAME]"
click at [616, 377] on div "[EMAIL_ADDRESS][DOMAIN_NAME] atsiuskite ir dvivietes ir vienvietes s1skaitas, d…" at bounding box center [498, 352] width 327 height 49
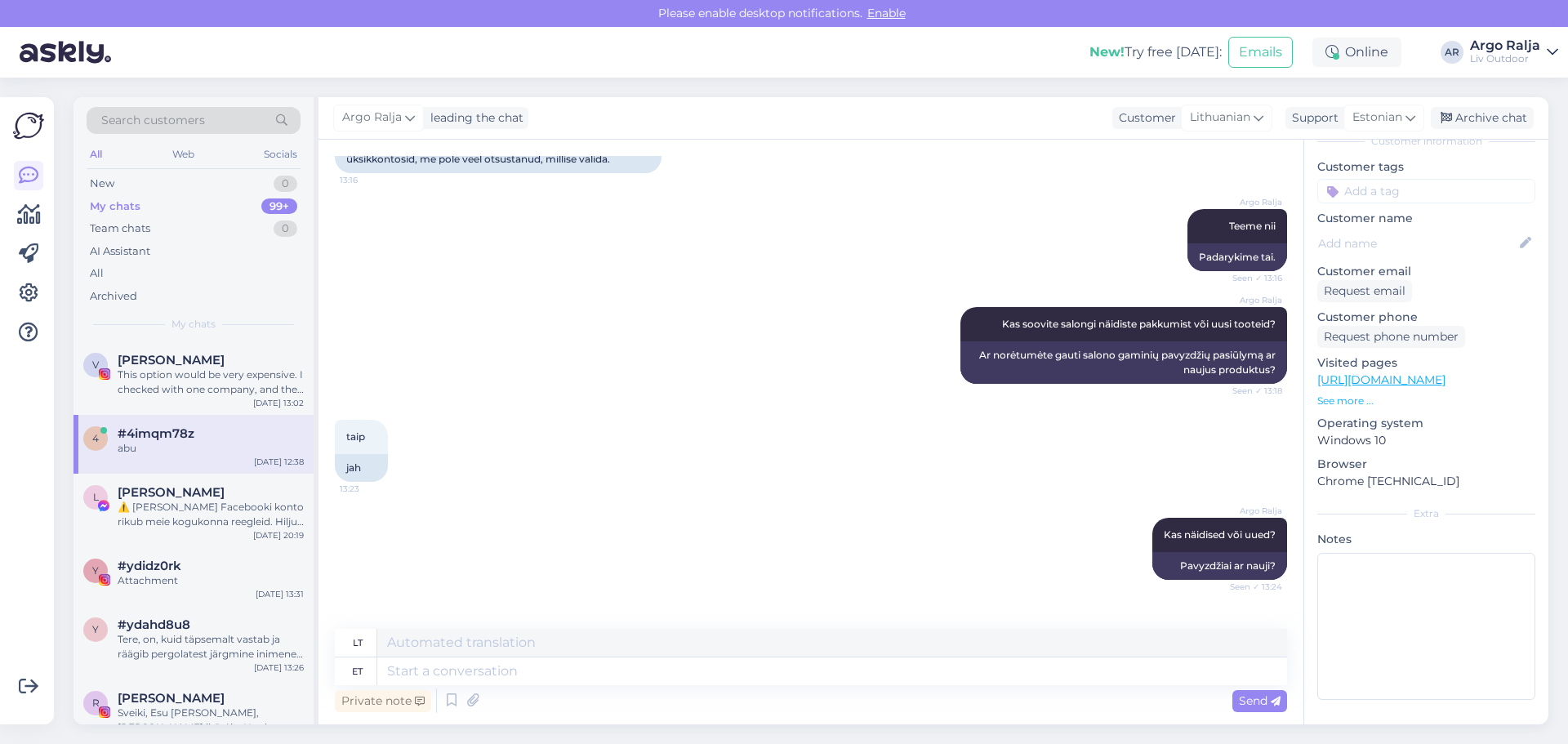
scroll to position [5537, 0]
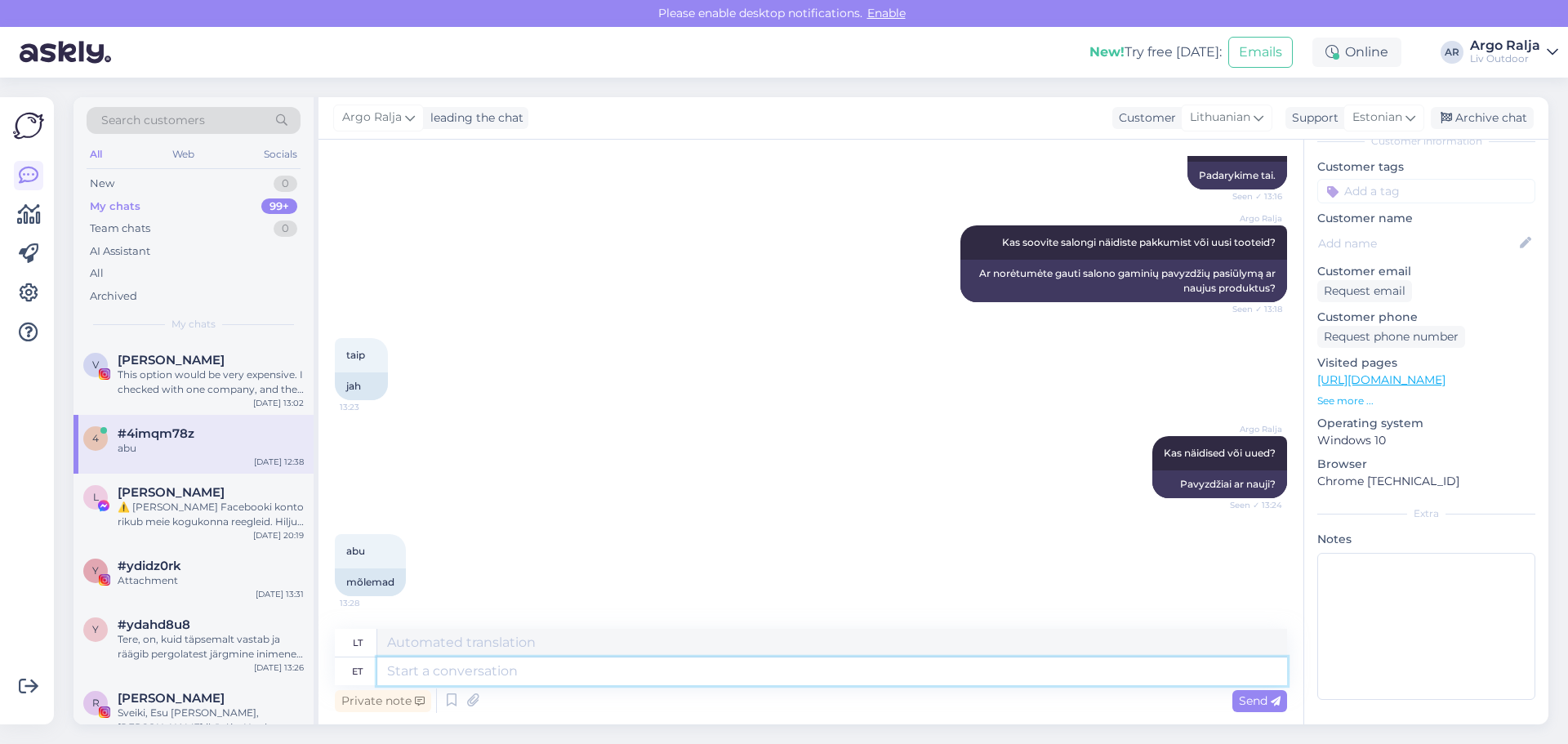
click at [500, 681] on textarea at bounding box center [831, 671] width 910 height 28
click at [856, 680] on textarea at bounding box center [831, 671] width 910 height 28
type textarea "Te"
type textarea "Tu"
type textarea "Teiega"
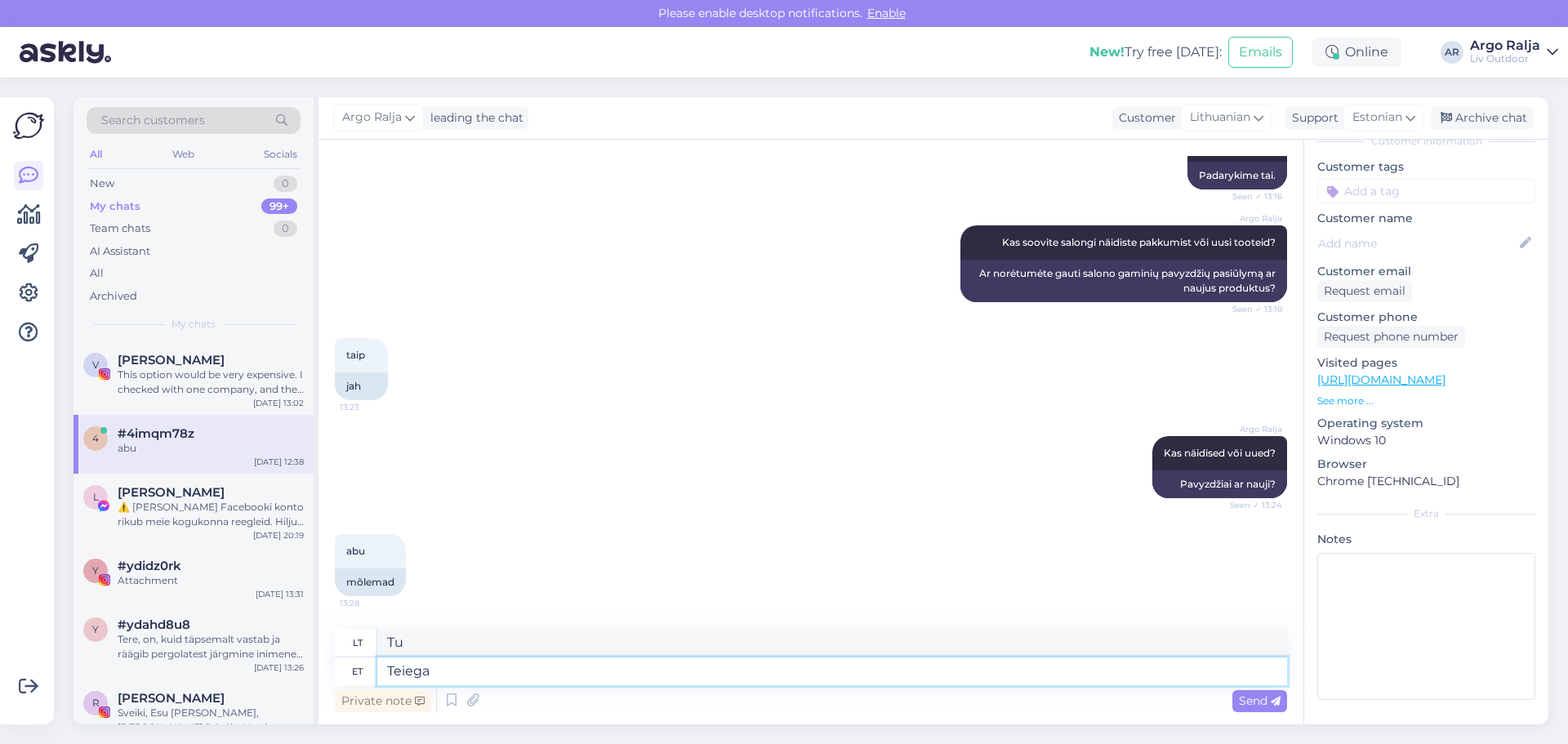
type textarea "Su tavimi"
type textarea "[PERSON_NAME]"
type textarea "Ryšys su jumis"
type textarea "Teiega suhtleb"
type textarea "Bendrauja su jumis"
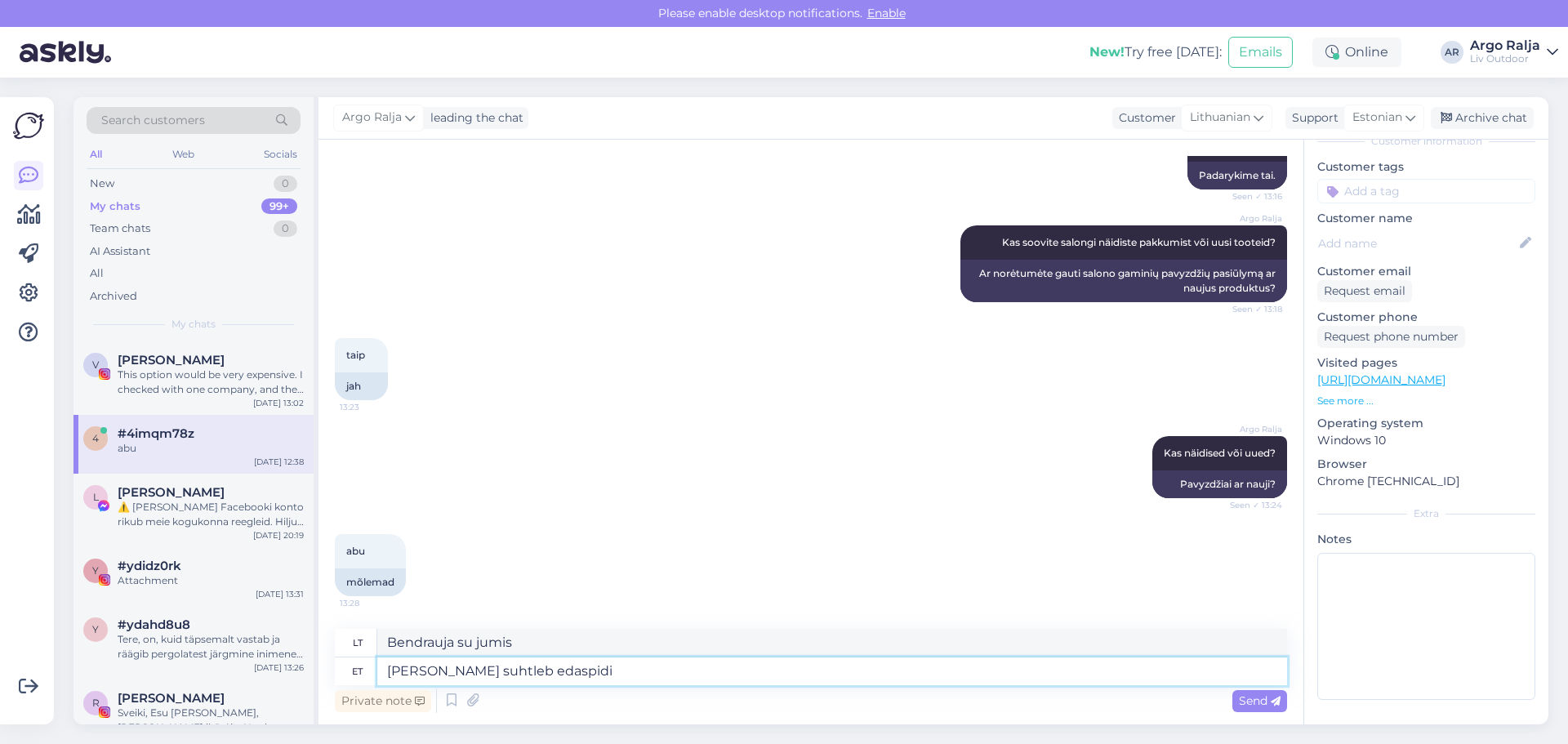
type textarea "[PERSON_NAME] suhtleb edaspidi"
type textarea "Susisieksime su jumis ateityje"
type textarea "[PERSON_NAME] suhtleb edaspidi meie L"
type textarea "Su jumis susisieks mūsų"
type textarea "[PERSON_NAME] suhtleb edaspidi meie Leedu v"
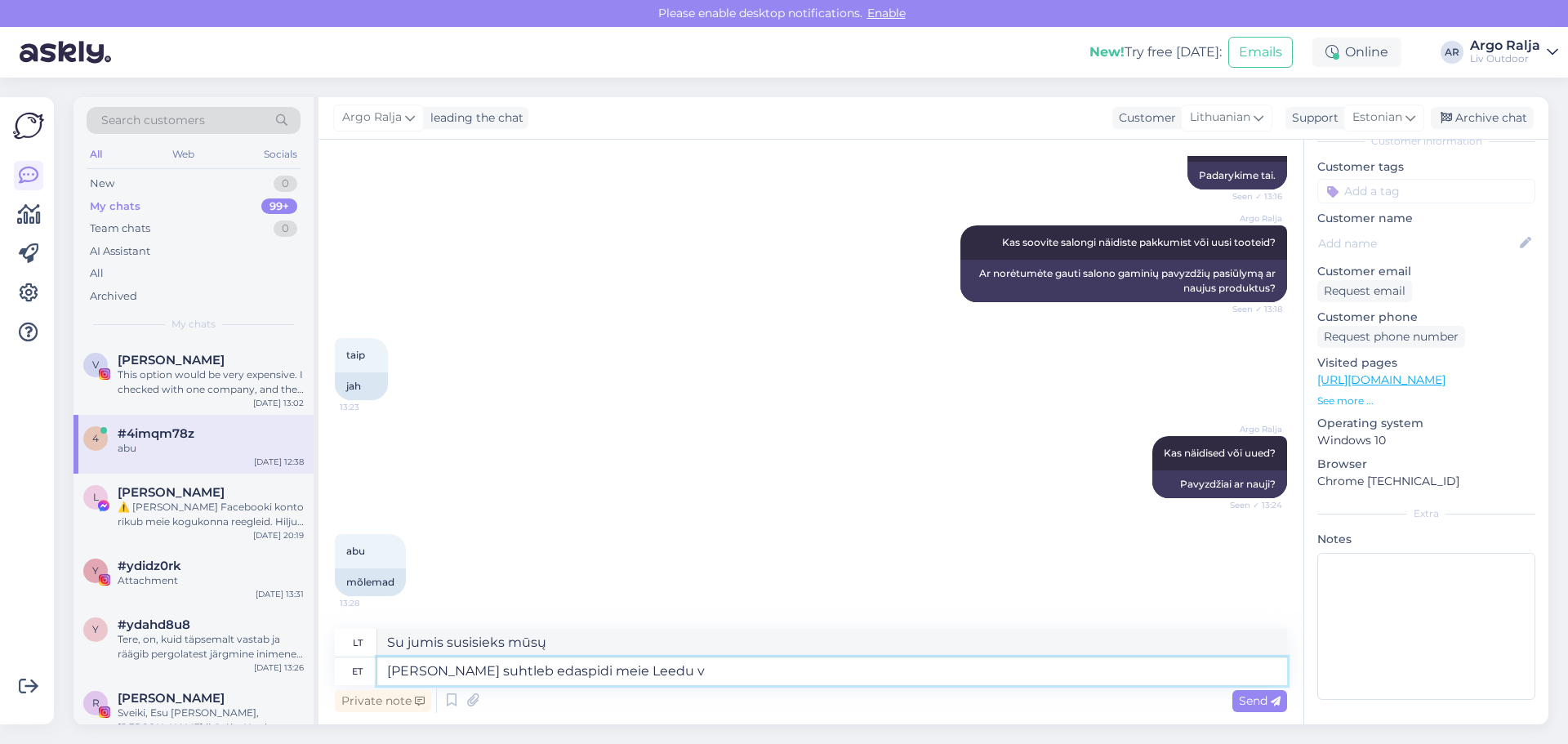
type textarea "Mūsų Lietuva su jumis susisieks ateityje."
type textarea "[PERSON_NAME] suhtleb edaspidi meie Leedu edasimüüja"
type textarea "Mūsų atstovas Lietuvoje susisieks su jumis ateityje."
drag, startPoint x: 580, startPoint y: 671, endPoint x: 433, endPoint y: 671, distance: 147.0
click at [433, 671] on textarea "[PERSON_NAME] suhtleb edaspidi meie Leedu edasimüüja" at bounding box center [831, 671] width 910 height 28
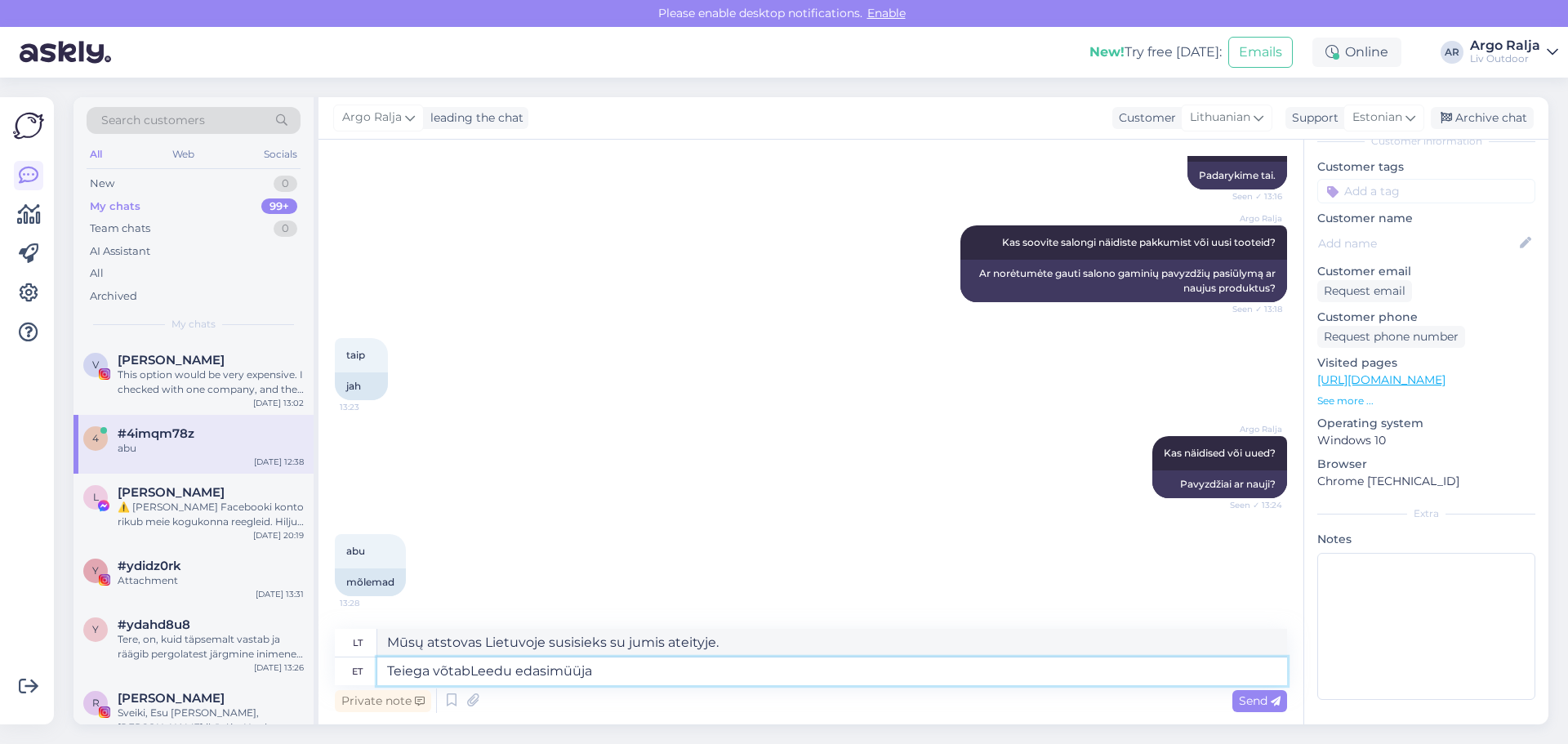
type textarea "Teiega võtab Leedu edasimüüja"
type textarea "Su savimi pasiimsite ir Lietuvos prekeivį"
type textarea "Teiega võtab ühendust meie Leedu edasimüüja"
type textarea "Su jumis susisieks mūsų atstovas [GEOGRAPHIC_DATA]."
click at [736, 674] on textarea "Teiega võtab ühendust meie Leedu edasimüüja" at bounding box center [831, 671] width 910 height 28
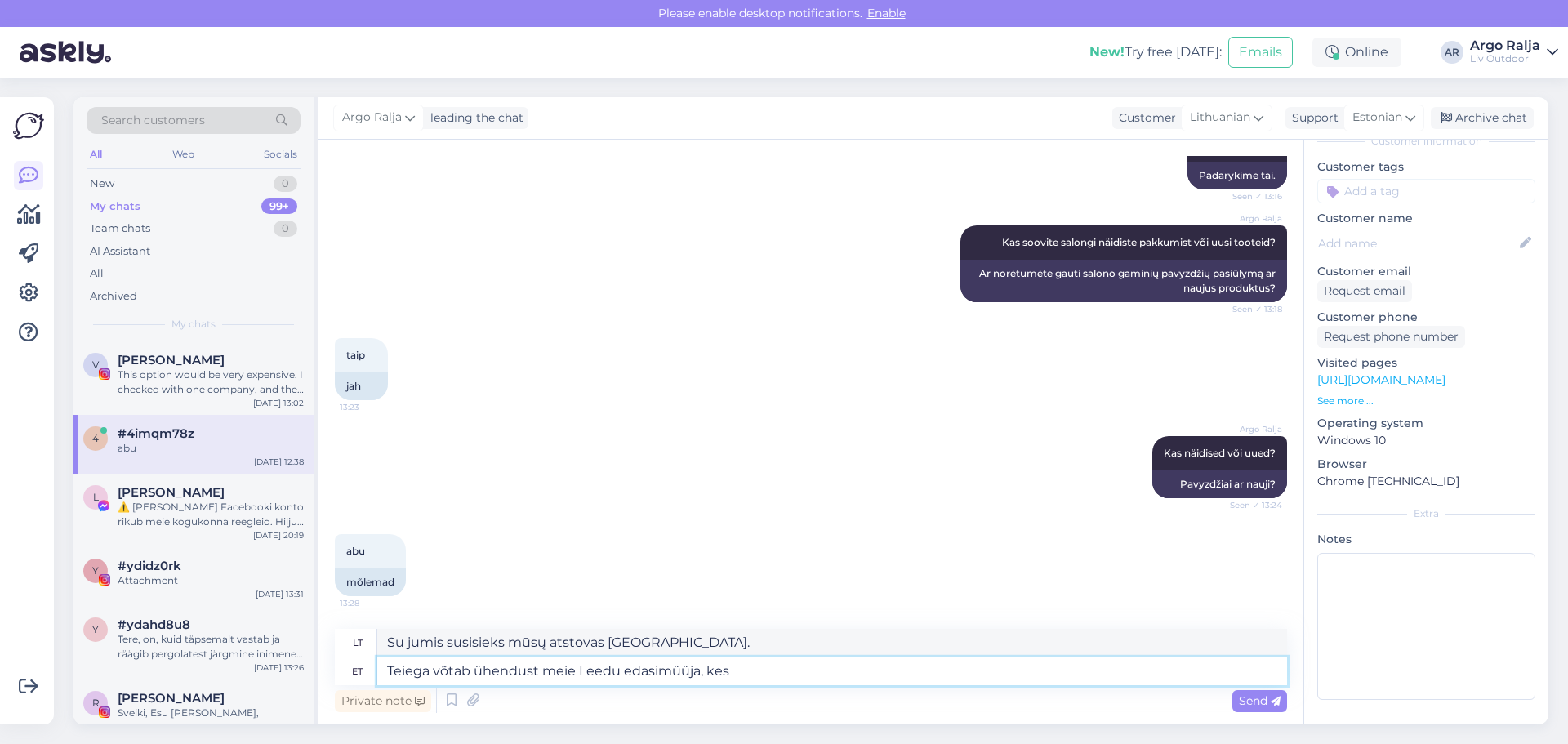
type textarea "Teiega võtab ühendust meie Leedu edasimüüja, kes"
type textarea "Su jumis susisieks mūsų atstovas [GEOGRAPHIC_DATA], [PERSON_NAME]"
type textarea "Teiega võtab ühendust meie Leedu edasimüüja, kes teeb teile p"
type textarea "Su jumis susisieks mūsų atstovas [GEOGRAPHIC_DATA], [PERSON_NAME] jums pateiks"
type textarea "Teiega võtab ühendust meie Leedu edasimüüja, kes teeb teile pakkumise"
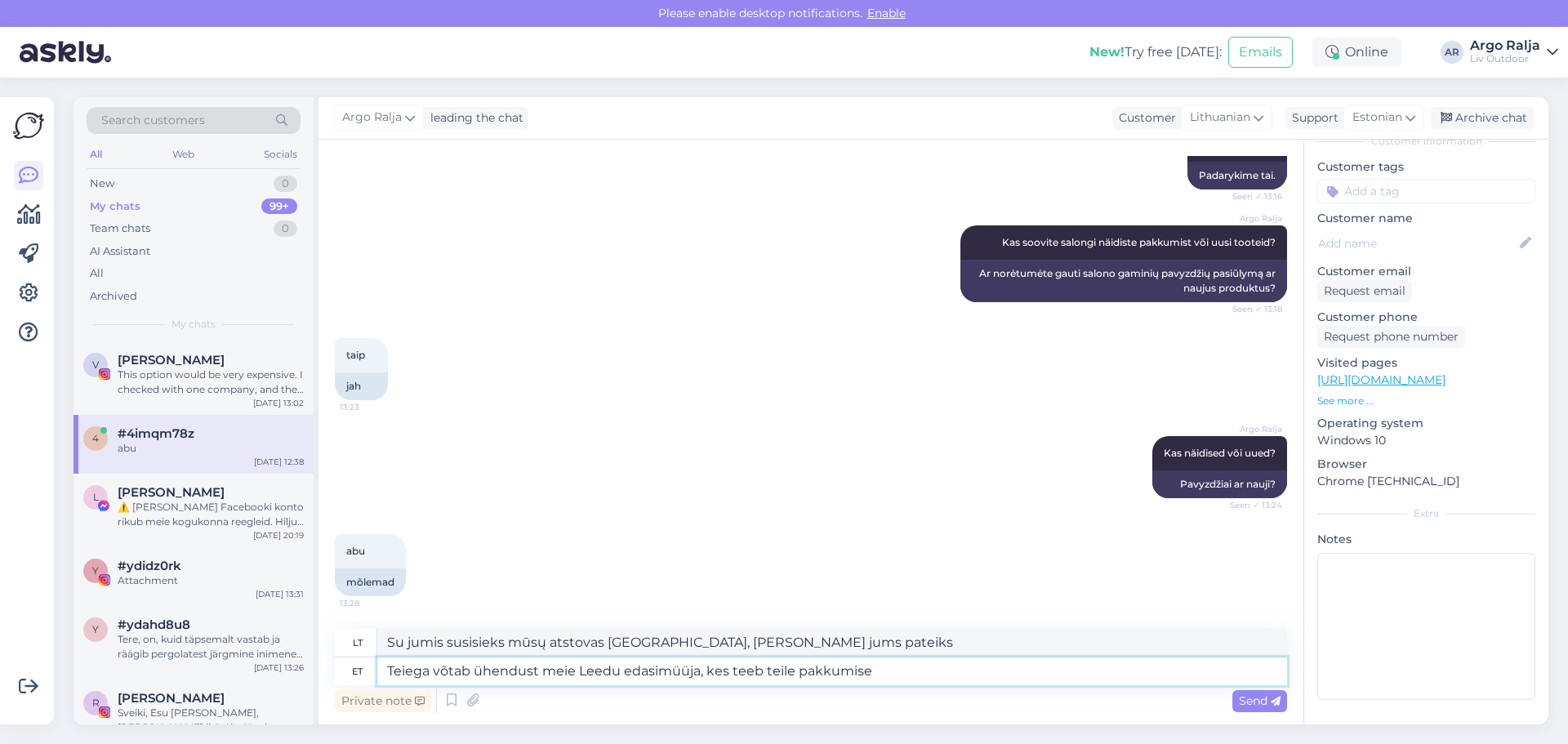
type textarea "Su jumis susisieks mūsų atstovas [GEOGRAPHIC_DATA] ir pateiks pasiūlymą."
type textarea "Teiega võtab ühendust meie Leedu edasimüüja, kes teeb teile pakkumise"
type textarea "Su jumis susisieks mūsų atstovas [GEOGRAPHIC_DATA] ir pateiks pasiūlymą."
drag, startPoint x: 892, startPoint y: 677, endPoint x: 698, endPoint y: 673, distance: 194.0
click at [698, 673] on textarea "Teiega võtab ühendust meie Leedu edasimüüja, kes teeb teile pakkumise" at bounding box center [831, 671] width 910 height 28
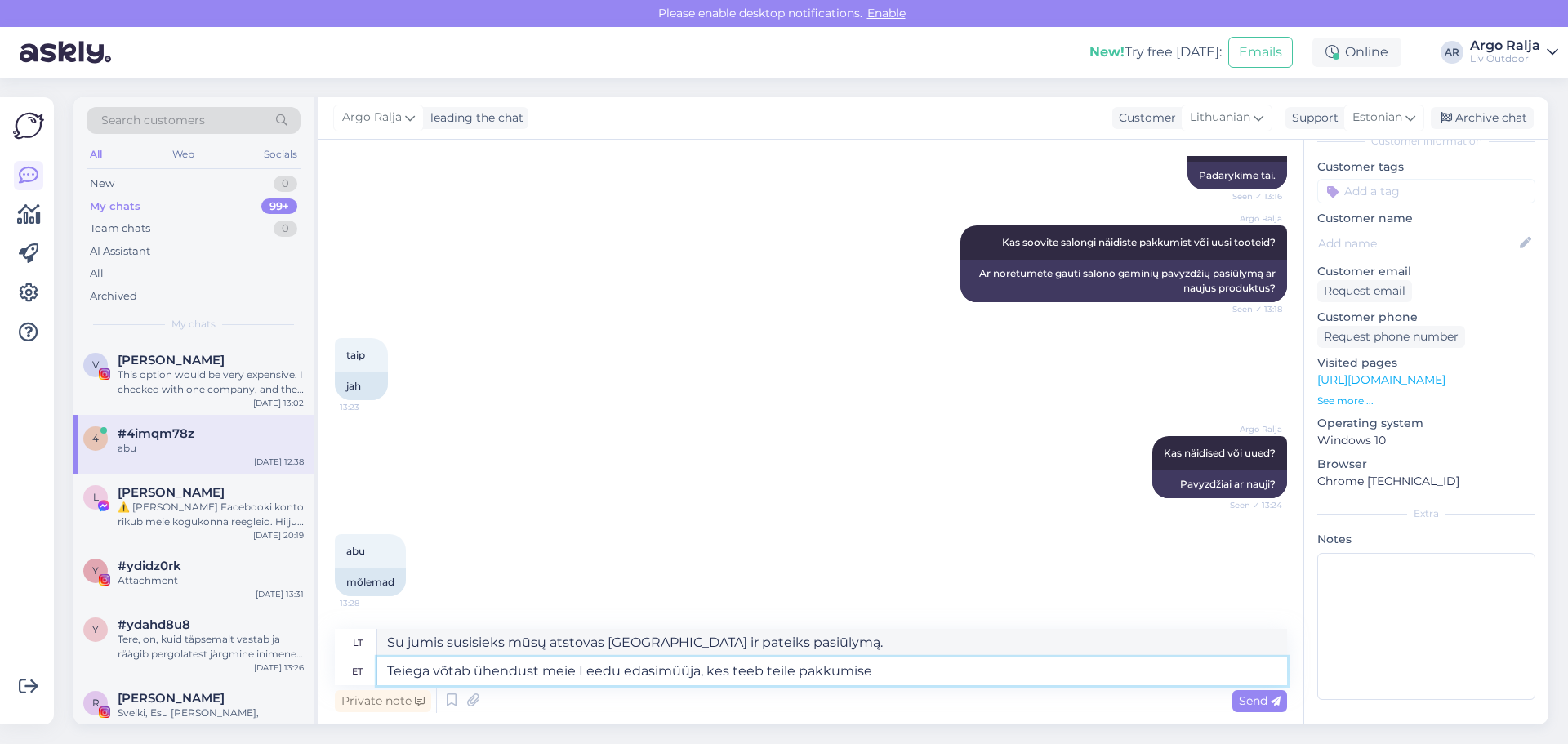
type textarea "Teiega võtab ühendust meie Leedu edasimüüja"
type textarea "Su jumis susisieks mūsų atstovas [GEOGRAPHIC_DATA]."
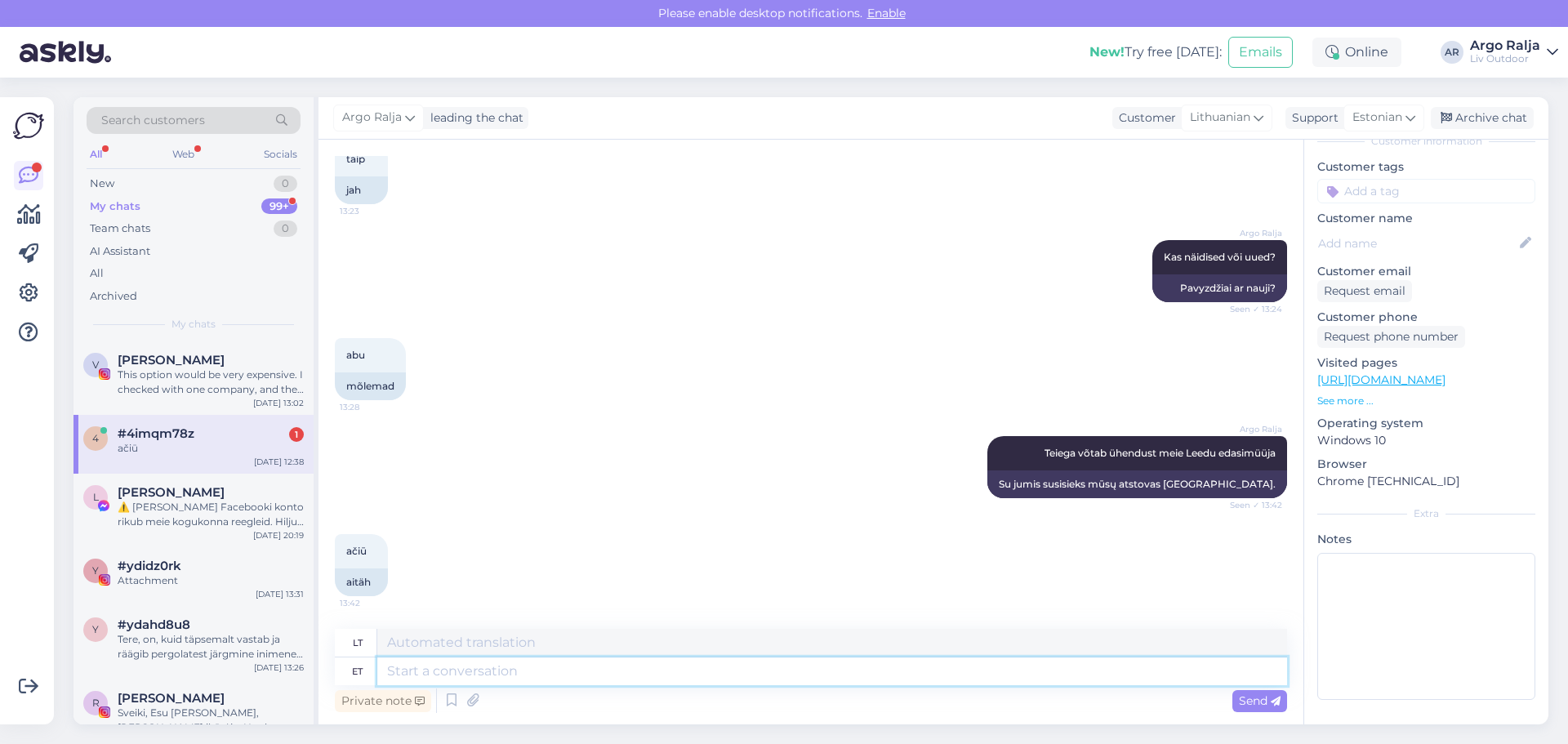
scroll to position [5734, 0]
click at [216, 436] on div "#4imqm78z 1" at bounding box center [210, 434] width 186 height 15
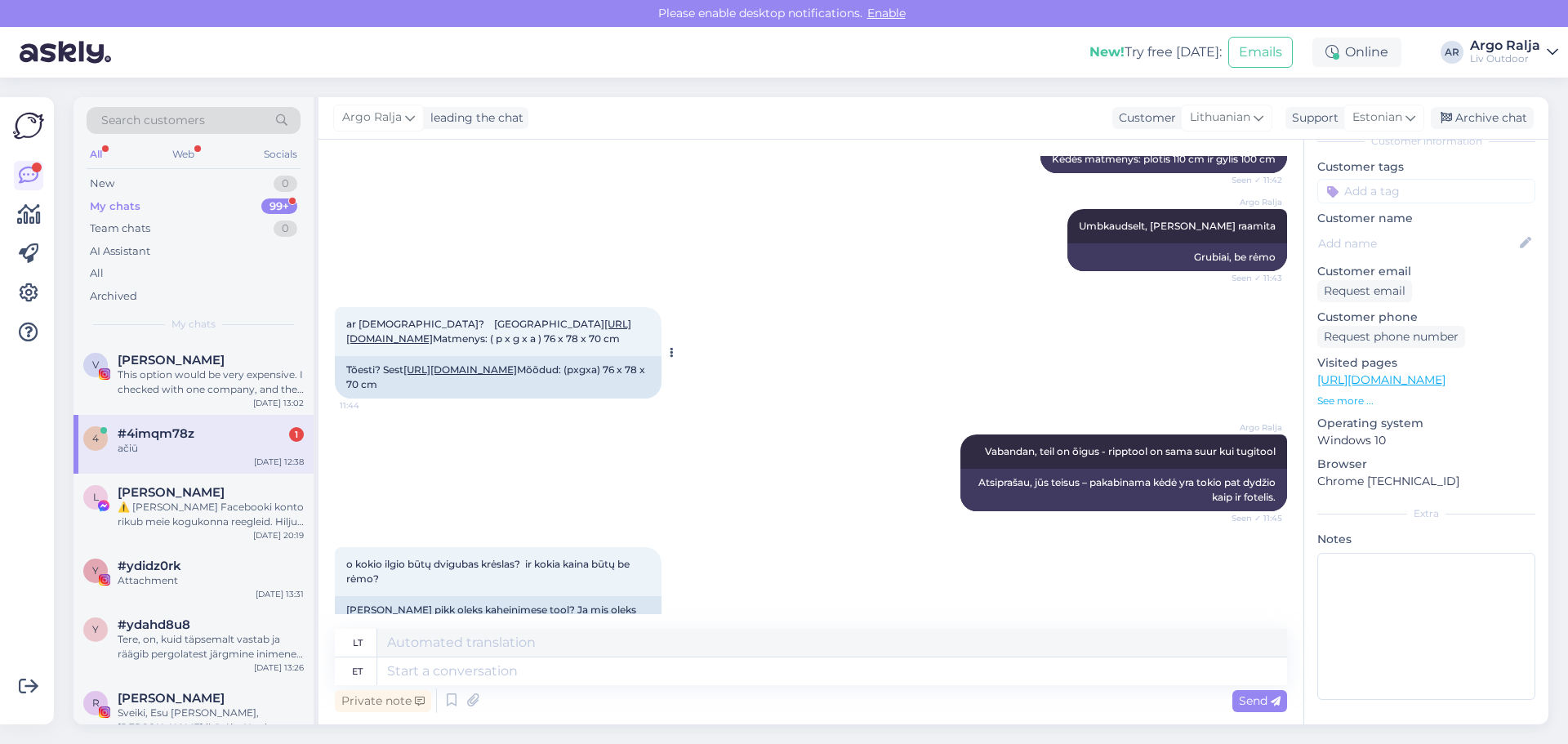
scroll to position [1144, 0]
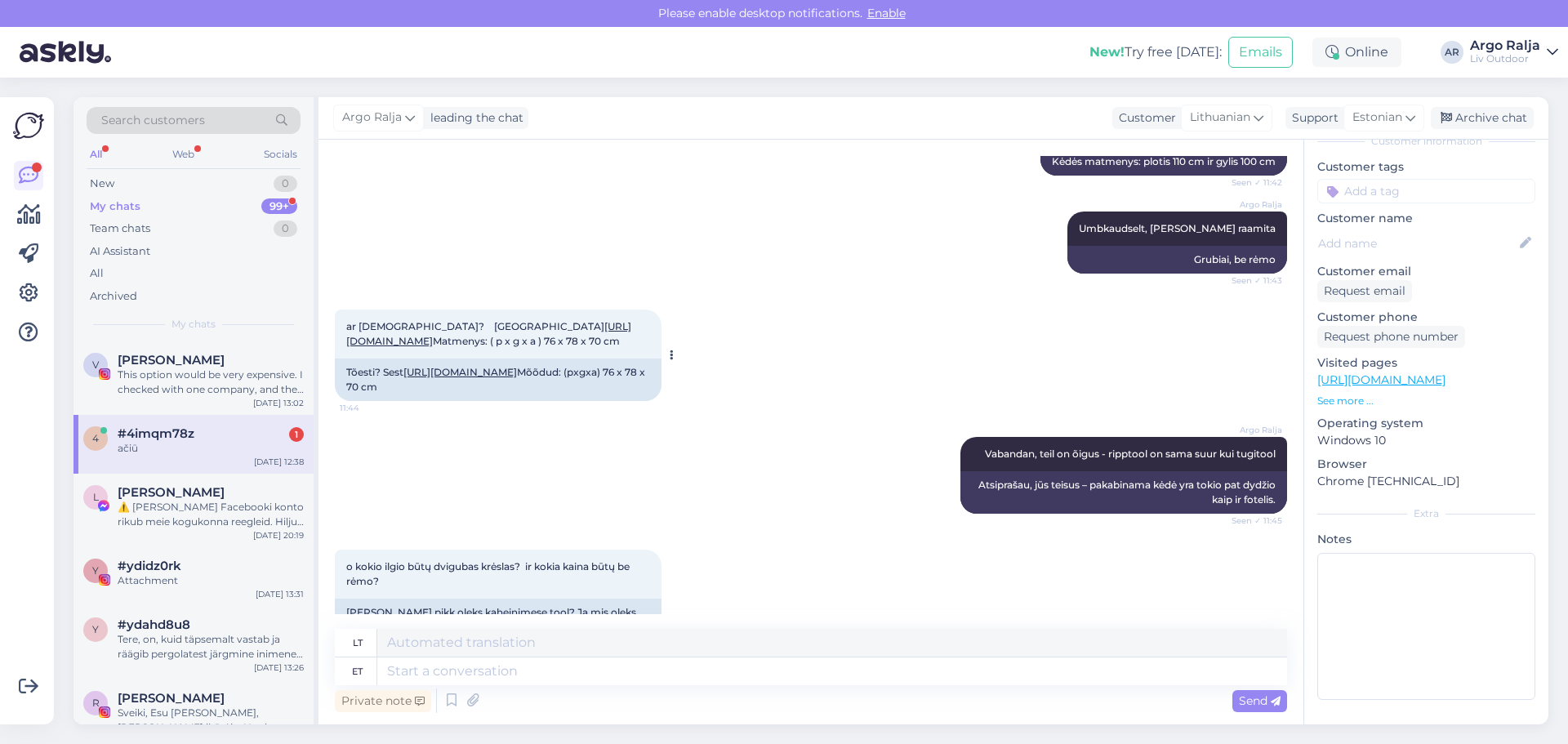
click at [457, 378] on link "[URL][DOMAIN_NAME]" at bounding box center [461, 372] width 114 height 12
click at [225, 447] on div "ačiū" at bounding box center [210, 448] width 186 height 15
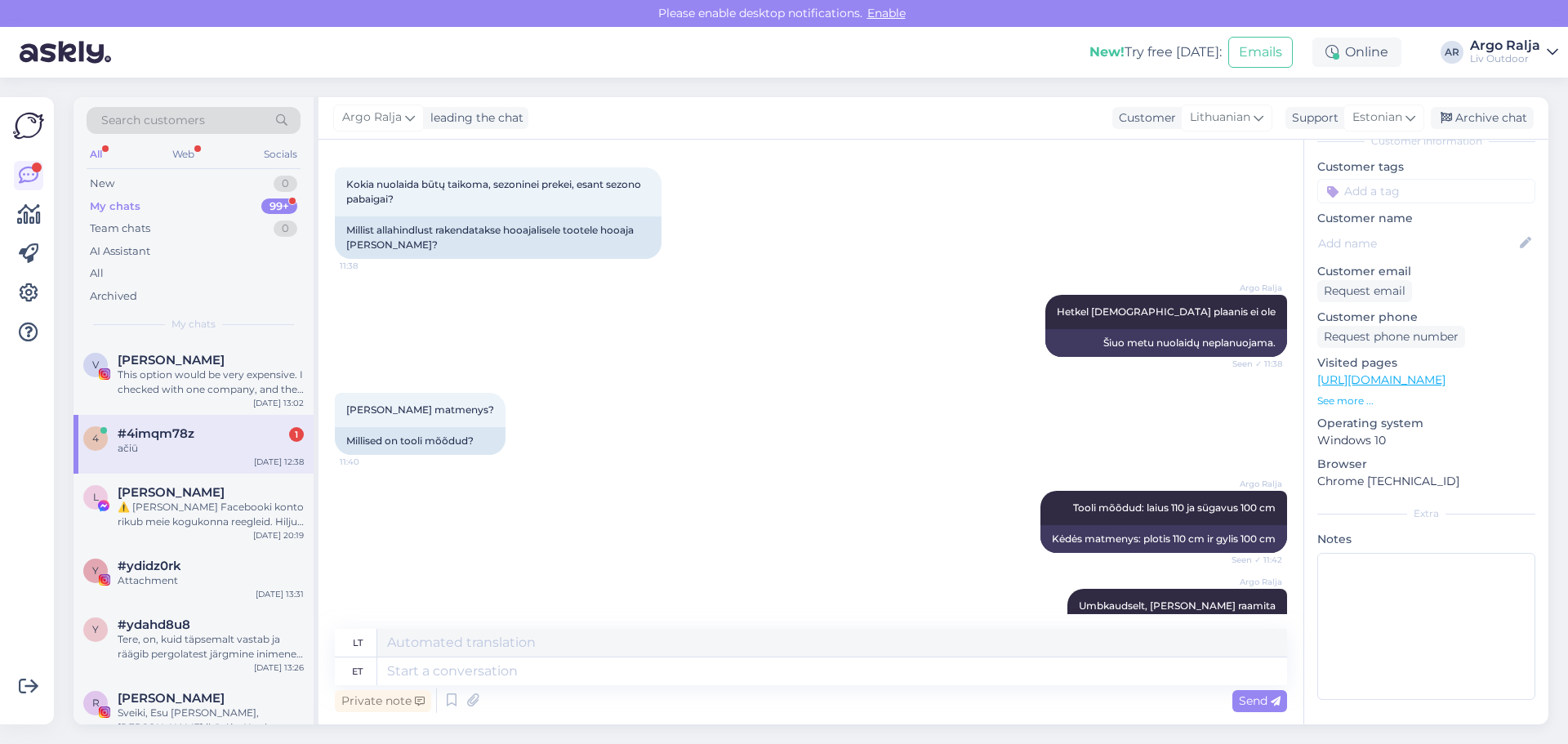
scroll to position [0, 0]
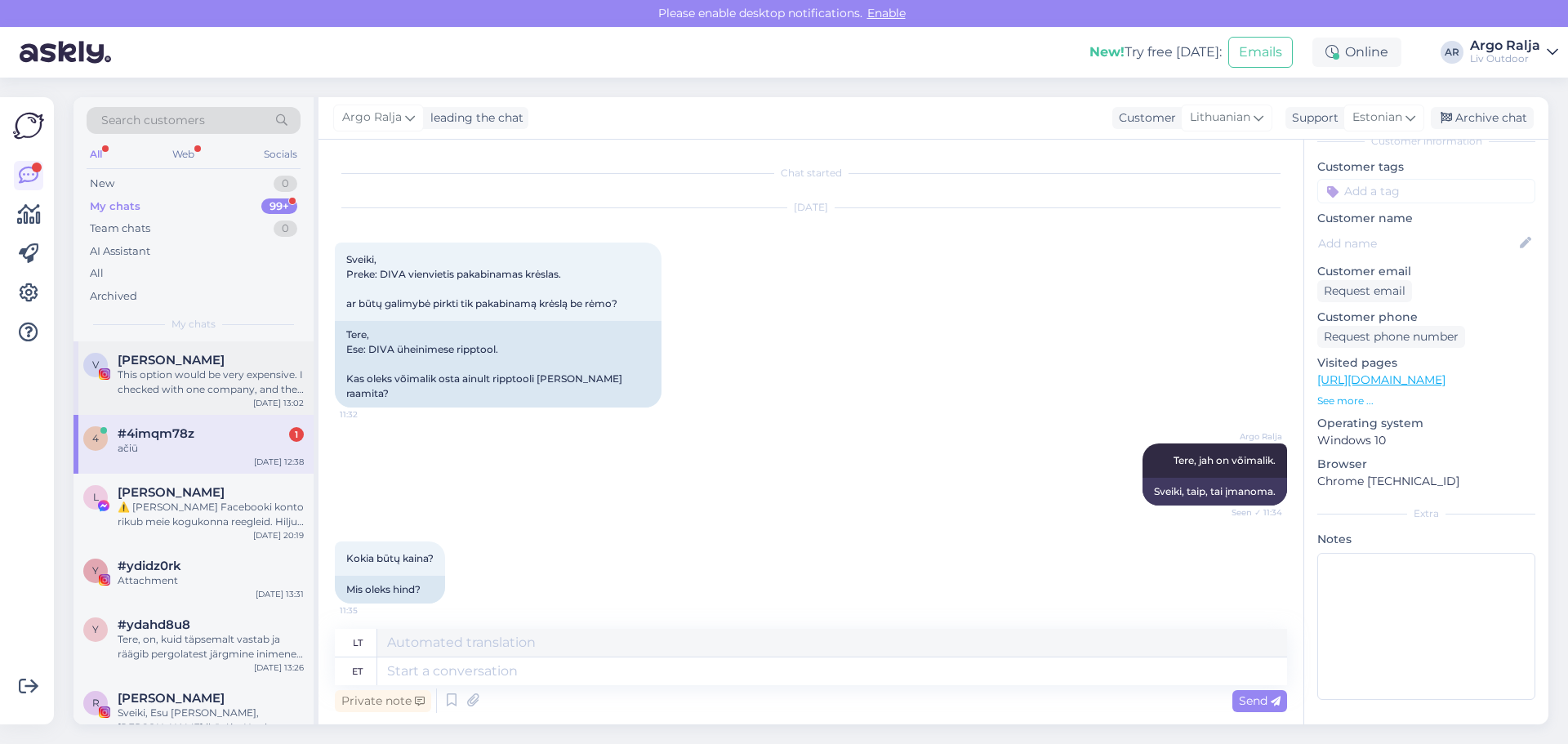
click at [219, 377] on div "This option would be very expensive. I checked with one company, and they quote…" at bounding box center [210, 382] width 186 height 29
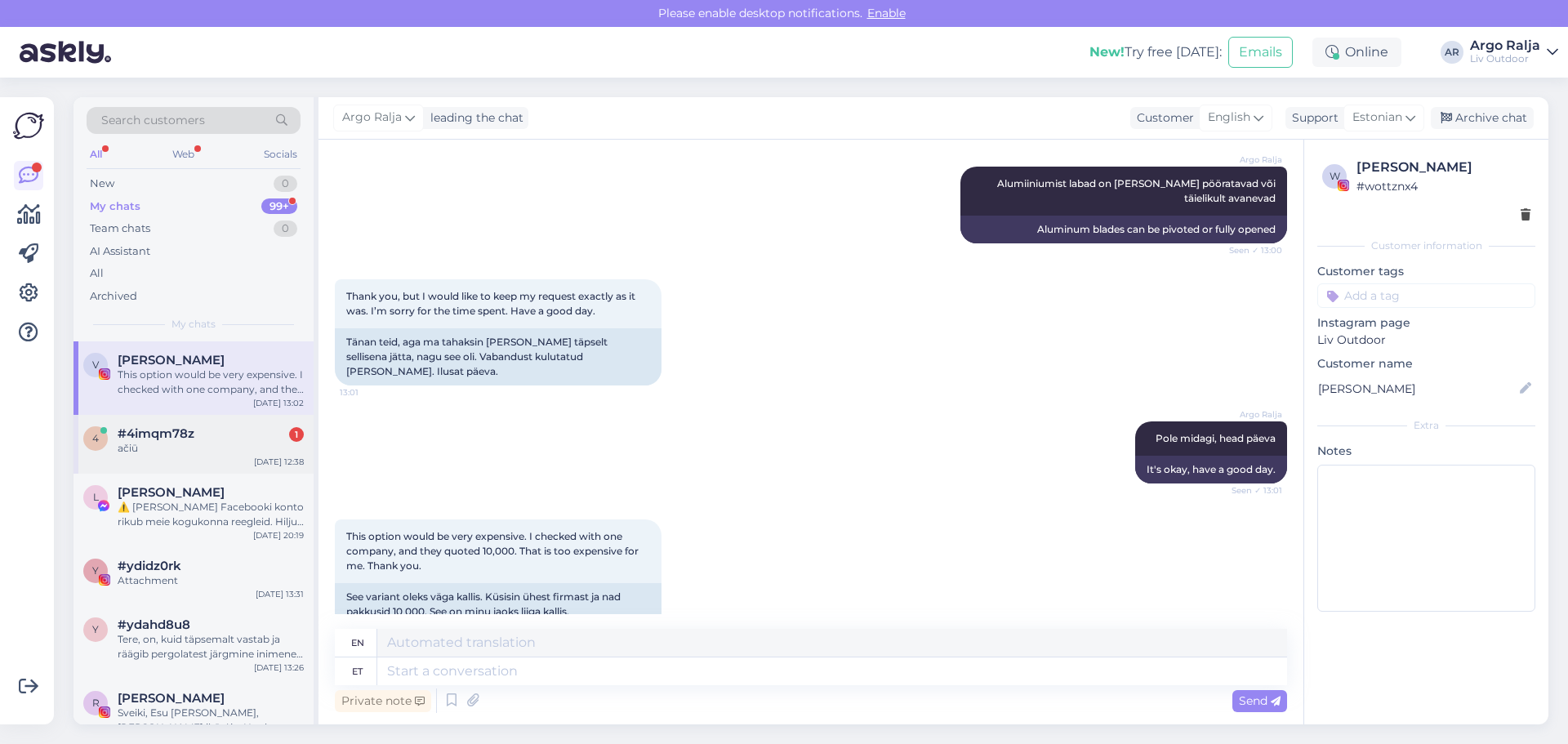
click at [264, 450] on div "ačiū" at bounding box center [210, 448] width 186 height 15
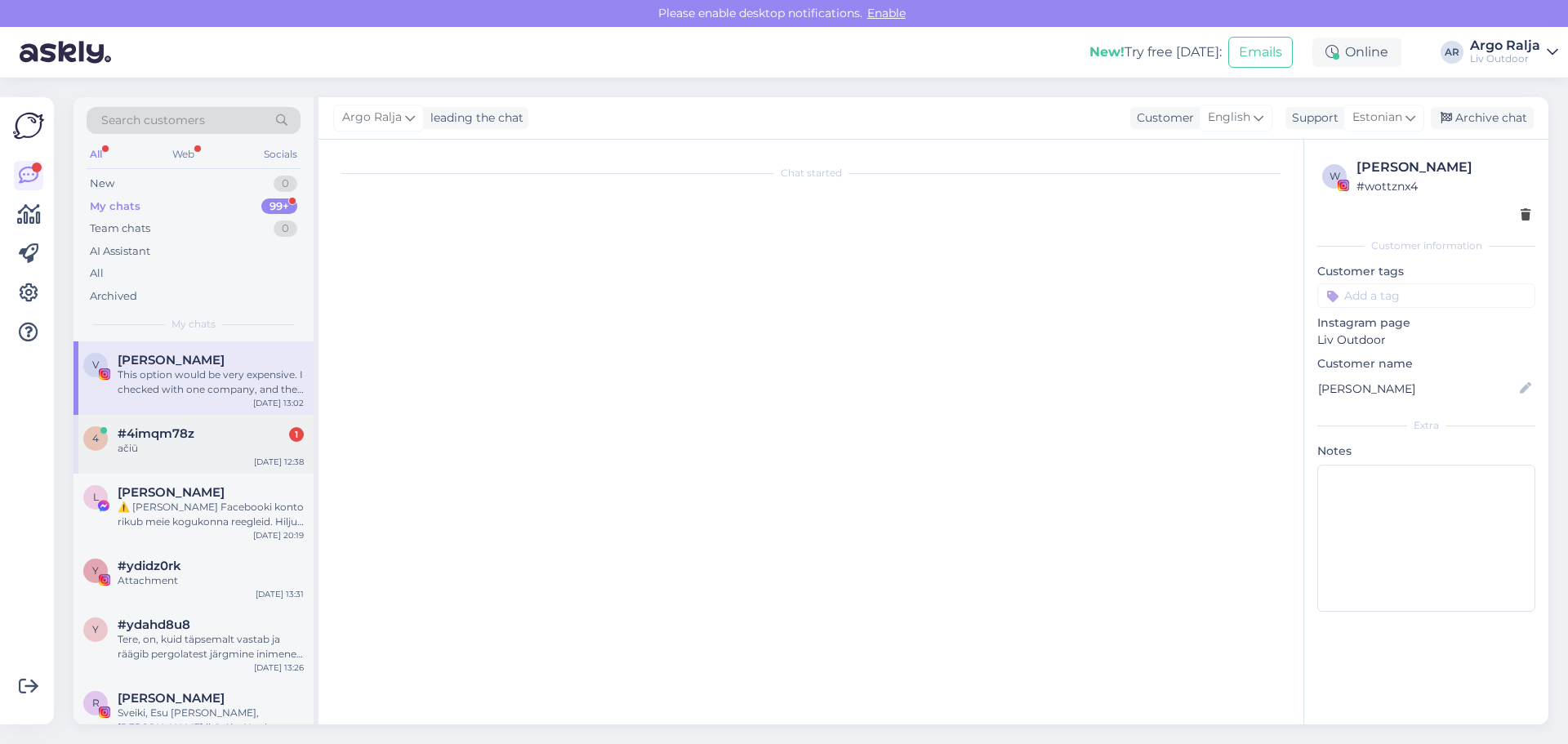
scroll to position [5177, 0]
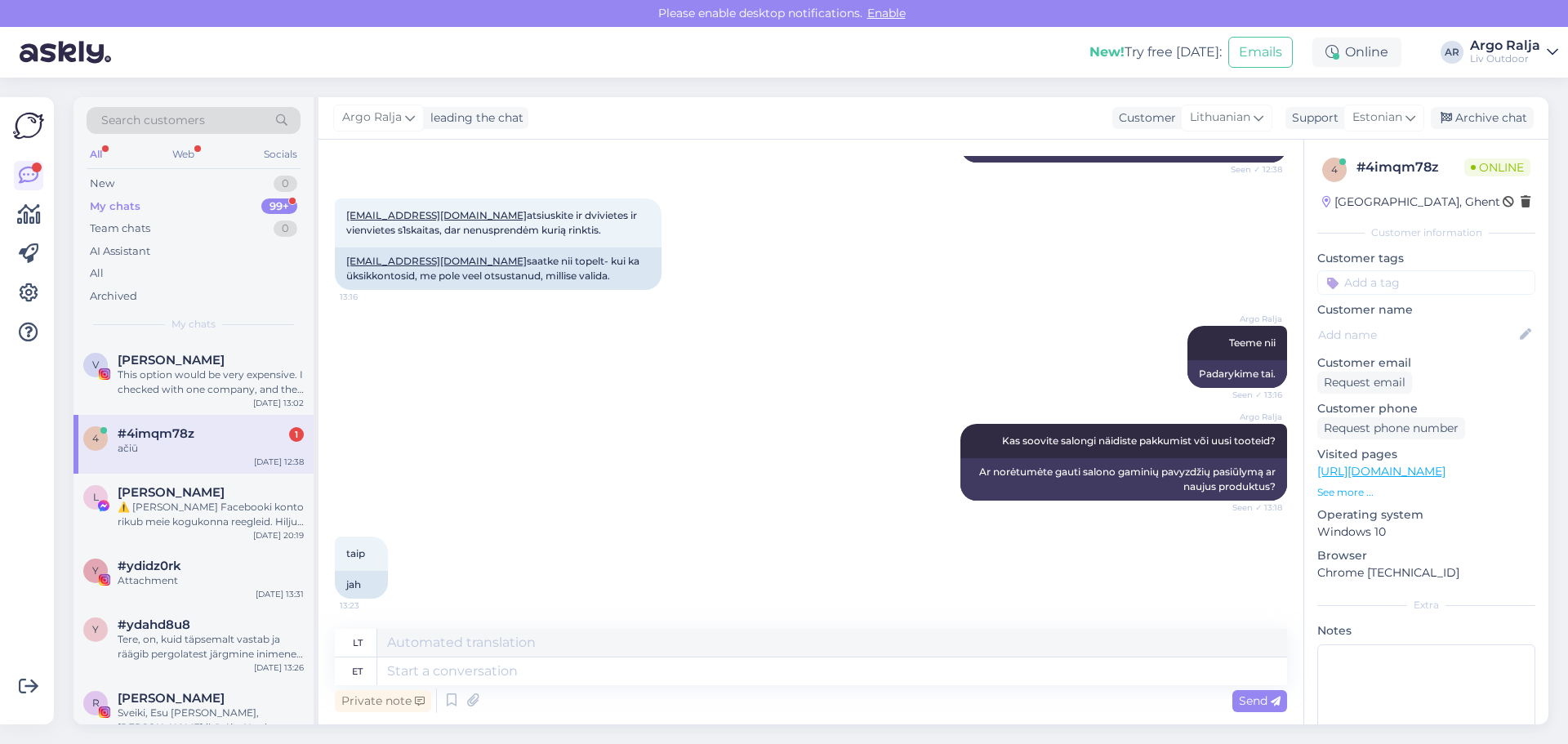
click at [298, 435] on div "1" at bounding box center [296, 434] width 15 height 15
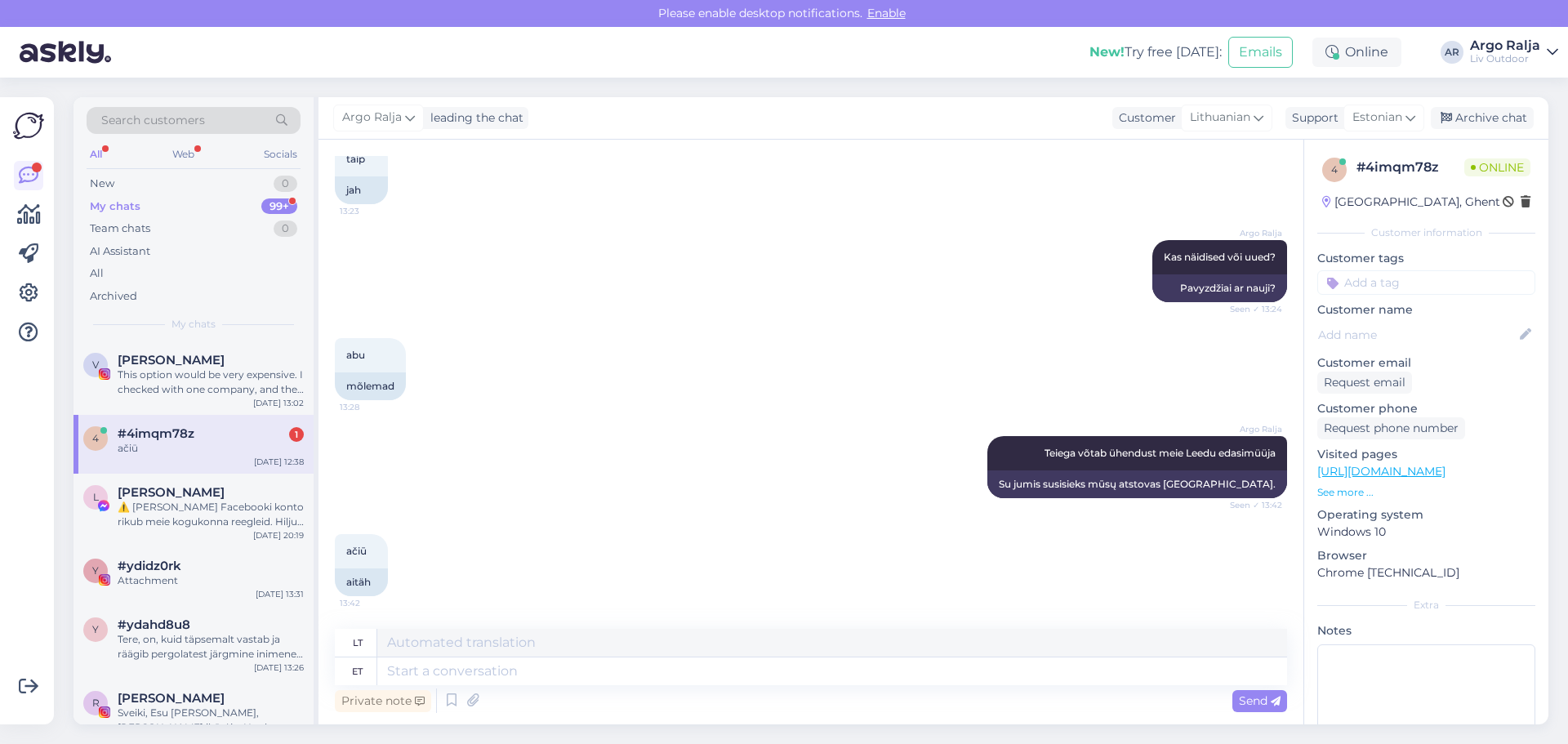
scroll to position [5734, 0]
click at [371, 567] on div "ačiū 13:42" at bounding box center [361, 552] width 53 height 34
click at [369, 578] on div "aitäh" at bounding box center [361, 582] width 53 height 28
click at [567, 673] on textarea at bounding box center [831, 671] width 910 height 28
